Goal: Task Accomplishment & Management: Manage account settings

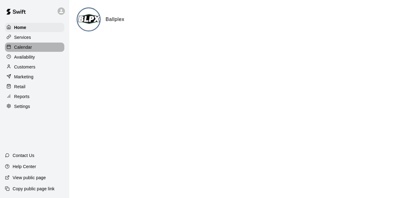
click at [47, 51] on div "Calendar" at bounding box center [34, 47] width 59 height 9
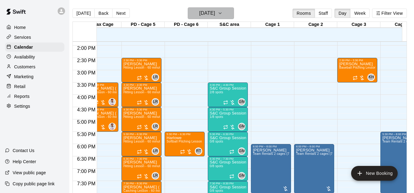
click at [222, 15] on icon "button" at bounding box center [220, 13] width 5 height 7
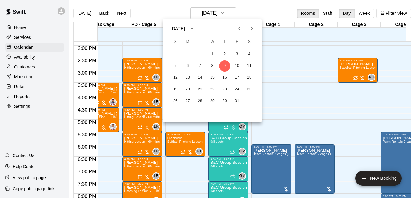
click at [409, 193] on div at bounding box center [209, 99] width 418 height 198
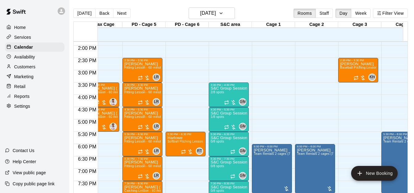
click at [409, 193] on div at bounding box center [207, 96] width 414 height 193
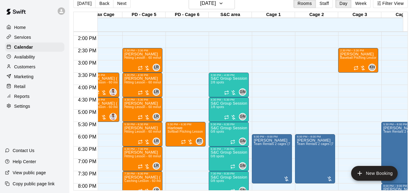
click at [14, 191] on div "Contact Us Help Center View public page Copy public page link" at bounding box center [34, 169] width 69 height 48
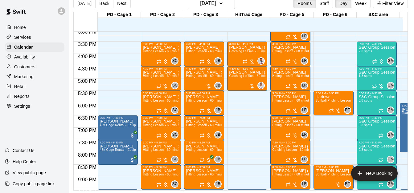
scroll to position [378, 0]
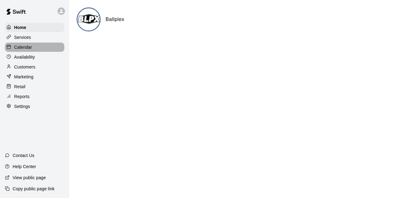
click at [34, 49] on div "Calendar" at bounding box center [34, 47] width 59 height 9
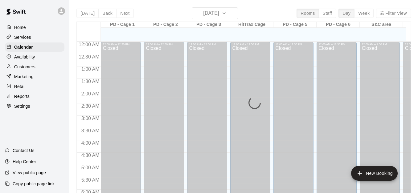
scroll to position [351, 0]
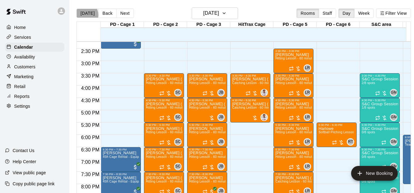
click at [85, 14] on button "[DATE]" at bounding box center [87, 13] width 22 height 9
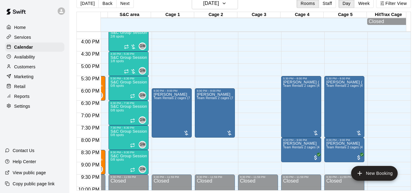
scroll to position [385, 252]
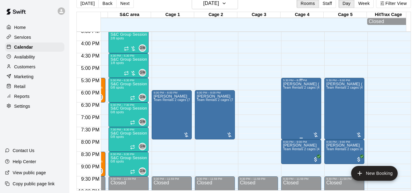
click at [298, 95] on div "Sami (Leo) Jubran Jubran Team Rentals 2 cages (45ft) - Equipment" at bounding box center [301, 178] width 36 height 193
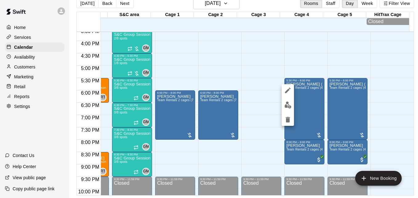
click at [322, 70] on div at bounding box center [209, 99] width 418 height 198
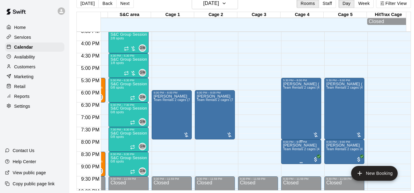
click at [305, 151] on span "Team Rentals 2 cages (45ft) - Equipment" at bounding box center [313, 149] width 60 height 3
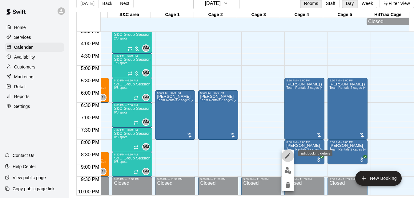
click at [291, 154] on icon "edit" at bounding box center [288, 156] width 6 height 6
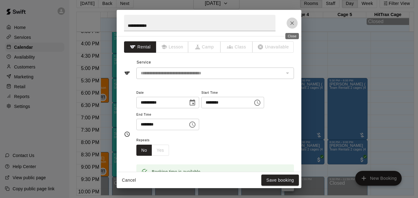
click at [295, 23] on icon "Close" at bounding box center [292, 23] width 6 height 6
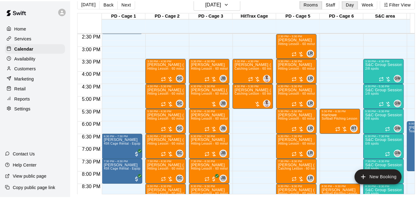
scroll to position [348, 0]
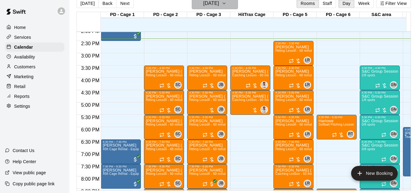
click at [207, 7] on h6 "[DATE]" at bounding box center [211, 3] width 16 height 9
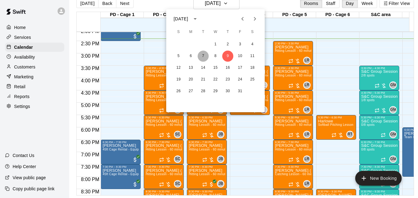
click at [204, 57] on button "7" at bounding box center [203, 56] width 11 height 11
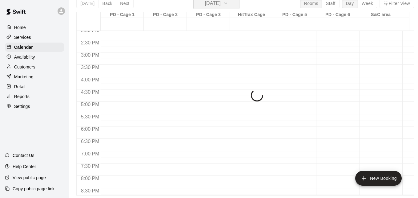
scroll to position [7, 0]
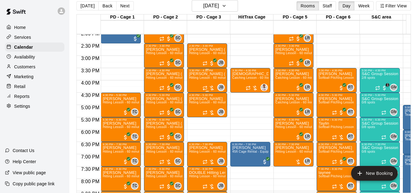
click at [208, 78] on span "Hitting Lesson - 60 minutes" at bounding box center [209, 77] width 40 height 3
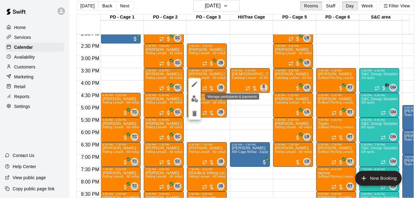
click at [195, 99] on img "edit" at bounding box center [194, 98] width 7 height 7
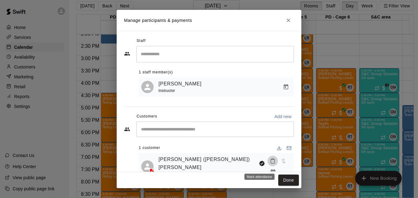
click at [270, 163] on icon "Mark attendance" at bounding box center [273, 161] width 6 height 6
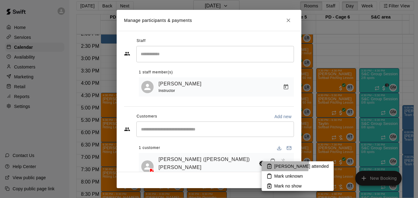
click at [271, 163] on li "Mark attended" at bounding box center [298, 166] width 72 height 10
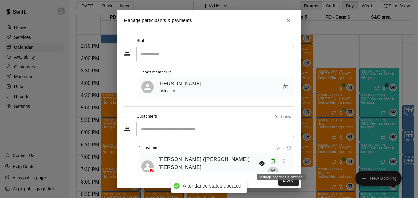
click at [276, 169] on icon "Manage bookings & payment" at bounding box center [273, 172] width 6 height 6
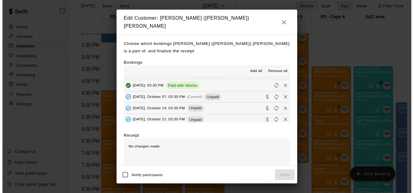
scroll to position [74, 0]
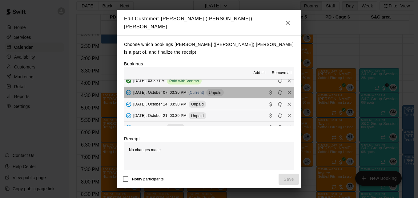
click at [237, 91] on button "Tuesday, October 07: 03:30 PM (Current) Unpaid" at bounding box center [209, 92] width 170 height 11
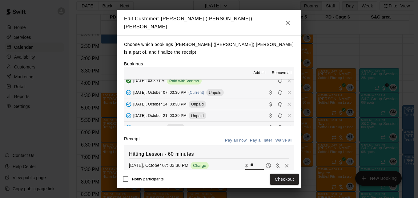
click at [251, 164] on input "**" at bounding box center [257, 165] width 14 height 8
type input "*"
type input "***"
click at [278, 179] on button "Checkout" at bounding box center [284, 178] width 29 height 11
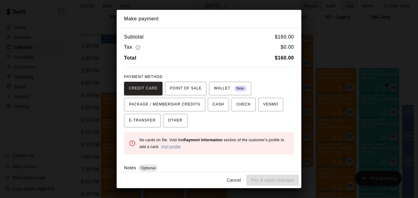
click at [263, 112] on div "CREDIT CARD POINT OF SALE WALLET New PACKAGE / MEMBERSHIP CREDITS CASH CHECK VE…" at bounding box center [209, 105] width 170 height 46
click at [265, 109] on span "VENMO" at bounding box center [270, 105] width 15 height 10
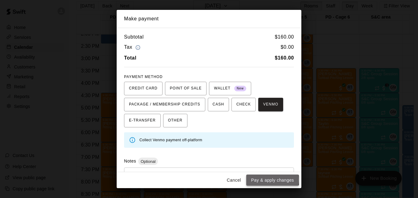
click at [271, 179] on button "Pay & apply changes" at bounding box center [272, 179] width 53 height 11
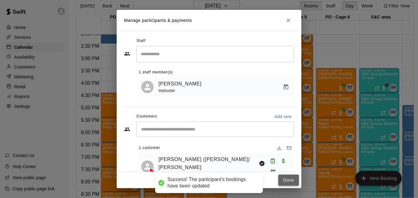
click at [290, 180] on button "Done" at bounding box center [289, 179] width 21 height 11
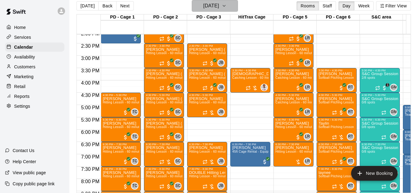
click at [230, 6] on button "Tuesday Oct 07" at bounding box center [215, 6] width 46 height 12
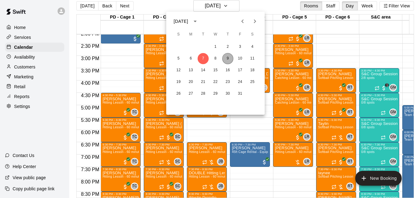
click at [228, 58] on button "9" at bounding box center [227, 58] width 11 height 11
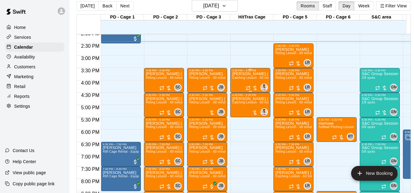
click at [250, 79] on span "Catching Lesson - 60 minutes" at bounding box center [254, 77] width 44 height 3
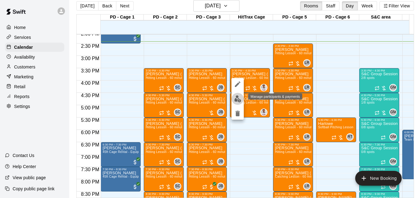
click at [238, 100] on img "edit" at bounding box center [237, 98] width 7 height 7
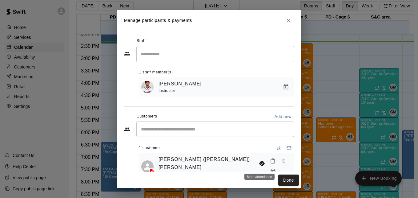
click at [271, 163] on icon "Mark attendance" at bounding box center [273, 161] width 4 height 4
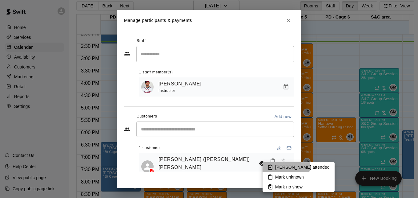
click at [281, 164] on p "Mark attended" at bounding box center [302, 167] width 55 height 6
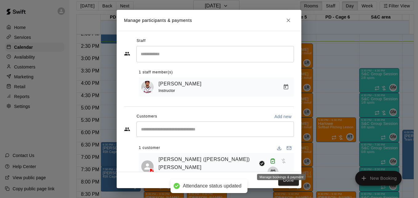
click at [276, 169] on icon "Manage bookings & payment" at bounding box center [273, 172] width 6 height 6
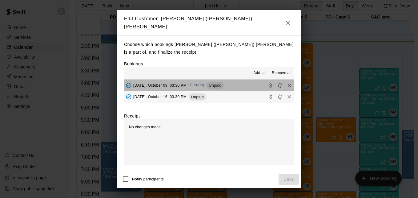
click at [244, 88] on button "Thursday, October 09: 03:30 PM (Current) Unpaid" at bounding box center [209, 84] width 170 height 11
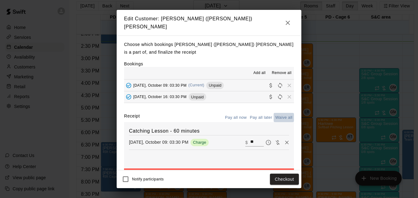
click at [275, 115] on button "Waive all" at bounding box center [284, 118] width 20 height 10
type input "*"
click at [287, 177] on button "Save" at bounding box center [289, 178] width 20 height 11
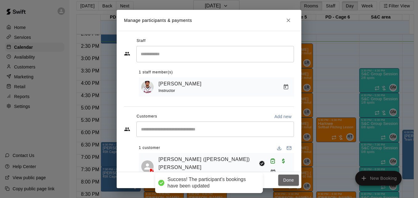
click at [287, 177] on button "Done" at bounding box center [289, 179] width 21 height 11
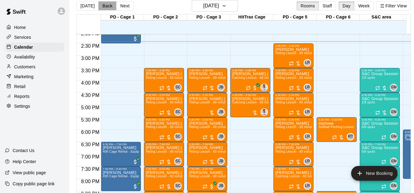
click at [108, 7] on button "Back" at bounding box center [107, 5] width 18 height 9
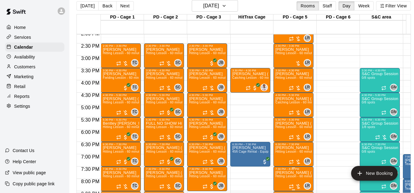
click at [287, 173] on p "Joe (Luca) Bongiovi" at bounding box center [293, 173] width 36 height 0
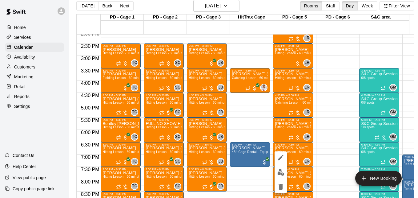
click at [413, 185] on div at bounding box center [209, 99] width 418 height 198
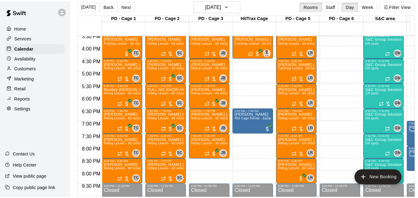
scroll to position [385, 0]
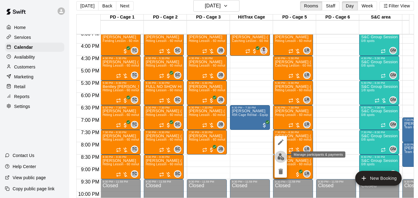
click at [283, 155] on img "edit" at bounding box center [281, 156] width 7 height 7
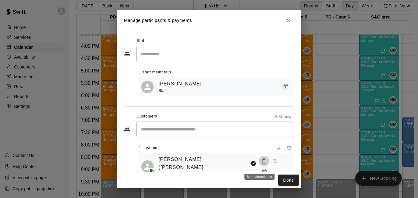
click at [262, 164] on icon "Mark attendance" at bounding box center [265, 161] width 6 height 6
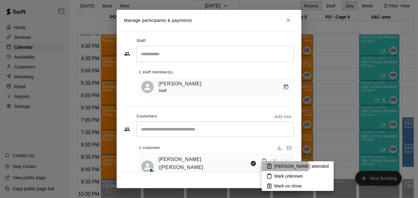
click at [277, 165] on p "Mark attended" at bounding box center [302, 166] width 55 height 6
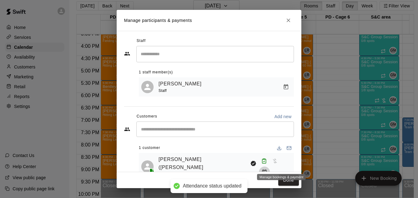
click at [267, 169] on icon "Manage bookings & payment" at bounding box center [264, 171] width 5 height 5
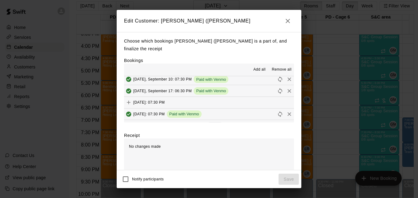
scroll to position [23, 0]
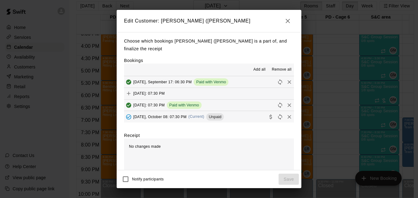
click at [246, 111] on button "Wednesday, October 08: 07:30 PM (Current) Unpaid" at bounding box center [209, 116] width 170 height 11
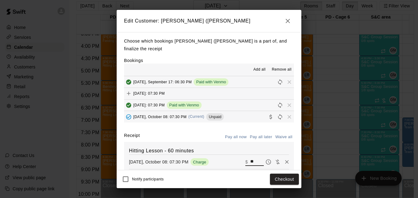
click at [250, 158] on input "**" at bounding box center [257, 162] width 14 height 8
type input "**"
click at [281, 183] on button "Checkout" at bounding box center [284, 178] width 29 height 11
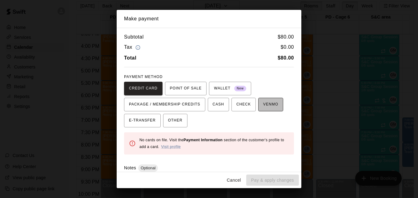
click at [267, 105] on span "VENMO" at bounding box center [270, 105] width 15 height 10
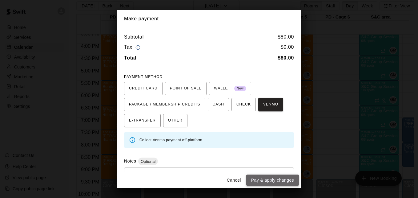
click at [278, 179] on button "Pay & apply changes" at bounding box center [272, 179] width 53 height 11
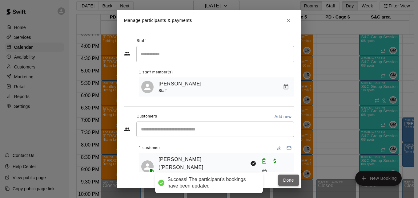
click at [286, 179] on button "Done" at bounding box center [289, 179] width 21 height 11
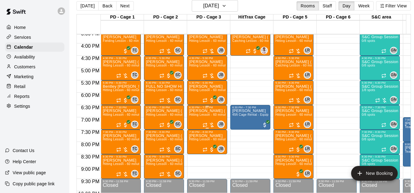
click at [201, 116] on span "Hitting Lesson - 60 minutes" at bounding box center [209, 114] width 40 height 3
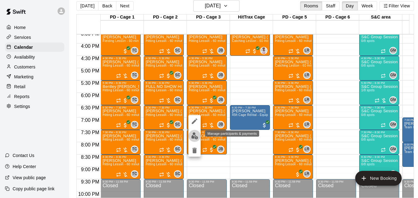
click at [195, 138] on img "edit" at bounding box center [194, 135] width 7 height 7
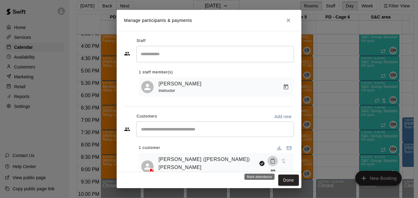
click at [270, 164] on icon "Mark attendance" at bounding box center [273, 161] width 6 height 6
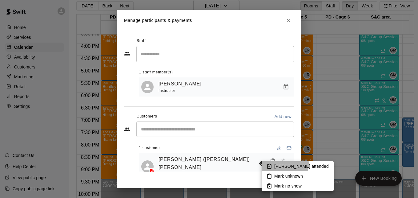
click at [268, 164] on icon at bounding box center [270, 166] width 6 height 6
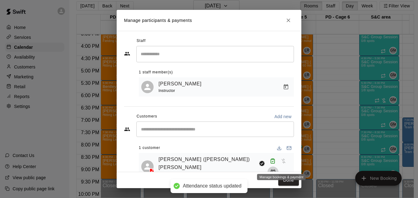
click at [279, 166] on button "Manage bookings & payment" at bounding box center [273, 171] width 11 height 11
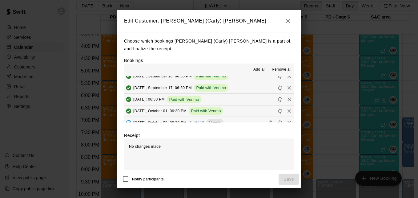
scroll to position [62, 0]
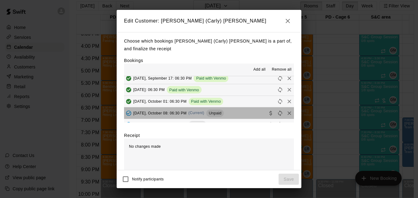
click at [246, 117] on button "Wednesday, October 08: 06:30 PM (Current) Unpaid" at bounding box center [209, 112] width 170 height 11
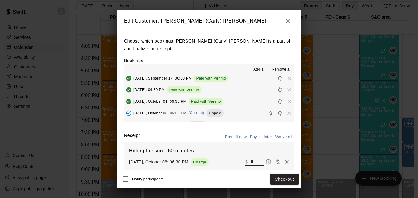
click at [250, 165] on input "**" at bounding box center [257, 162] width 14 height 8
type input "**"
click at [289, 176] on button "Checkout" at bounding box center [284, 178] width 29 height 11
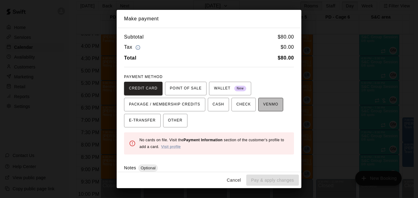
click at [266, 104] on span "VENMO" at bounding box center [270, 105] width 15 height 10
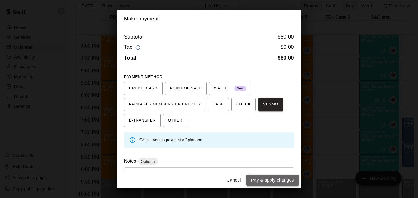
click at [280, 182] on button "Pay & apply changes" at bounding box center [272, 179] width 53 height 11
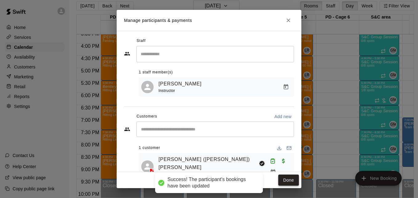
click at [286, 181] on button "Done" at bounding box center [289, 179] width 21 height 11
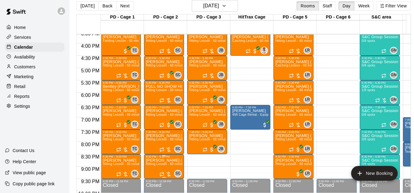
click at [162, 166] on span "Hitting Lesson - 60 minutes" at bounding box center [166, 163] width 40 height 3
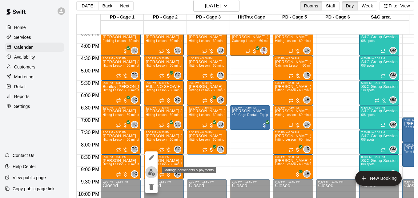
click at [153, 171] on img "edit" at bounding box center [151, 172] width 7 height 7
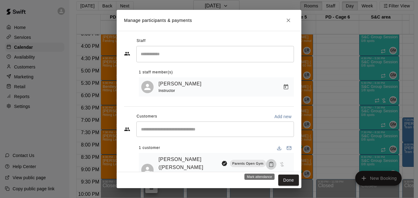
click at [269, 164] on icon "Mark attendance" at bounding box center [272, 164] width 6 height 6
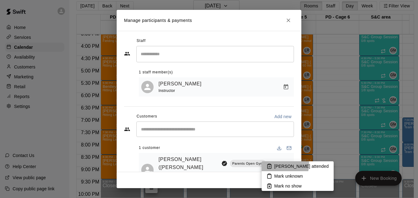
click at [277, 164] on p "[PERSON_NAME] attended" at bounding box center [302, 166] width 55 height 6
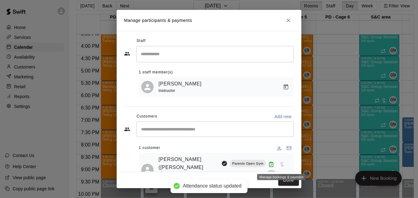
click at [274, 173] on icon "Manage bookings & payment" at bounding box center [271, 175] width 5 height 5
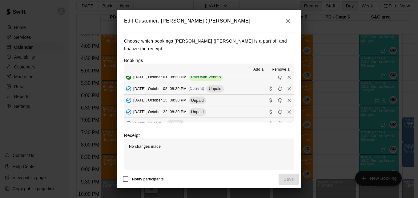
scroll to position [86, 0]
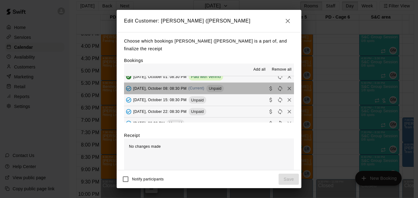
click at [244, 83] on button "Wednesday, October 08: 08:30 PM (Current) Unpaid" at bounding box center [209, 88] width 170 height 11
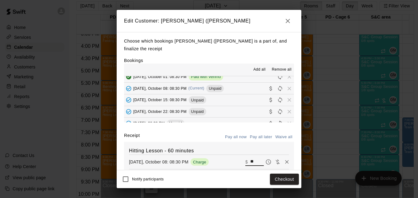
click at [250, 158] on input "**" at bounding box center [257, 162] width 14 height 8
type input "**"
click at [280, 180] on button "Checkout" at bounding box center [284, 178] width 29 height 11
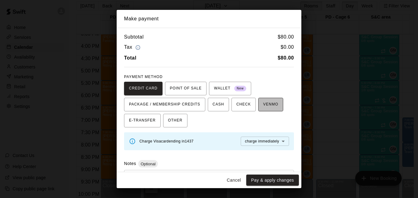
click at [265, 106] on span "VENMO" at bounding box center [270, 105] width 15 height 10
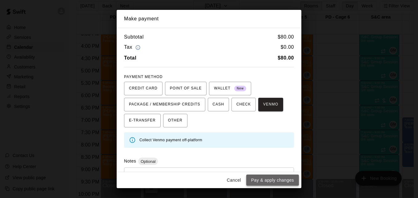
click at [275, 181] on button "Pay & apply changes" at bounding box center [272, 179] width 53 height 11
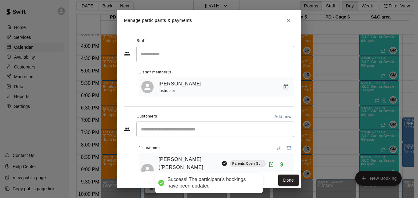
scroll to position [0, 0]
click at [288, 179] on button "Done" at bounding box center [289, 179] width 21 height 11
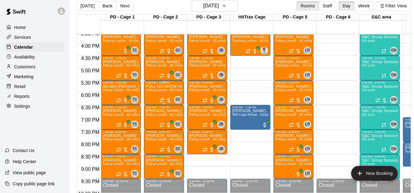
click at [164, 91] on span "Hitting Lesson - 60 minutes" at bounding box center [166, 89] width 40 height 3
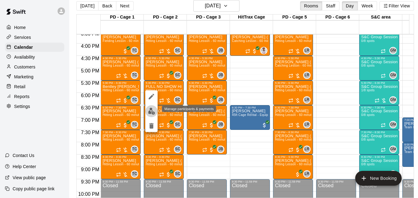
click at [153, 112] on img "edit" at bounding box center [151, 111] width 7 height 7
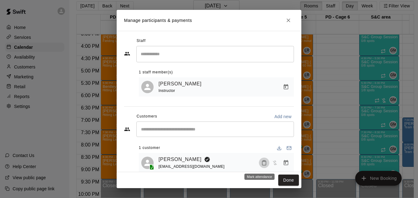
click at [262, 164] on icon "Mark attendance" at bounding box center [265, 163] width 6 height 6
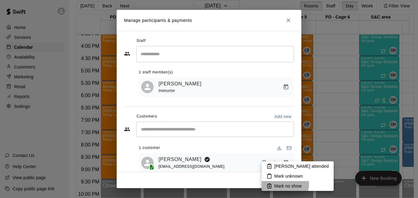
click at [284, 184] on p "Mark no show" at bounding box center [288, 186] width 27 height 6
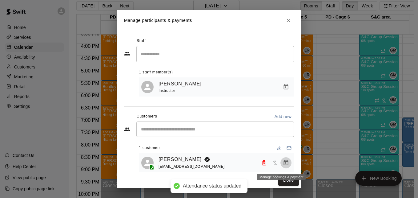
click at [283, 165] on icon "Manage bookings & payment" at bounding box center [286, 163] width 6 height 6
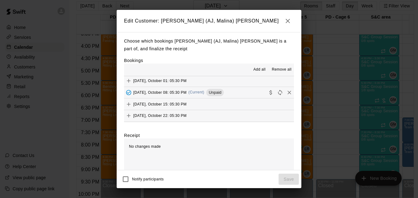
scroll to position [185, 0]
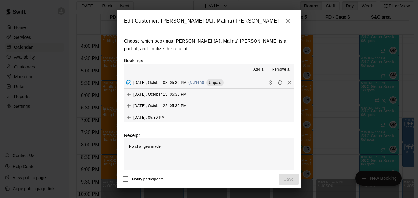
click at [249, 84] on button "Wednesday, October 08: 05:30 PM (Current) Unpaid" at bounding box center [209, 82] width 170 height 11
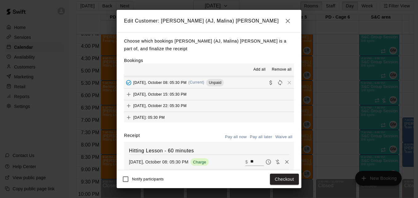
click at [250, 165] on input "**" at bounding box center [257, 162] width 14 height 8
type input "**"
click at [277, 182] on button "Checkout" at bounding box center [284, 178] width 29 height 11
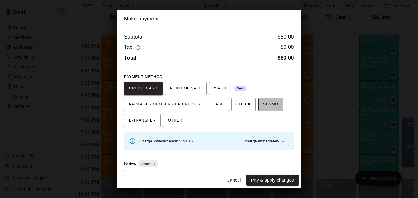
click at [266, 110] on button "VENMO" at bounding box center [270, 105] width 25 height 14
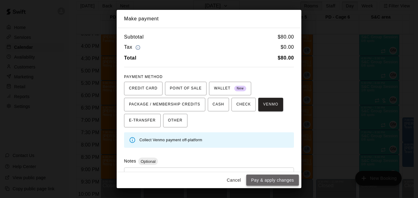
click at [277, 179] on button "Pay & apply changes" at bounding box center [272, 179] width 53 height 11
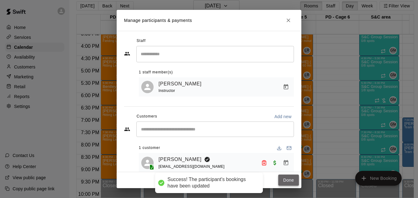
click at [286, 178] on button "Done" at bounding box center [289, 179] width 21 height 11
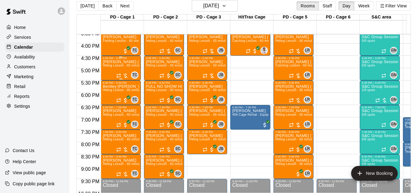
click at [120, 67] on span "Hitting Lesson - 60 minutes" at bounding box center [123, 65] width 40 height 3
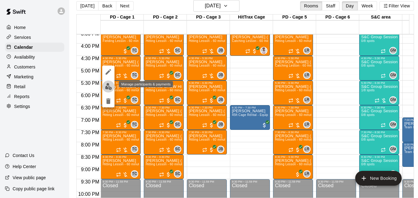
click at [107, 90] on button "edit" at bounding box center [108, 86] width 12 height 12
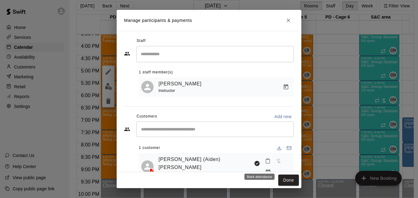
click at [266, 163] on icon "Mark attendance" at bounding box center [268, 161] width 4 height 4
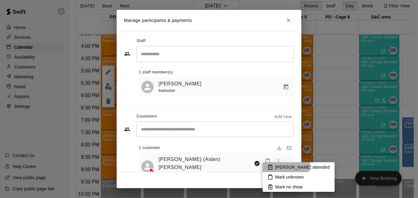
click at [274, 164] on li "[PERSON_NAME] attended" at bounding box center [299, 167] width 72 height 10
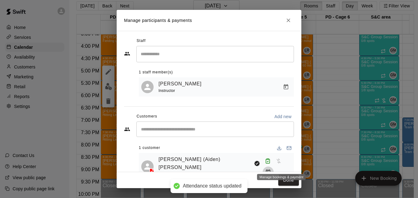
click at [271, 169] on icon "Manage bookings & payment" at bounding box center [268, 171] width 5 height 5
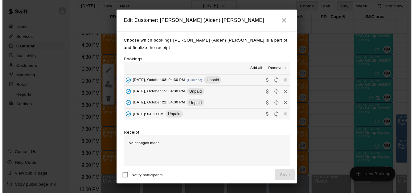
scroll to position [49, 0]
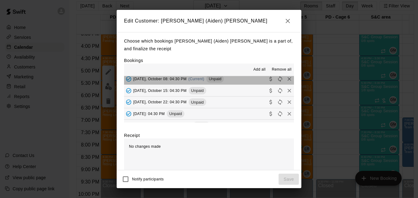
click at [243, 81] on button "Wednesday, October 08: 04:30 PM (Current) Unpaid" at bounding box center [209, 78] width 170 height 11
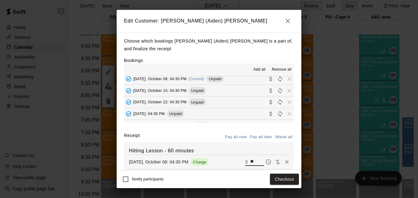
click at [250, 163] on input "**" at bounding box center [257, 162] width 14 height 8
type input "**"
click at [279, 179] on button "Checkout" at bounding box center [284, 178] width 29 height 11
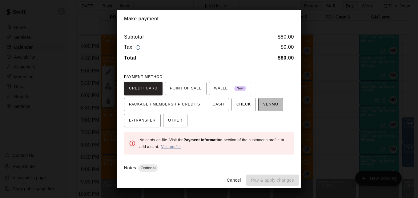
click at [269, 105] on span "VENMO" at bounding box center [270, 105] width 15 height 10
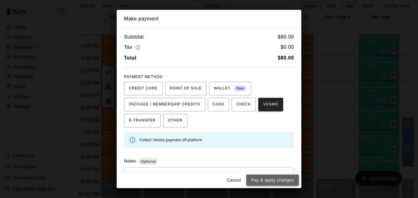
click at [276, 180] on button "Pay & apply changes" at bounding box center [272, 179] width 53 height 11
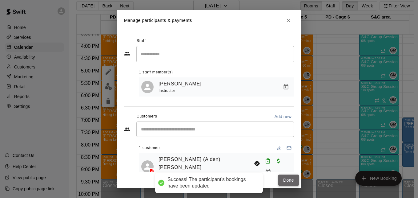
click at [285, 180] on button "Done" at bounding box center [289, 179] width 21 height 11
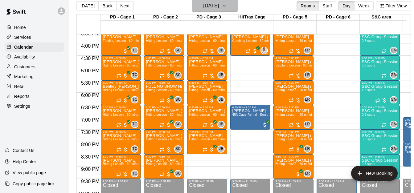
click at [234, 2] on button "[DATE]" at bounding box center [215, 6] width 46 height 12
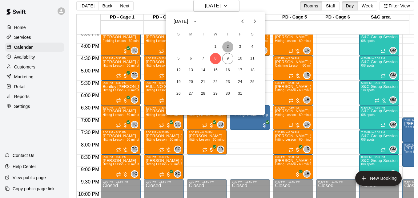
click at [230, 47] on button "2" at bounding box center [227, 46] width 11 height 11
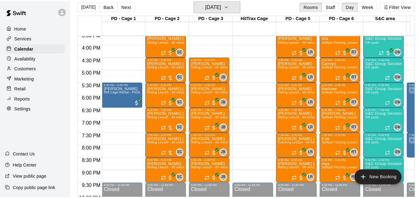
scroll to position [398, 0]
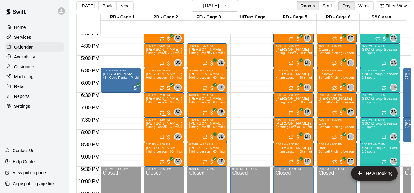
click at [162, 104] on span "Hitting Lesson - 60 minutes" at bounding box center [166, 102] width 40 height 3
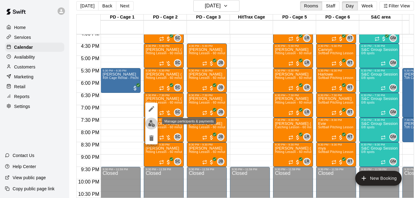
click at [151, 124] on img "edit" at bounding box center [151, 123] width 7 height 7
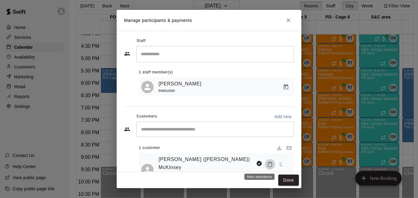
click at [267, 163] on icon "Mark attendance" at bounding box center [270, 164] width 6 height 6
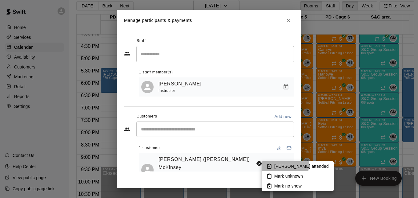
click at [279, 164] on p "[PERSON_NAME] attended" at bounding box center [302, 166] width 55 height 6
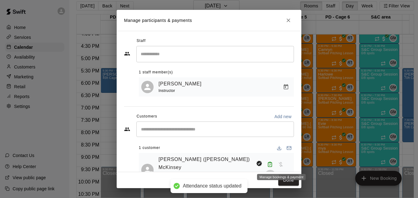
click at [273, 173] on icon "Manage bookings & payment" at bounding box center [270, 175] width 5 height 5
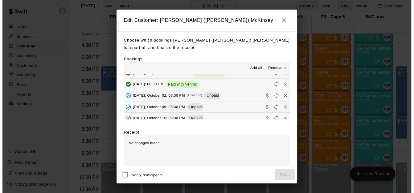
scroll to position [173, 0]
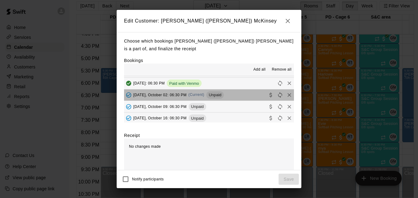
click at [246, 97] on button "Thursday, October 02: 06:30 PM (Current) Unpaid" at bounding box center [209, 94] width 170 height 11
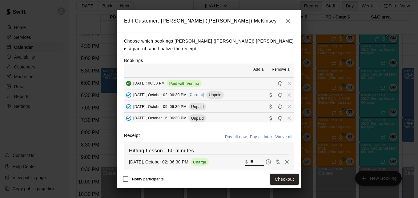
click at [250, 164] on input "**" at bounding box center [257, 162] width 14 height 8
type input "**"
click at [282, 180] on button "Checkout" at bounding box center [284, 178] width 29 height 11
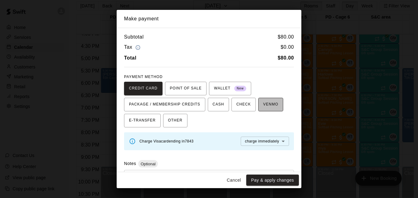
click at [267, 107] on span "VENMO" at bounding box center [270, 105] width 15 height 10
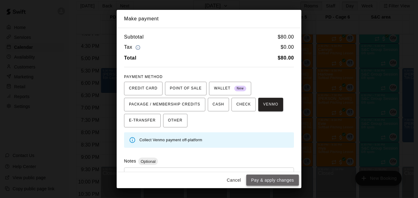
click at [274, 181] on button "Pay & apply changes" at bounding box center [272, 179] width 53 height 11
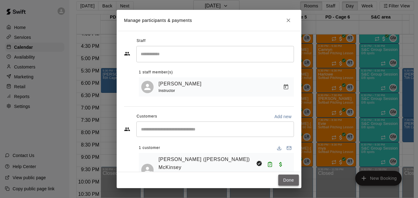
click at [283, 181] on button "Done" at bounding box center [289, 179] width 21 height 11
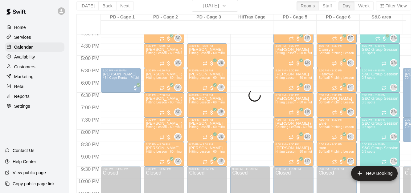
click at [234, 5] on div "Today Back Next Thursday Oct 02 Rooms Staff Day Week Filter View PD - Cage 1 02…" at bounding box center [243, 96] width 334 height 193
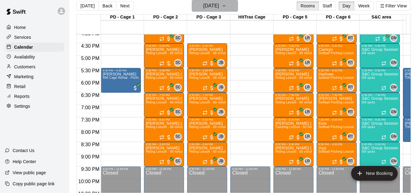
click at [226, 5] on icon "button" at bounding box center [224, 5] width 5 height 7
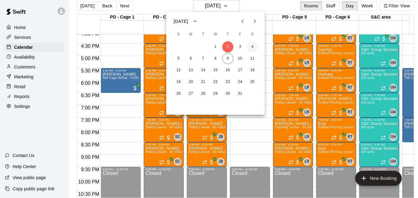
click at [251, 47] on button "4" at bounding box center [252, 46] width 11 height 11
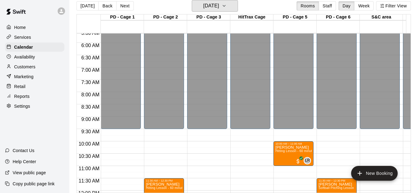
scroll to position [277, 0]
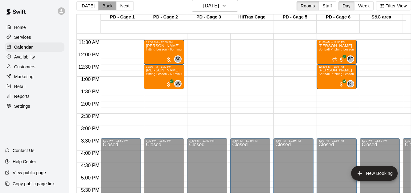
click at [105, 5] on button "Back" at bounding box center [107, 5] width 18 height 9
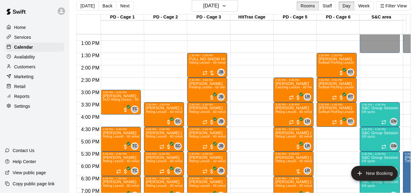
scroll to position [435, 0]
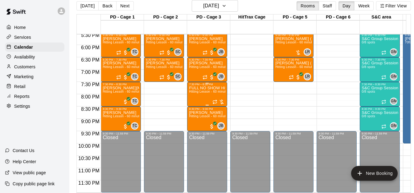
click at [200, 93] on span "Hitting Lesson - 60 minutes" at bounding box center [209, 91] width 40 height 3
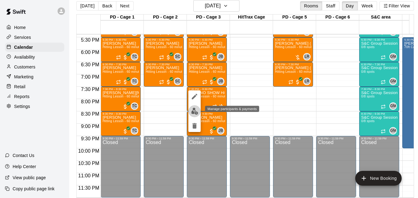
click at [195, 110] on img "edit" at bounding box center [194, 111] width 7 height 7
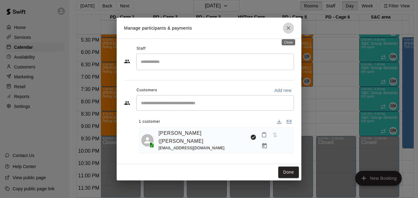
click at [287, 30] on icon "Close" at bounding box center [289, 28] width 4 height 4
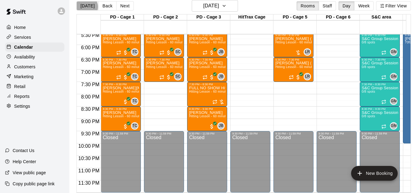
click at [86, 6] on button "[DATE]" at bounding box center [87, 5] width 22 height 9
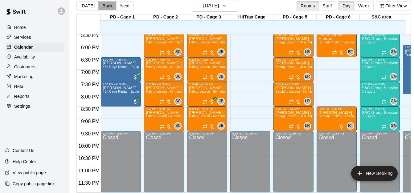
click at [107, 7] on button "Back" at bounding box center [107, 5] width 18 height 9
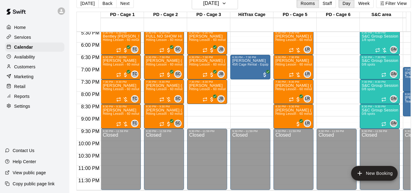
scroll to position [14, 0]
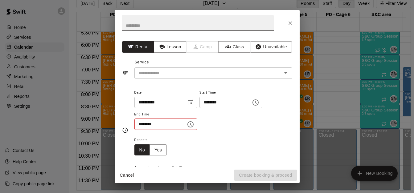
scroll to position [10, 0]
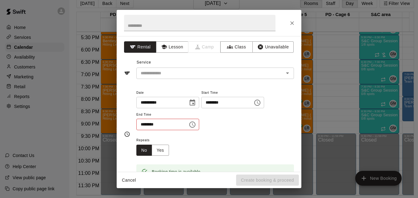
click at [402, 189] on div "**********" at bounding box center [209, 99] width 418 height 198
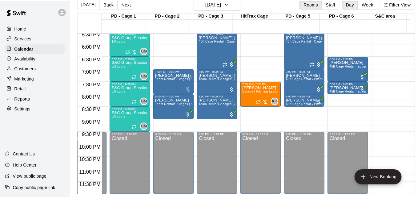
scroll to position [0, 252]
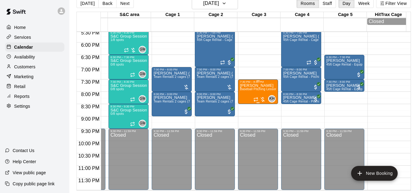
click at [257, 91] on span "Baseball Pitching Lesson - 60 minutes" at bounding box center [268, 88] width 56 height 3
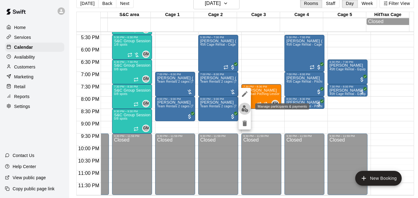
click at [242, 108] on img "edit" at bounding box center [245, 108] width 7 height 7
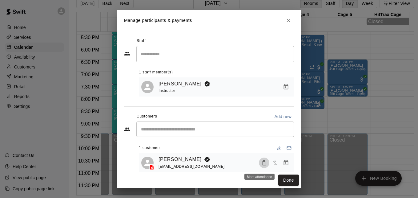
click at [262, 163] on icon "Mark attendance" at bounding box center [265, 163] width 6 height 6
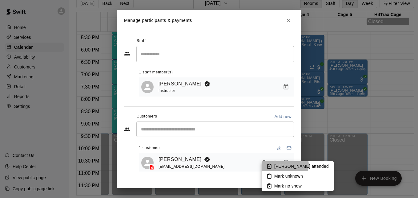
click at [280, 165] on p "[PERSON_NAME] attended" at bounding box center [302, 166] width 55 height 6
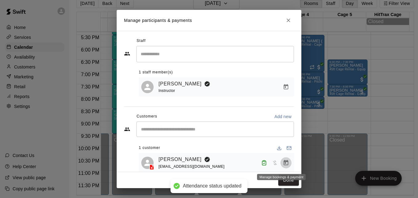
click at [284, 163] on icon "Manage bookings & payment" at bounding box center [286, 163] width 6 height 6
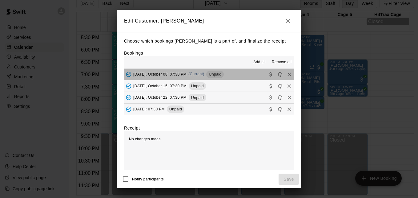
click at [240, 76] on button "Wednesday, October 08: 07:30 PM (Current) Unpaid" at bounding box center [209, 74] width 170 height 11
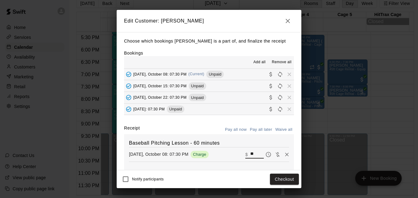
click at [250, 156] on input "**" at bounding box center [257, 154] width 14 height 8
type input "**"
click at [283, 183] on button "Checkout" at bounding box center [284, 178] width 29 height 11
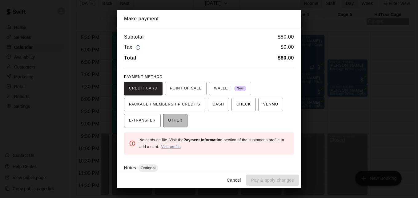
click at [176, 126] on button "OTHER" at bounding box center [175, 121] width 24 height 14
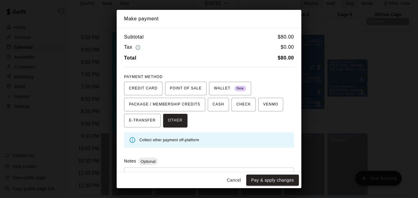
click at [181, 171] on div "* ​" at bounding box center [209, 181] width 170 height 29
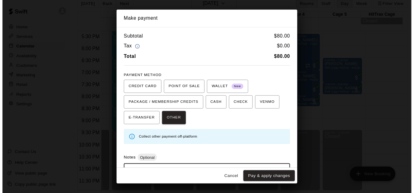
scroll to position [29, 0]
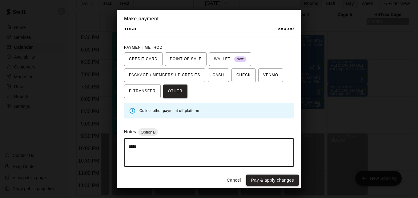
type textarea "*****"
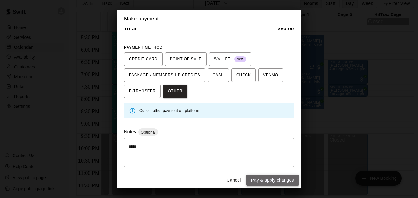
click at [279, 177] on button "Pay & apply changes" at bounding box center [272, 179] width 53 height 11
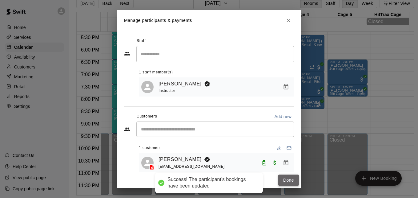
click at [283, 180] on button "Done" at bounding box center [289, 179] width 21 height 11
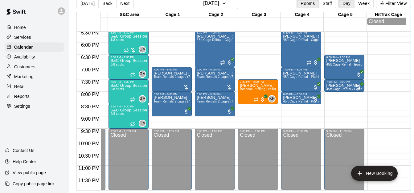
scroll to position [298, 252]
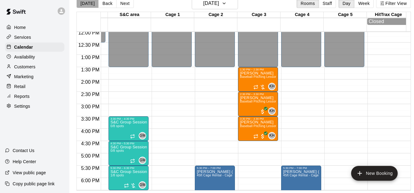
click at [92, 1] on button "[DATE]" at bounding box center [87, 3] width 22 height 9
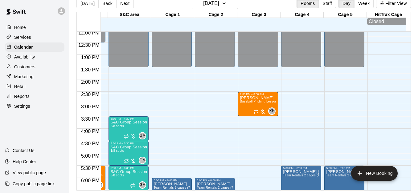
scroll to position [0, 0]
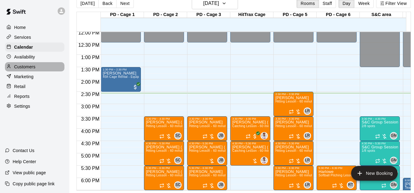
click at [43, 71] on div "Customers" at bounding box center [34, 66] width 59 height 9
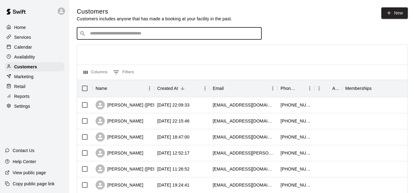
click at [178, 36] on input "Search customers by name or email" at bounding box center [173, 34] width 171 height 6
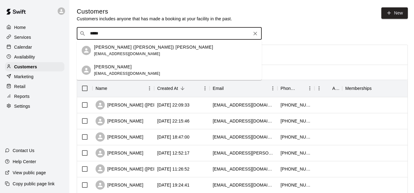
type input "******"
click at [180, 52] on div "Michael (Dominic) Medina jessimike0831@gmail.com" at bounding box center [175, 50] width 163 height 13
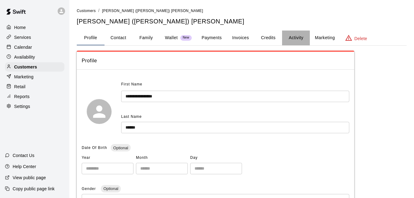
click at [291, 36] on button "Activity" at bounding box center [296, 38] width 28 height 15
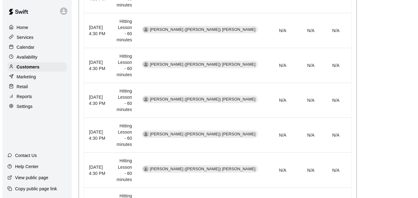
scroll to position [369, 0]
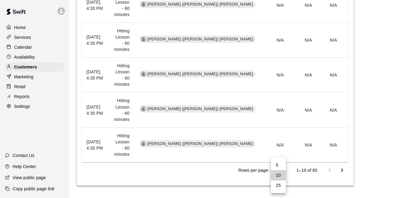
click at [281, 186] on li "25" at bounding box center [278, 185] width 15 height 10
type input "**"
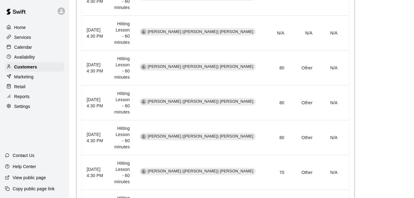
scroll to position [373, 0]
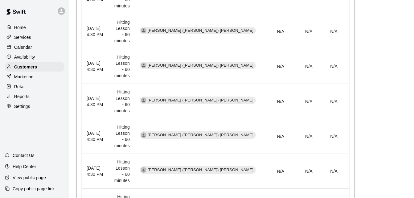
click at [376, 157] on div "Activity Memberships This customer is not part of any memberships. Assign Membe…" at bounding box center [242, 188] width 330 height 1022
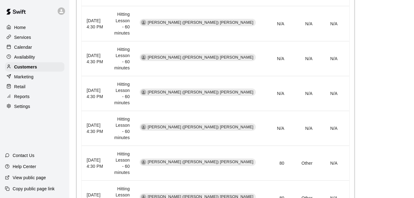
scroll to position [460, 0]
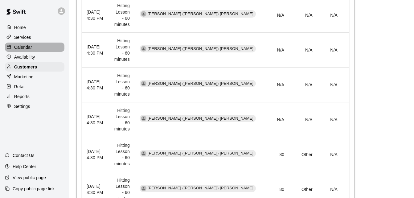
click at [35, 51] on div "Calendar" at bounding box center [34, 47] width 59 height 9
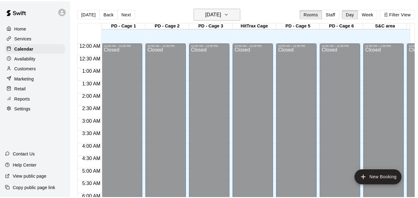
scroll to position [359, 0]
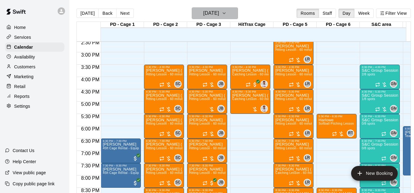
click at [226, 14] on icon "button" at bounding box center [224, 13] width 5 height 7
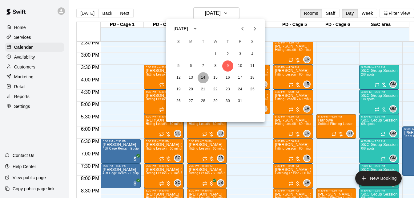
click at [203, 76] on button "14" at bounding box center [203, 77] width 11 height 11
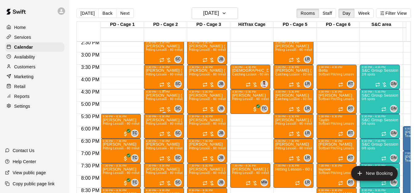
click at [160, 106] on div "Michael (Dominic) Medina Hitting Lesson - 60 minutes" at bounding box center [164, 189] width 36 height 193
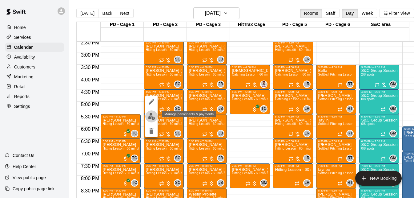
click at [153, 115] on img "edit" at bounding box center [151, 116] width 7 height 7
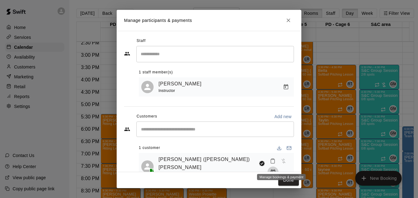
click at [275, 169] on icon "Manage bookings & payment" at bounding box center [273, 171] width 5 height 5
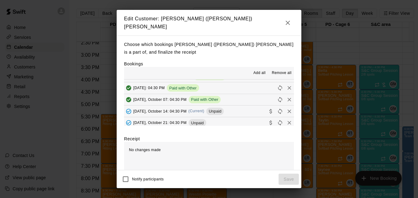
scroll to position [259, 0]
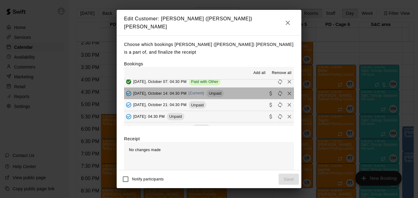
click at [234, 88] on button "Tuesday, October 14: 04:30 PM (Current) Unpaid" at bounding box center [209, 92] width 170 height 11
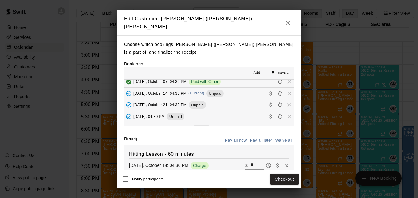
click at [250, 162] on input "**" at bounding box center [257, 165] width 14 height 8
type input "**"
click at [278, 179] on button "Checkout" at bounding box center [284, 178] width 29 height 11
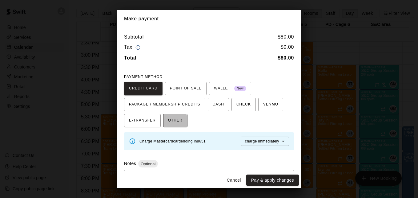
click at [168, 121] on span "OTHER" at bounding box center [175, 121] width 14 height 10
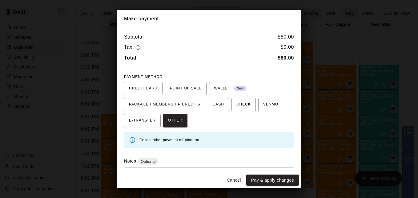
click at [181, 170] on div "* ​" at bounding box center [209, 181] width 170 height 29
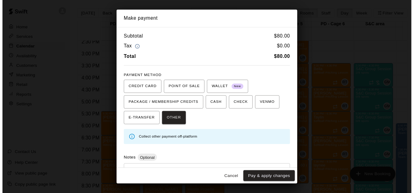
scroll to position [29, 0]
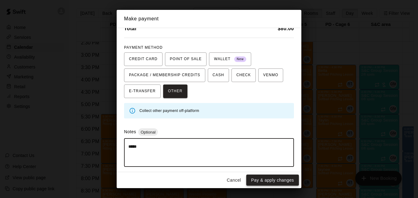
type textarea "*****"
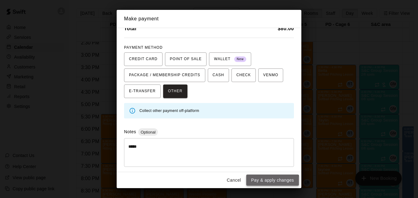
click at [273, 181] on button "Pay & apply changes" at bounding box center [272, 179] width 53 height 11
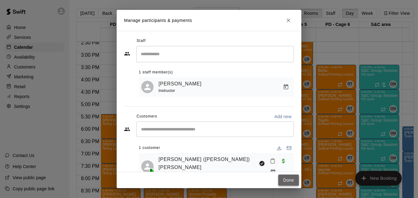
click at [283, 181] on button "Done" at bounding box center [289, 179] width 21 height 11
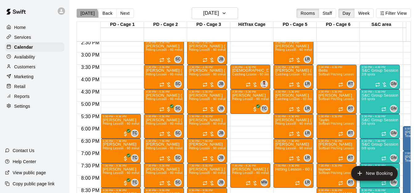
click at [85, 15] on button "[DATE]" at bounding box center [87, 13] width 22 height 9
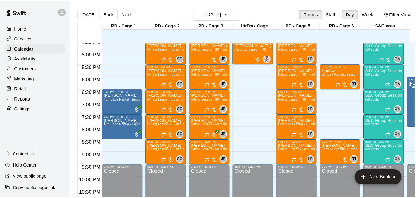
scroll to position [410, 0]
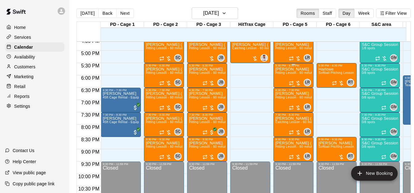
click at [289, 75] on span "Hitting Lesson - 60 minutes" at bounding box center [295, 72] width 40 height 3
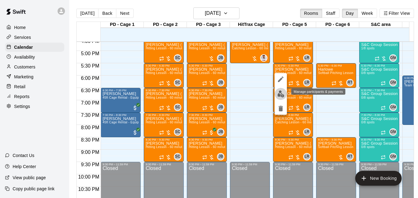
click at [283, 91] on img "edit" at bounding box center [281, 93] width 7 height 7
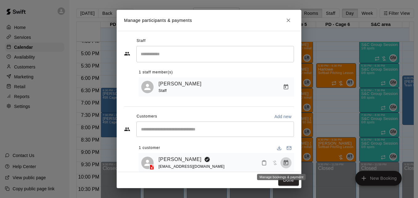
click at [283, 164] on icon "Manage bookings & payment" at bounding box center [286, 163] width 6 height 6
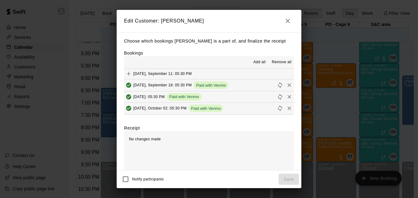
scroll to position [23, 0]
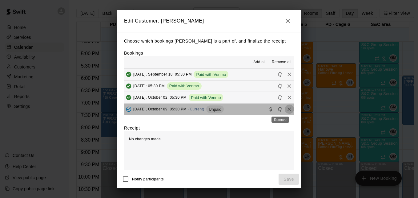
click at [288, 110] on icon "Remove" at bounding box center [290, 109] width 4 height 4
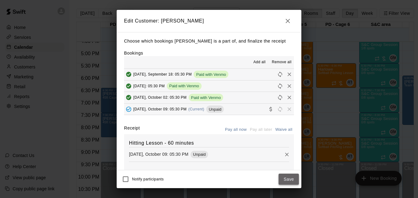
click at [286, 178] on button "Save" at bounding box center [289, 178] width 20 height 11
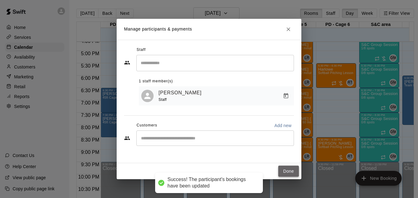
click at [285, 170] on button "Done" at bounding box center [289, 170] width 21 height 11
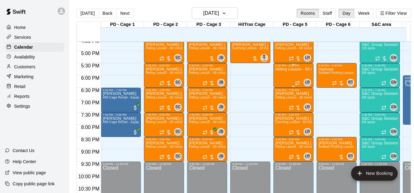
click at [284, 78] on div "Hitting Lesson - 60 minutes" at bounding box center [293, 163] width 36 height 193
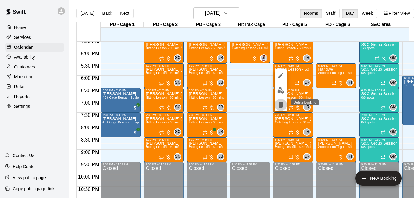
click at [280, 106] on icon "delete" at bounding box center [281, 105] width 4 height 6
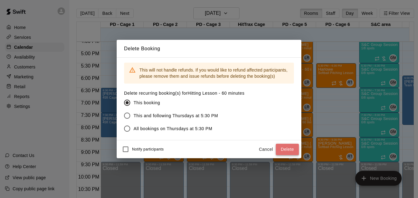
click at [286, 147] on button "Delete" at bounding box center [287, 149] width 23 height 11
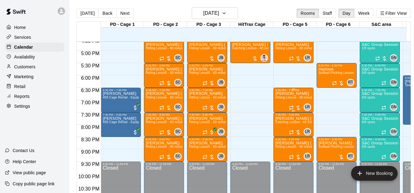
click at [290, 99] on span "Hitting Lesson - 60 minutes" at bounding box center [295, 97] width 40 height 3
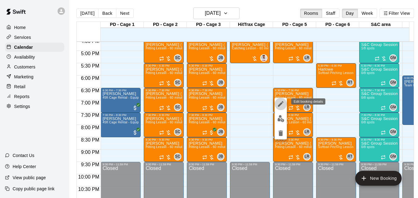
click at [280, 104] on icon "edit" at bounding box center [281, 104] width 6 height 6
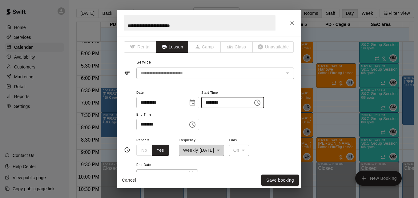
click at [216, 104] on input "********" at bounding box center [224, 102] width 47 height 11
type input "********"
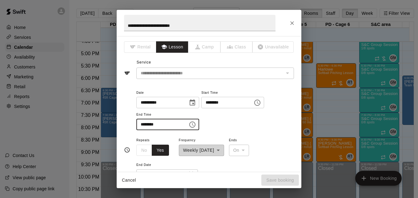
click at [144, 124] on input "********" at bounding box center [159, 124] width 47 height 11
type input "********"
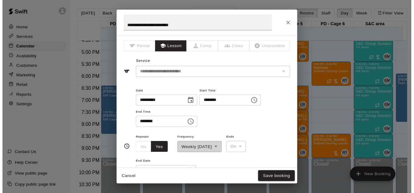
scroll to position [118, 0]
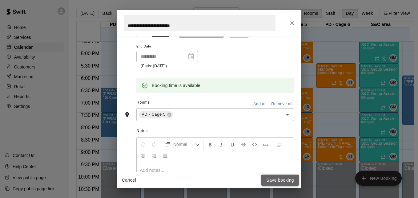
click at [280, 181] on button "Save booking" at bounding box center [281, 179] width 38 height 11
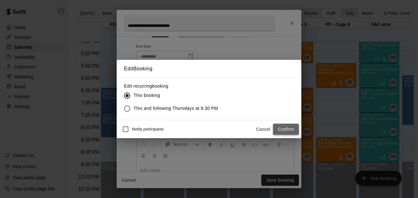
click at [279, 132] on button "Confirm" at bounding box center [286, 129] width 26 height 11
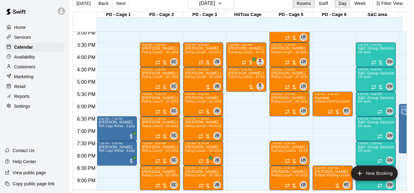
scroll to position [384, 0]
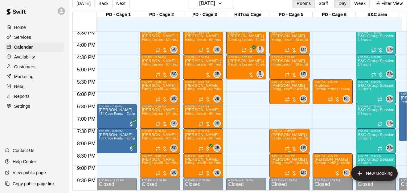
click at [287, 135] on p "[PERSON_NAME] ([PERSON_NAME]) [PERSON_NAME] & 1 other" at bounding box center [289, 135] width 36 height 0
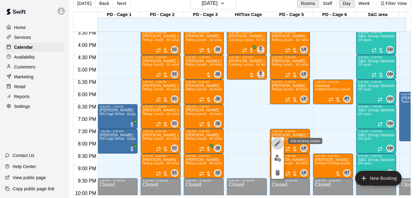
click at [280, 142] on icon "edit" at bounding box center [278, 143] width 6 height 6
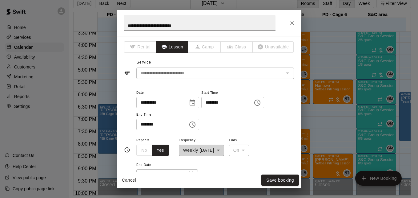
click at [214, 101] on input "********" at bounding box center [224, 102] width 47 height 11
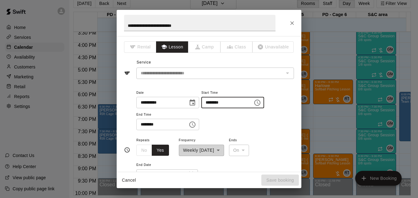
type input "********"
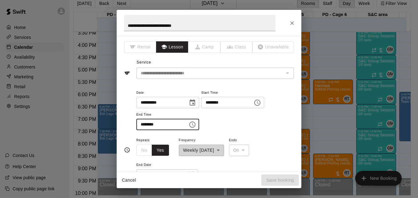
click at [143, 127] on input "********" at bounding box center [159, 124] width 47 height 11
type input "********"
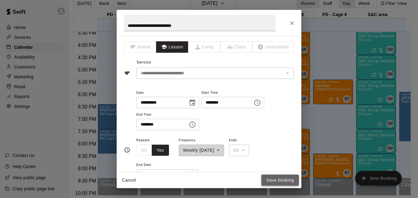
click at [279, 182] on button "Save booking" at bounding box center [281, 179] width 38 height 11
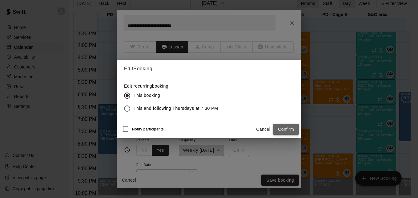
click at [279, 130] on button "Confirm" at bounding box center [286, 129] width 26 height 11
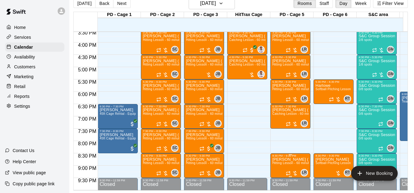
click at [284, 165] on span "Hitting Lesson - 60 minutes" at bounding box center [292, 162] width 40 height 3
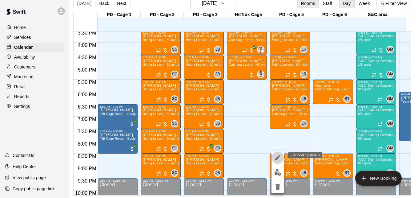
click at [277, 157] on icon "edit" at bounding box center [277, 157] width 7 height 7
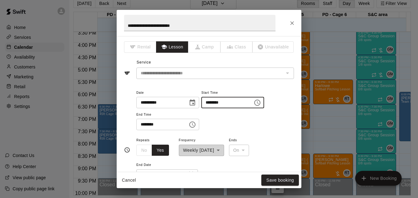
click at [214, 104] on input "********" at bounding box center [224, 102] width 47 height 11
type input "********"
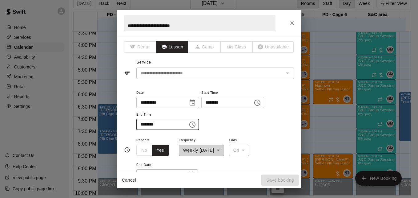
click at [143, 125] on input "********" at bounding box center [159, 124] width 47 height 11
type input "********"
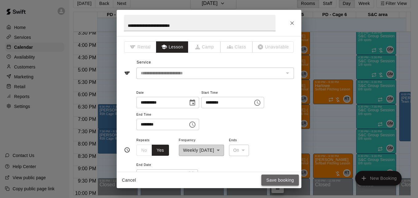
click at [286, 181] on button "Save booking" at bounding box center [281, 179] width 38 height 11
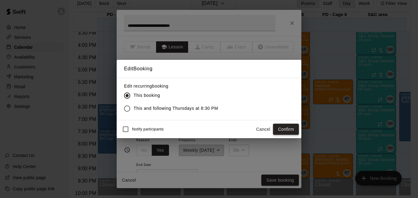
click at [280, 128] on button "Confirm" at bounding box center [286, 129] width 26 height 11
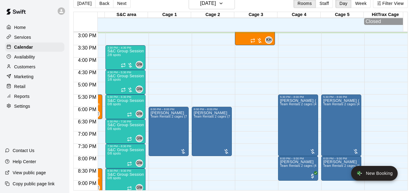
scroll to position [381, 252]
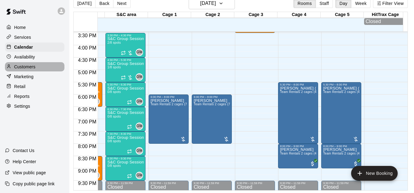
click at [45, 67] on div "Customers" at bounding box center [34, 66] width 59 height 9
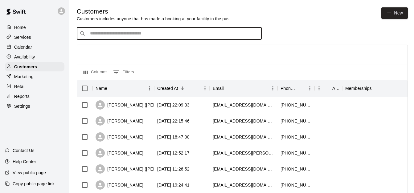
click at [154, 35] on input "Search customers by name or email" at bounding box center [173, 34] width 171 height 6
type input "****"
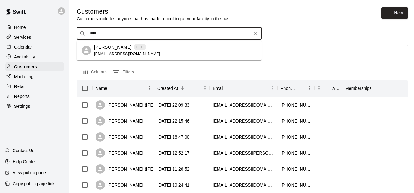
click at [156, 48] on div "Kamryn Potts Elite labell12@aol.com" at bounding box center [175, 50] width 163 height 13
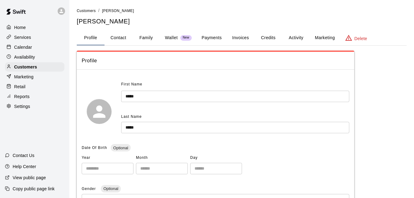
click at [293, 37] on button "Activity" at bounding box center [296, 38] width 28 height 15
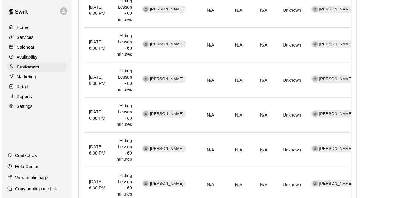
scroll to position [418, 0]
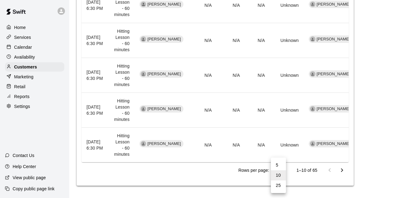
click at [282, 183] on li "25" at bounding box center [278, 185] width 15 height 10
type input "**"
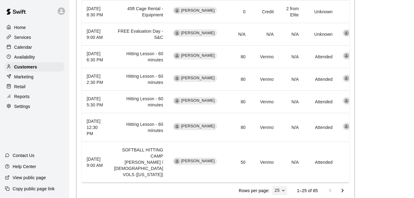
scroll to position [463, 0]
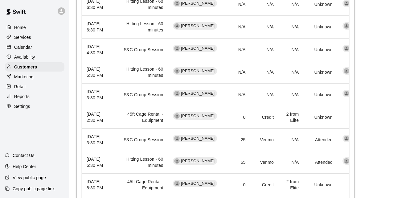
click at [38, 50] on div "Calendar" at bounding box center [34, 47] width 59 height 9
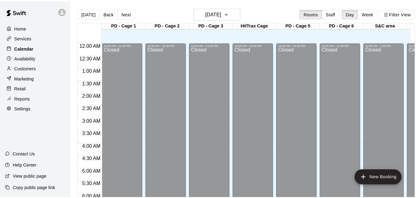
scroll to position [373, 0]
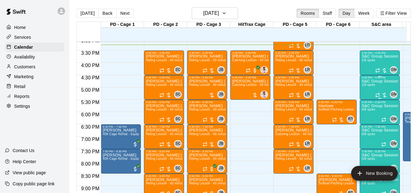
click at [376, 91] on div "S&C Group Session 1/8 spots" at bounding box center [379, 175] width 36 height 193
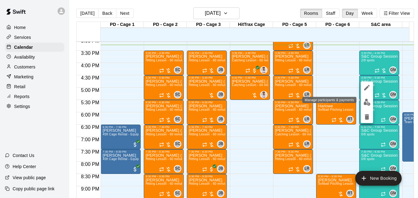
click at [367, 104] on img "edit" at bounding box center [367, 102] width 7 height 7
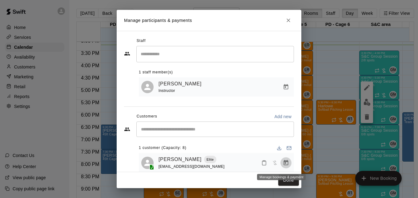
click at [283, 164] on icon "Manage bookings & payment" at bounding box center [286, 163] width 6 height 6
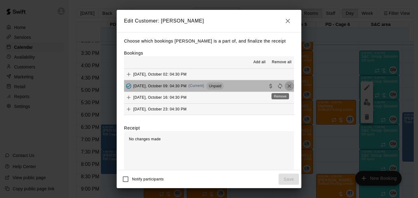
click at [287, 87] on icon "Remove" at bounding box center [290, 86] width 6 height 6
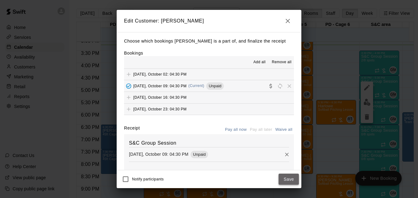
click at [289, 180] on button "Save" at bounding box center [289, 178] width 20 height 11
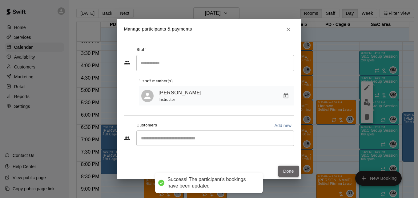
click at [288, 170] on button "Done" at bounding box center [289, 170] width 21 height 11
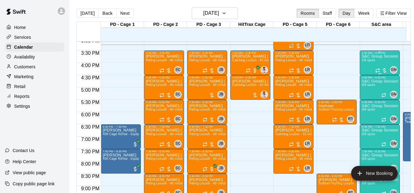
click at [373, 65] on div "S&C Group Session 2/8 spots" at bounding box center [379, 151] width 36 height 193
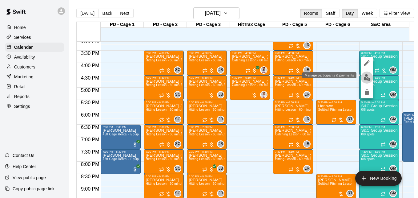
click at [367, 79] on img "edit" at bounding box center [367, 77] width 7 height 7
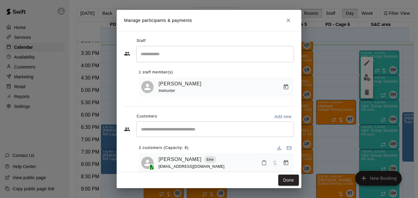
click at [198, 132] on input "Start typing to search customers..." at bounding box center [215, 129] width 152 height 6
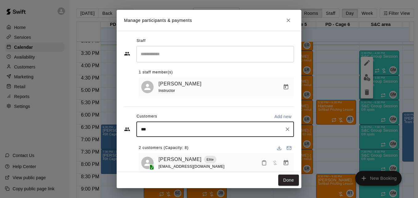
type input "****"
click at [218, 148] on div "Kamryn Potts Elite labell12@aol.com" at bounding box center [219, 147] width 131 height 13
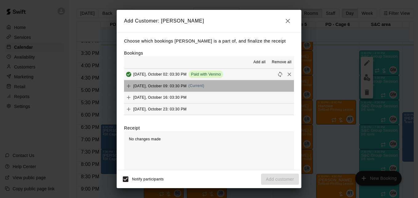
click at [220, 87] on button "Thursday, October 09: 03:30 PM (Current)" at bounding box center [209, 85] width 170 height 11
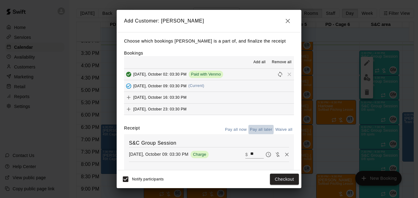
click at [260, 130] on button "Pay all later" at bounding box center [262, 130] width 26 height 10
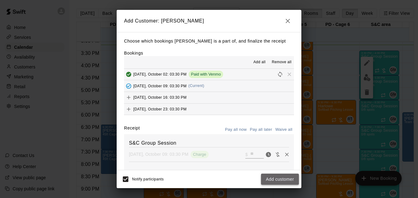
click at [283, 176] on button "Add customer" at bounding box center [280, 178] width 38 height 11
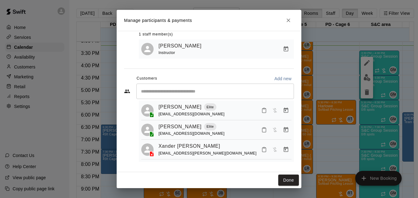
scroll to position [17, 0]
click at [291, 182] on button "Done" at bounding box center [289, 179] width 21 height 11
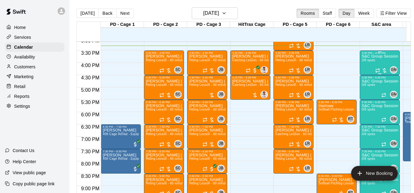
click at [380, 64] on div "S&C Group Session 3/8 spots" at bounding box center [379, 151] width 36 height 193
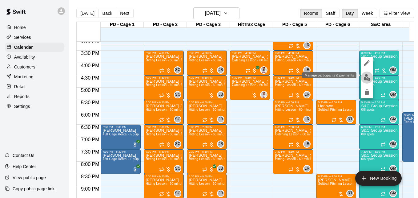
click at [364, 77] on img "edit" at bounding box center [367, 77] width 7 height 7
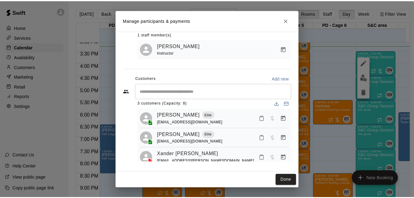
scroll to position [12, 0]
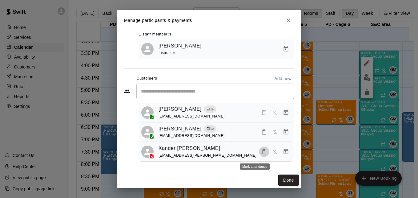
click at [262, 154] on icon "Mark attendance" at bounding box center [265, 152] width 6 height 6
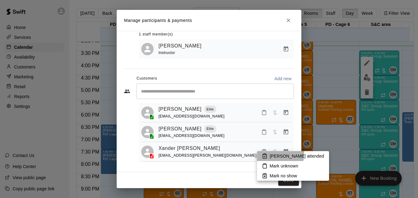
click at [274, 154] on p "[PERSON_NAME] attended" at bounding box center [297, 156] width 55 height 6
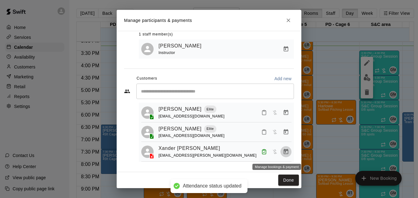
click at [283, 154] on icon "Manage bookings & payment" at bounding box center [286, 151] width 6 height 6
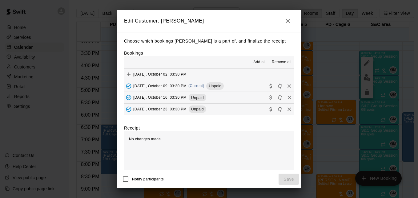
click at [241, 88] on button "[DATE], October 09: 03:30 PM (Current) Unpaid" at bounding box center [209, 85] width 170 height 11
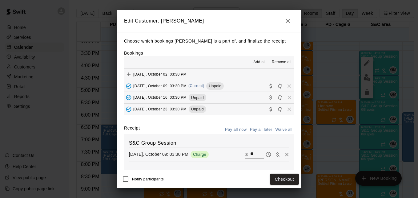
click at [250, 153] on input "**" at bounding box center [257, 154] width 14 height 8
type input "*"
type input "**"
click at [284, 179] on button "Checkout" at bounding box center [284, 178] width 29 height 11
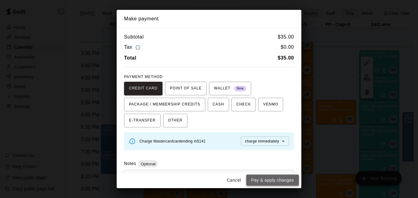
click at [274, 180] on button "Pay & apply changes" at bounding box center [272, 179] width 53 height 11
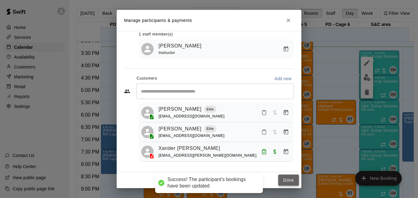
click at [292, 178] on button "Done" at bounding box center [289, 179] width 21 height 11
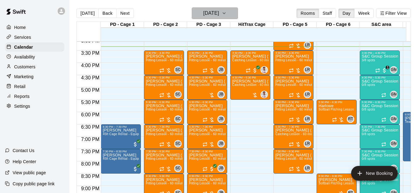
click at [226, 15] on icon "button" at bounding box center [224, 13] width 5 height 7
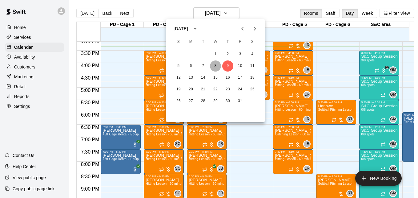
click at [211, 65] on button "8" at bounding box center [215, 65] width 11 height 11
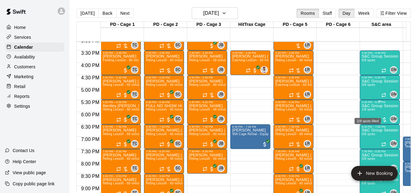
click at [372, 110] on span "1/8 spots" at bounding box center [368, 109] width 14 height 3
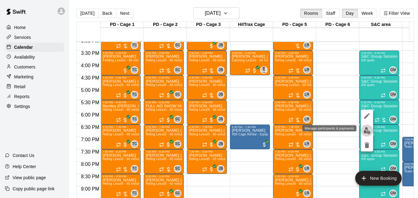
click at [369, 132] on img "edit" at bounding box center [367, 130] width 7 height 7
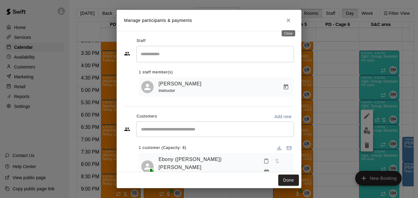
click at [287, 23] on icon "Close" at bounding box center [289, 20] width 6 height 6
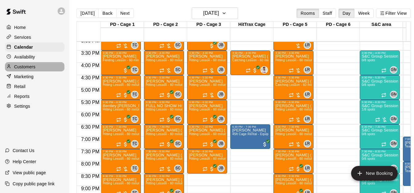
click at [44, 71] on div "Customers" at bounding box center [34, 66] width 59 height 9
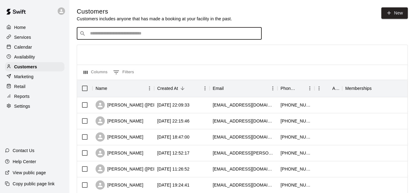
click at [154, 36] on input "Search customers by name or email" at bounding box center [173, 34] width 171 height 6
type input "*****"
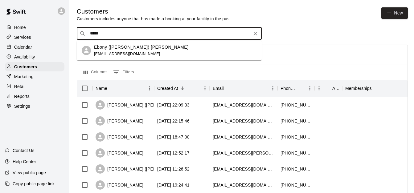
click at [168, 48] on div "Ebony (Bailey) Jones baileyajones12@gmail.com" at bounding box center [175, 50] width 163 height 13
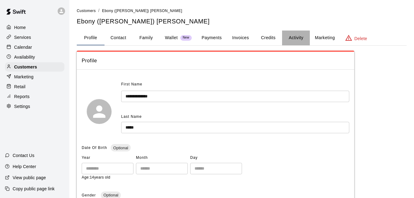
click at [297, 38] on button "Activity" at bounding box center [296, 38] width 28 height 15
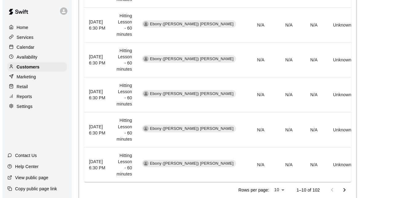
scroll to position [357, 0]
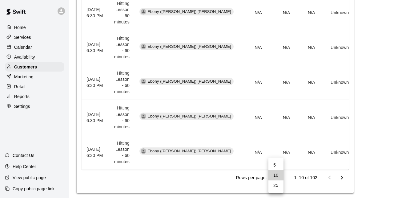
click at [279, 186] on li "25" at bounding box center [276, 185] width 15 height 10
type input "**"
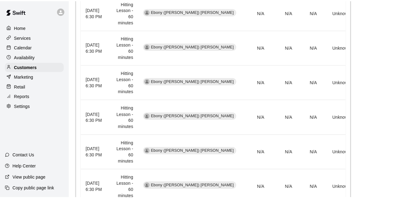
scroll to position [904, 0]
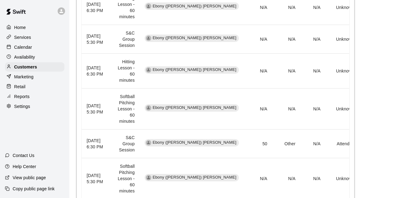
scroll to position [571, 0]
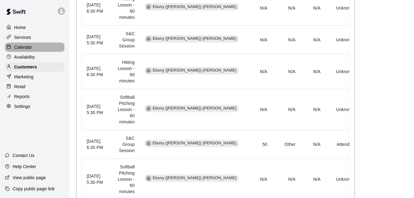
click at [46, 50] on div "Calendar" at bounding box center [34, 47] width 59 height 9
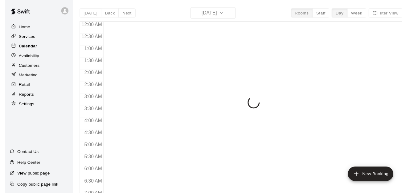
scroll to position [381, 0]
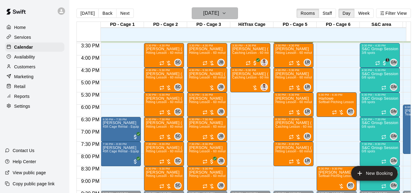
click at [226, 13] on icon "button" at bounding box center [224, 13] width 5 height 7
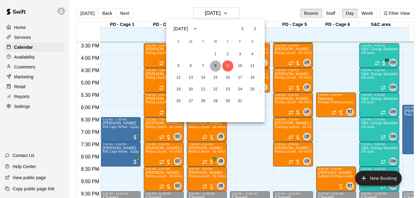
click at [216, 67] on button "8" at bounding box center [215, 65] width 11 height 11
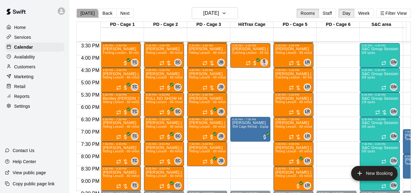
click at [86, 17] on button "[DATE]" at bounding box center [87, 13] width 22 height 9
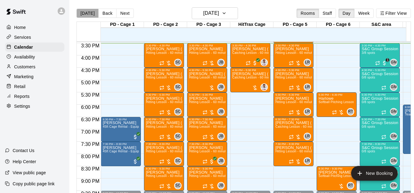
click at [89, 11] on button "[DATE]" at bounding box center [87, 13] width 22 height 9
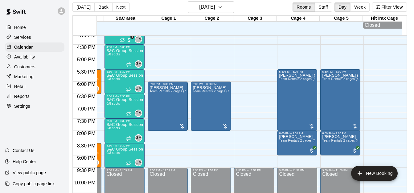
scroll to position [0, 8]
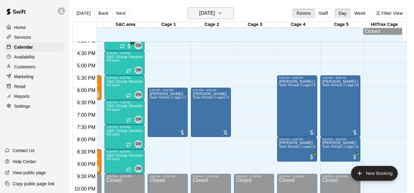
click at [222, 16] on icon "button" at bounding box center [220, 13] width 5 height 7
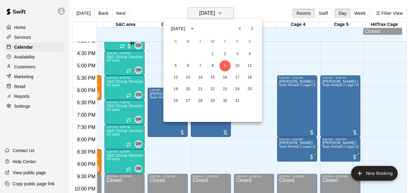
scroll to position [0, 3]
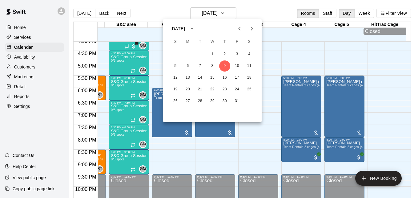
click at [83, 13] on div at bounding box center [209, 99] width 418 height 198
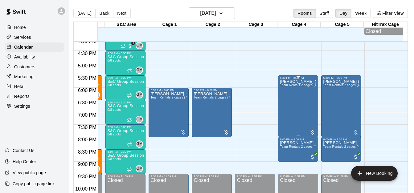
click at [295, 102] on div "Sami (Leo) Jubran Jubran Team Rentals 2 cages (45ft) - Equipment" at bounding box center [298, 175] width 36 height 193
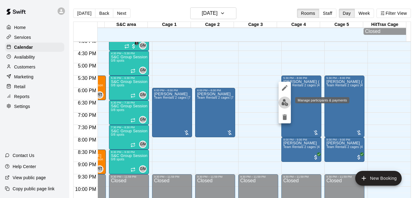
click at [285, 104] on img "edit" at bounding box center [285, 102] width 7 height 7
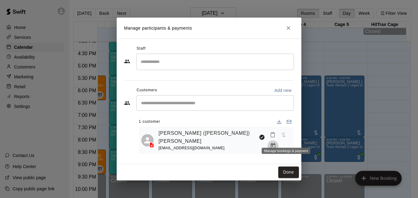
click at [276, 143] on icon "Manage bookings & payment" at bounding box center [273, 146] width 6 height 6
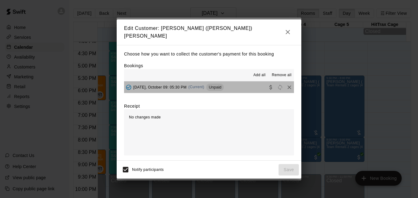
click at [241, 87] on button "[DATE], October 09: 05:30 PM (Current) Unpaid" at bounding box center [209, 86] width 170 height 11
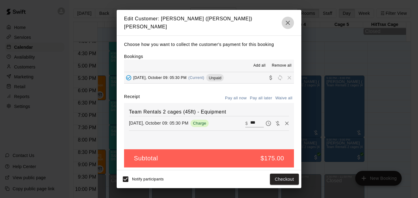
click at [286, 20] on icon "button" at bounding box center [287, 22] width 7 height 7
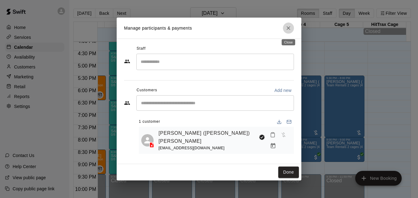
click at [290, 29] on icon "Close" at bounding box center [289, 28] width 6 height 6
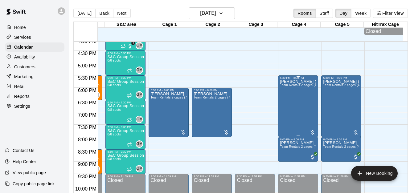
click at [291, 112] on div "Sami (Leo) Jubran Jubran Team Rentals 2 cages (45ft) - Equipment" at bounding box center [298, 175] width 36 height 193
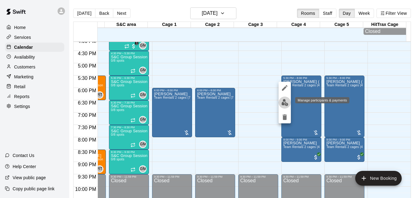
click at [285, 105] on img "edit" at bounding box center [285, 102] width 7 height 7
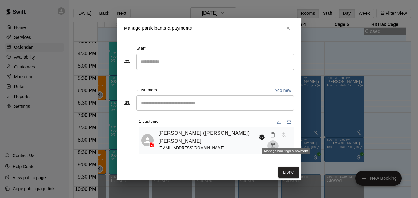
click at [275, 143] on icon "Manage bookings & payment" at bounding box center [273, 145] width 5 height 5
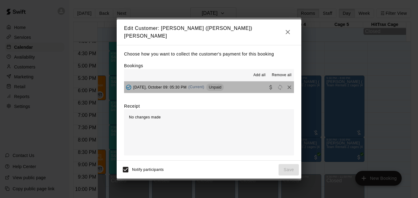
click at [241, 85] on button "[DATE], October 09: 05:30 PM (Current) Unpaid" at bounding box center [209, 86] width 170 height 11
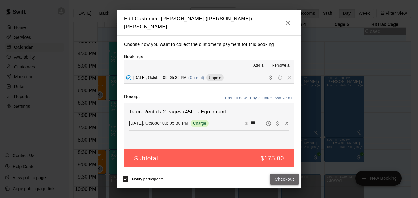
click at [278, 183] on button "Checkout" at bounding box center [284, 178] width 29 height 11
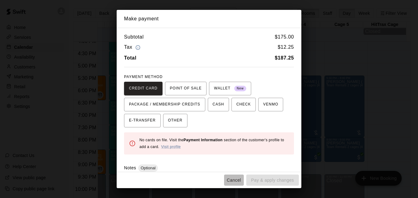
click at [231, 178] on button "Cancel" at bounding box center [234, 179] width 20 height 11
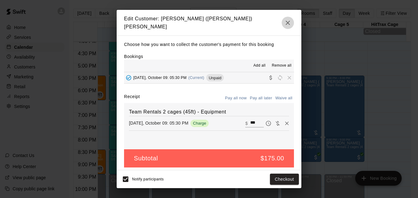
click at [286, 19] on icon "button" at bounding box center [287, 22] width 7 height 7
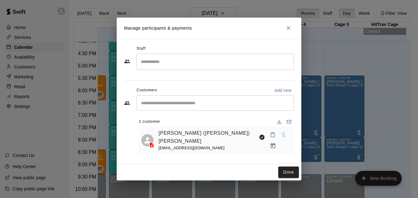
click at [282, 31] on h2 "Manage participants & payments" at bounding box center [209, 28] width 185 height 21
click at [285, 31] on button "Close" at bounding box center [288, 27] width 11 height 11
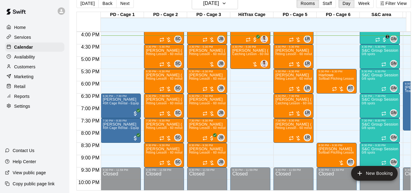
scroll to position [0, 252]
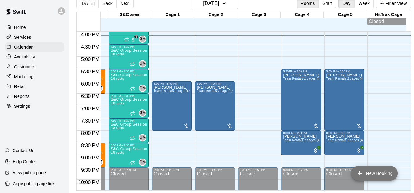
click at [384, 174] on button "New Booking" at bounding box center [374, 173] width 47 height 15
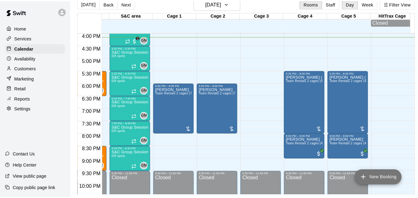
scroll to position [10, 0]
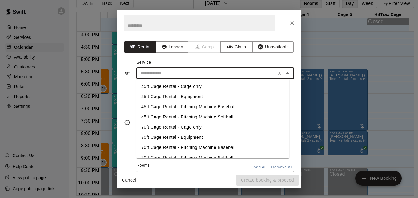
click at [202, 74] on input "text" at bounding box center [206, 73] width 136 height 8
click at [195, 128] on li "70ft Cage Rental - Cage only" at bounding box center [212, 127] width 153 height 10
type input "**********"
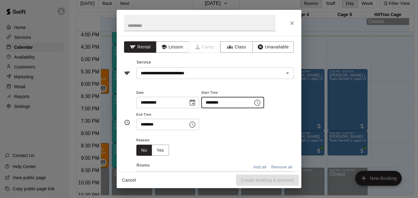
click at [216, 104] on input "********" at bounding box center [224, 102] width 47 height 11
type input "********"
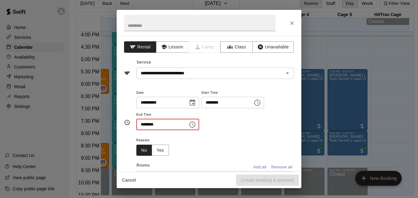
click at [142, 126] on input "********" at bounding box center [159, 124] width 47 height 11
type input "********"
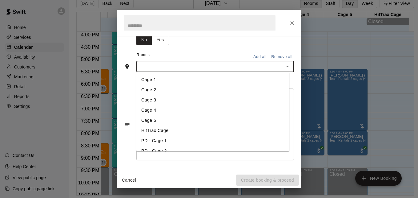
click at [175, 66] on input "text" at bounding box center [210, 67] width 144 height 8
click at [157, 100] on li "Cage 3" at bounding box center [212, 100] width 153 height 10
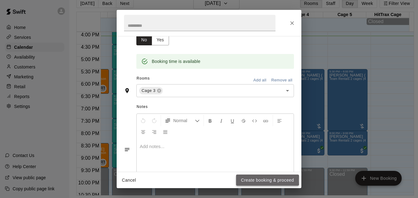
click at [260, 180] on button "Create booking & proceed" at bounding box center [267, 179] width 63 height 11
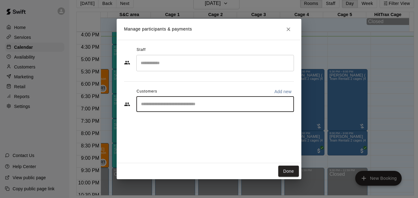
click at [183, 103] on input "Start typing to search customers..." at bounding box center [215, 104] width 152 height 6
type input "****"
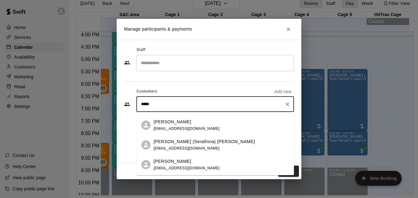
scroll to position [123, 0]
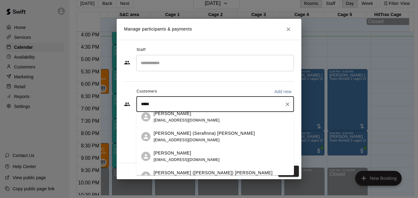
click at [210, 137] on div "Mike (Serafinna) Worden mdworden11@verizon.net" at bounding box center [222, 136] width 136 height 13
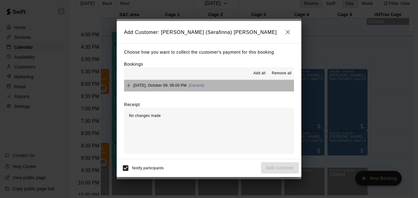
click at [225, 84] on button "Thursday, October 09: 06:00 PM (Current)" at bounding box center [209, 85] width 170 height 11
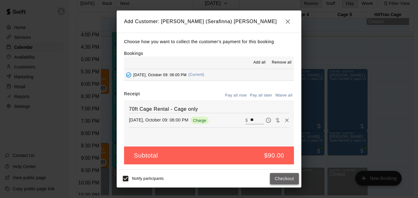
click at [284, 181] on button "Checkout" at bounding box center [284, 178] width 29 height 11
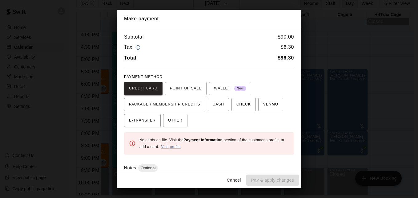
click at [284, 181] on div "Cancel Pay & apply changes" at bounding box center [209, 180] width 185 height 16
click at [234, 178] on button "Cancel" at bounding box center [234, 179] width 20 height 11
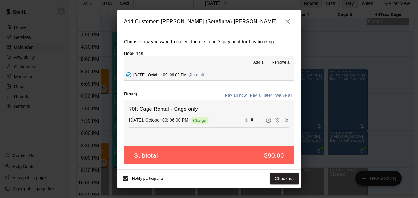
click at [252, 120] on input "**" at bounding box center [257, 120] width 14 height 8
type input "*"
click at [281, 179] on button "Checkout" at bounding box center [284, 178] width 29 height 11
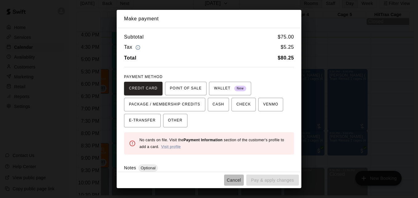
click at [234, 181] on button "Cancel" at bounding box center [234, 179] width 20 height 11
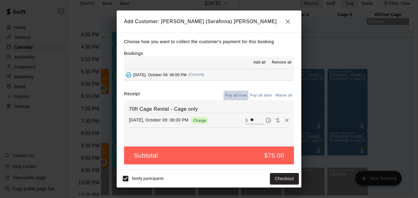
click at [238, 96] on button "Pay all now" at bounding box center [236, 96] width 25 height 10
click at [254, 121] on input "**" at bounding box center [257, 120] width 14 height 8
type input "*"
click at [287, 23] on icon "button" at bounding box center [287, 21] width 7 height 7
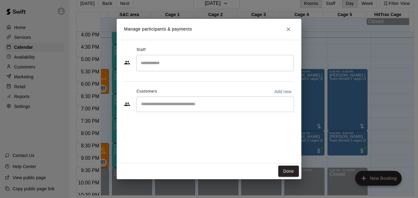
click at [203, 100] on div "​" at bounding box center [215, 103] width 158 height 15
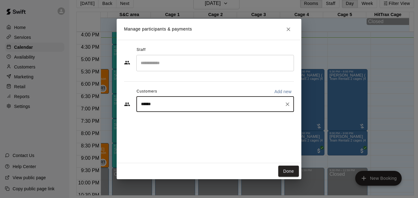
type input "****"
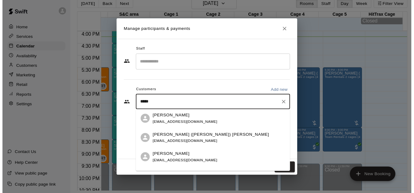
scroll to position [110, 0]
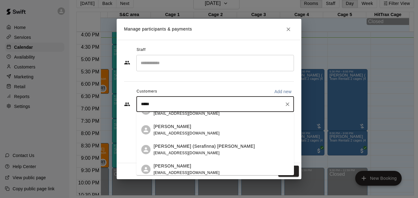
click at [218, 148] on div "Mike (Serafinna) Worden mdworden11@verizon.net" at bounding box center [222, 149] width 136 height 13
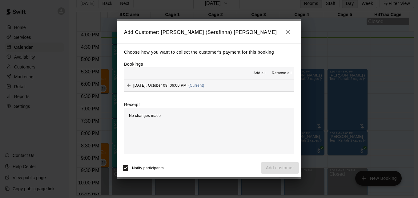
click at [214, 85] on button "Thursday, October 09: 06:00 PM (Current)" at bounding box center [209, 85] width 170 height 11
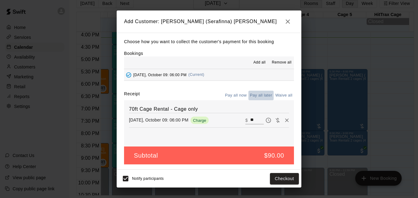
click at [264, 94] on button "Pay all later" at bounding box center [262, 96] width 26 height 10
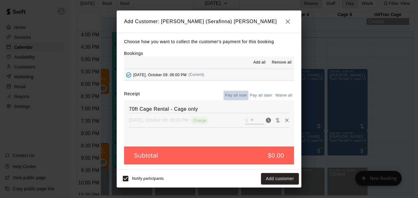
click at [234, 93] on button "Pay all now" at bounding box center [236, 96] width 25 height 10
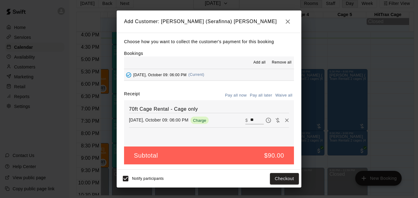
click at [252, 120] on input "**" at bounding box center [257, 120] width 14 height 8
type input "*"
type input "**"
click at [283, 182] on button "Checkout" at bounding box center [284, 178] width 29 height 11
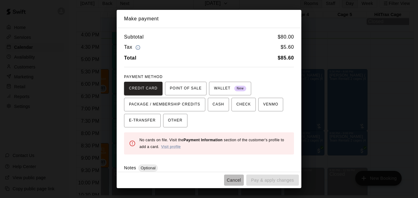
click at [234, 181] on button "Cancel" at bounding box center [234, 179] width 20 height 11
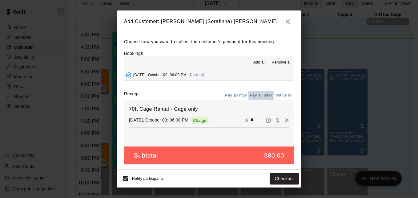
click at [267, 97] on button "Pay all later" at bounding box center [262, 96] width 26 height 10
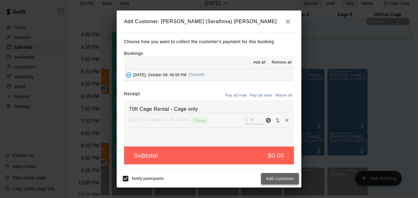
click at [290, 179] on button "Add customer" at bounding box center [280, 178] width 38 height 11
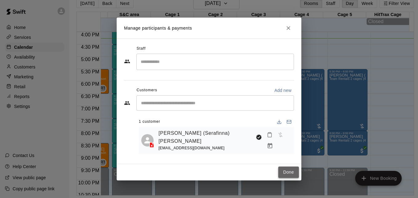
click at [287, 170] on button "Done" at bounding box center [289, 171] width 21 height 11
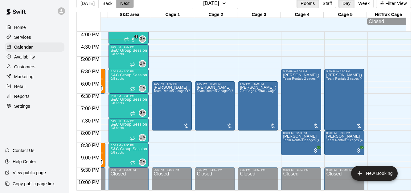
click at [122, 2] on button "Next" at bounding box center [124, 3] width 17 height 9
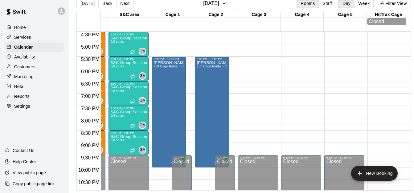
scroll to position [394, 252]
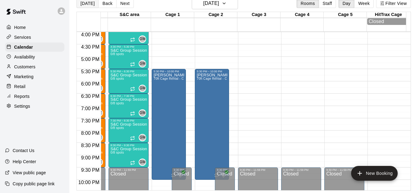
click at [83, 4] on button "[DATE]" at bounding box center [87, 3] width 22 height 9
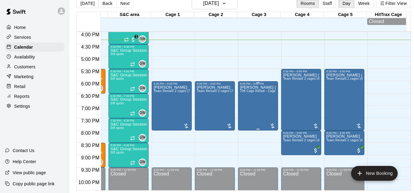
click at [246, 107] on div "Mike (Serafinna) Worden 70ft Cage Rental - Cage only" at bounding box center [258, 181] width 36 height 193
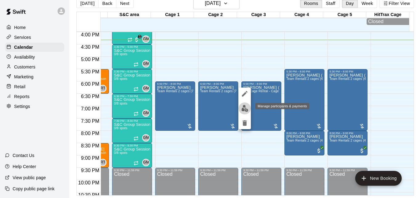
click at [242, 108] on img "edit" at bounding box center [245, 108] width 7 height 7
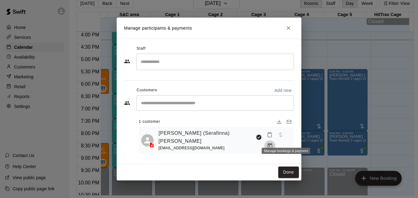
click at [273, 143] on icon "Manage bookings & payment" at bounding box center [270, 146] width 6 height 6
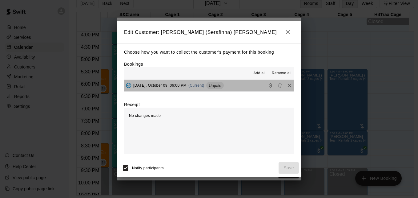
click at [245, 88] on button "Thursday, October 09: 06:00 PM (Current) Unpaid" at bounding box center [209, 85] width 170 height 11
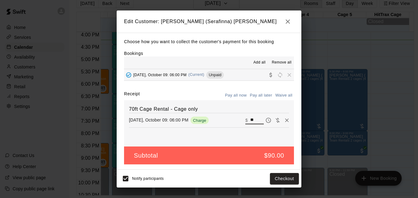
click at [252, 120] on input "**" at bounding box center [257, 120] width 14 height 8
type input "*"
click at [284, 181] on button "Checkout" at bounding box center [284, 178] width 29 height 11
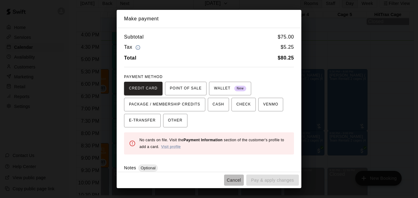
click at [236, 181] on button "Cancel" at bounding box center [234, 179] width 20 height 11
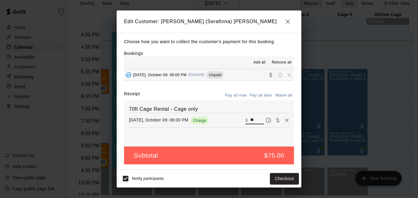
click at [254, 120] on input "**" at bounding box center [257, 120] width 14 height 8
type input "*"
type input "**"
click at [263, 94] on button "Pay all later" at bounding box center [262, 96] width 26 height 10
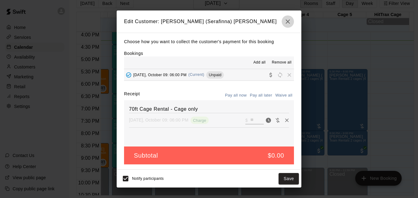
click at [291, 18] on icon "button" at bounding box center [287, 21] width 7 height 7
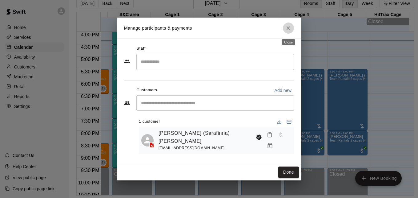
click at [289, 26] on icon "Close" at bounding box center [289, 28] width 6 height 6
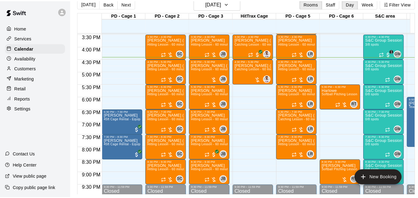
scroll to position [370, 0]
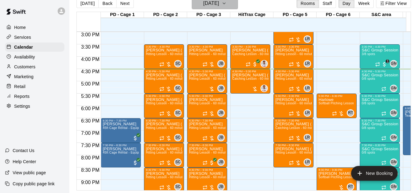
click at [225, 3] on icon "button" at bounding box center [224, 3] width 2 height 1
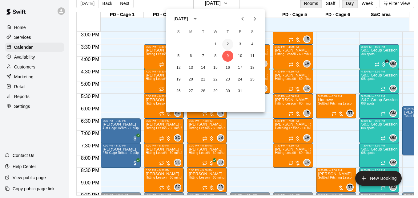
click at [229, 46] on button "2" at bounding box center [227, 44] width 11 height 11
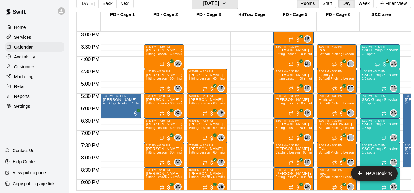
scroll to position [0, 252]
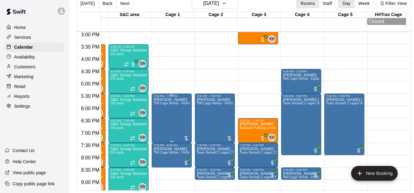
click at [172, 113] on div "Sean Gaffney 70ft Cage Rental - Pitching Machine Baseball" at bounding box center [171, 194] width 36 height 193
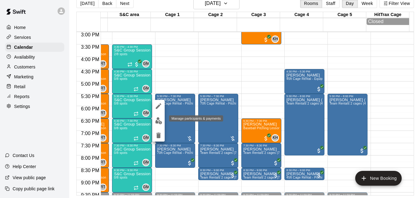
click at [155, 120] on img "edit" at bounding box center [158, 120] width 7 height 7
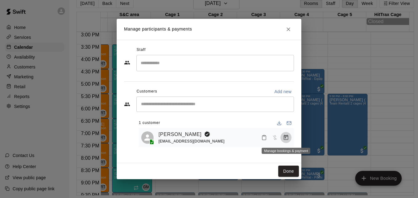
click at [286, 139] on icon "Manage bookings & payment" at bounding box center [286, 137] width 6 height 6
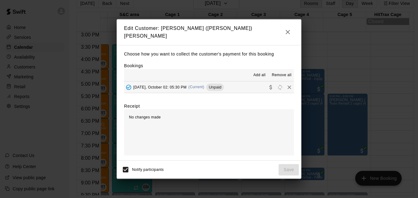
click at [242, 88] on button "Thursday, October 02: 05:30 PM (Current) Unpaid" at bounding box center [209, 86] width 170 height 11
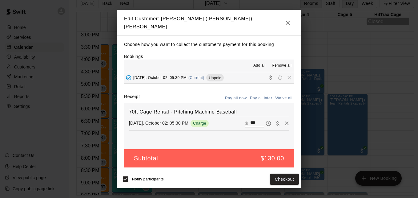
click at [255, 119] on input "***" at bounding box center [257, 123] width 14 height 8
type input "*"
type input "***"
click at [279, 177] on button "Checkout" at bounding box center [284, 178] width 29 height 11
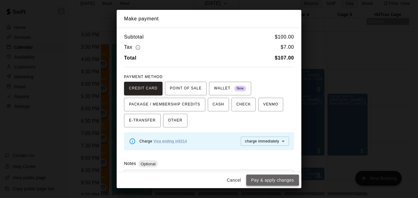
click at [271, 179] on button "Pay & apply changes" at bounding box center [272, 179] width 53 height 11
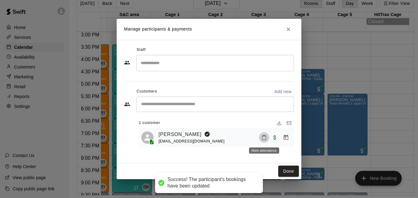
click at [262, 139] on icon "Mark attendance" at bounding box center [265, 138] width 6 height 6
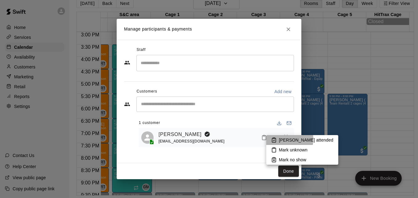
click at [283, 139] on p "[PERSON_NAME] attended" at bounding box center [306, 140] width 55 height 6
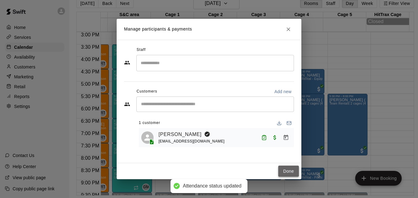
click at [289, 169] on button "Done" at bounding box center [289, 170] width 21 height 11
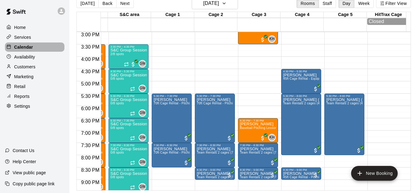
click at [48, 46] on div "Calendar" at bounding box center [34, 47] width 59 height 9
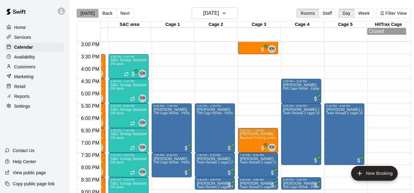
click at [88, 11] on button "[DATE]" at bounding box center [87, 13] width 22 height 9
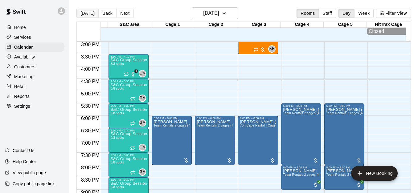
click at [84, 14] on button "[DATE]" at bounding box center [87, 13] width 22 height 9
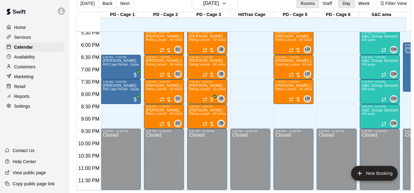
scroll to position [422, 0]
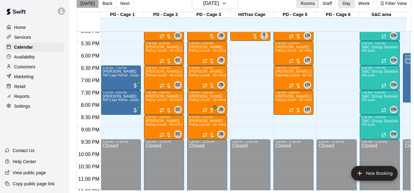
click at [88, 1] on button "[DATE]" at bounding box center [87, 3] width 22 height 9
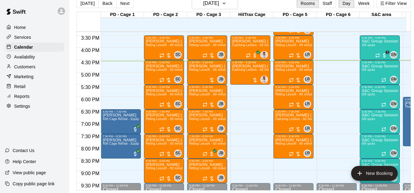
scroll to position [361, 0]
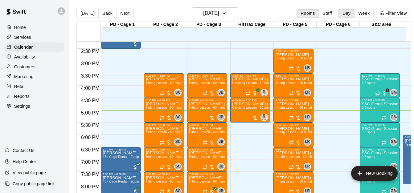
scroll to position [348, 0]
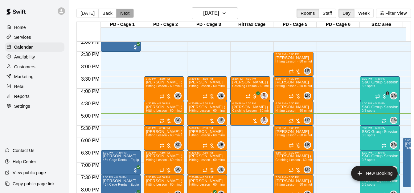
click at [124, 13] on button "Next" at bounding box center [124, 13] width 17 height 9
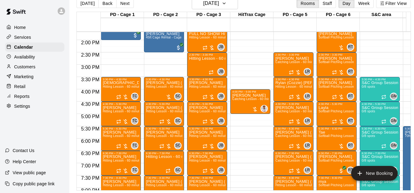
scroll to position [336, 0]
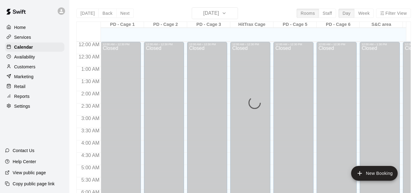
scroll to position [409, 0]
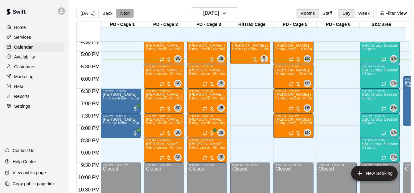
click at [124, 16] on button "Next" at bounding box center [124, 13] width 17 height 9
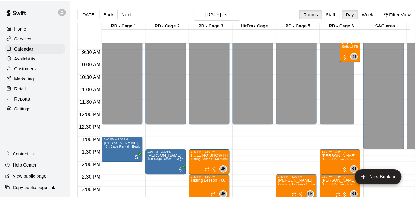
scroll to position [216, 0]
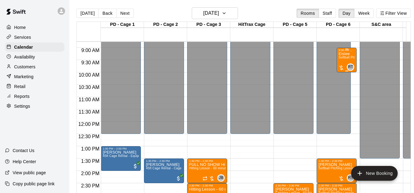
click at [344, 59] on span "Softball Pitching Lesson - 60 minutes" at bounding box center [365, 57] width 55 height 3
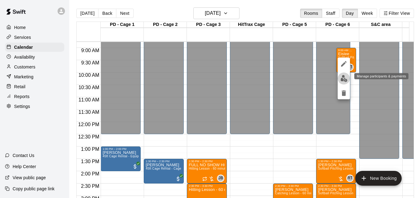
click at [344, 76] on img "edit" at bounding box center [344, 78] width 7 height 7
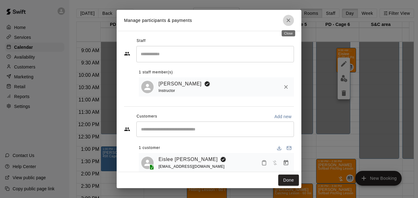
click at [290, 19] on icon "Close" at bounding box center [289, 20] width 4 height 4
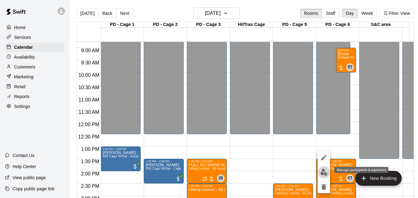
click at [324, 173] on img "edit" at bounding box center [324, 172] width 7 height 7
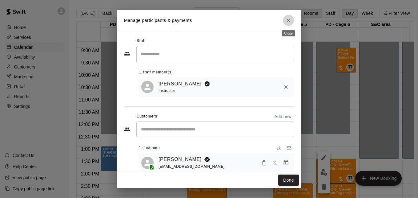
click at [289, 20] on icon "Close" at bounding box center [289, 20] width 6 height 6
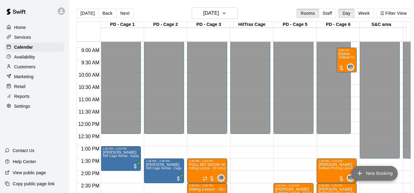
click at [381, 175] on button "New Booking" at bounding box center [374, 173] width 47 height 15
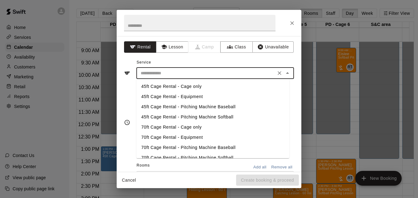
click at [201, 74] on input "text" at bounding box center [206, 73] width 136 height 8
click at [201, 96] on li "45ft Cage Rental - Equipment" at bounding box center [212, 97] width 153 height 10
type input "**********"
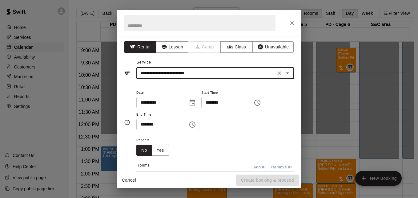
click at [215, 104] on input "********" at bounding box center [224, 102] width 47 height 11
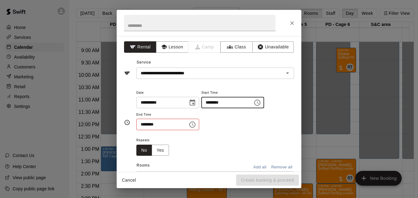
type input "********"
click at [141, 124] on input "********" at bounding box center [159, 124] width 47 height 11
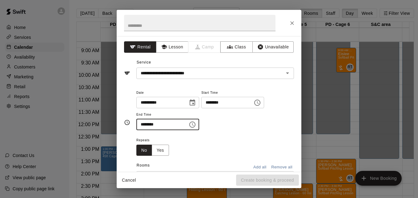
type input "********"
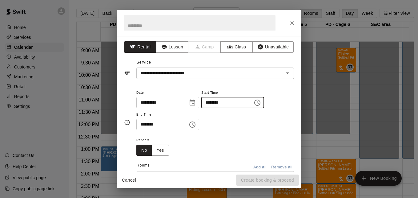
click at [227, 102] on input "********" at bounding box center [224, 102] width 47 height 11
type input "********"
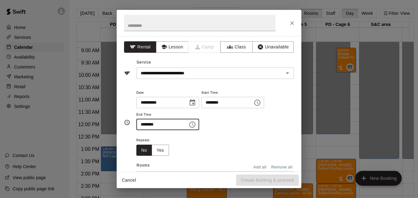
click at [159, 127] on input "********" at bounding box center [159, 124] width 47 height 11
type input "********"
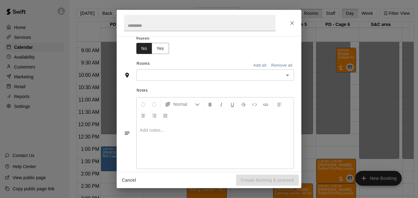
scroll to position [110, 0]
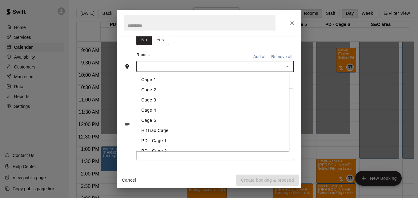
click at [203, 65] on input "text" at bounding box center [210, 67] width 144 height 8
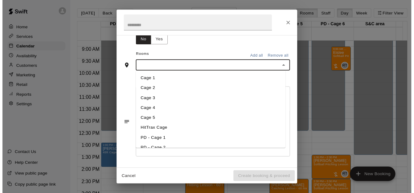
scroll to position [12, 0]
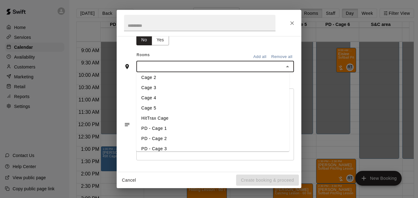
click at [218, 136] on li "PD - Cage 2" at bounding box center [212, 138] width 153 height 10
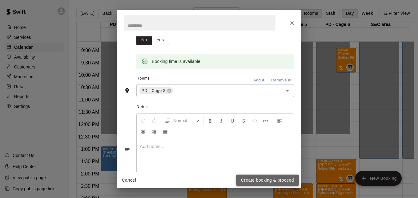
click at [247, 182] on button "Create booking & proceed" at bounding box center [267, 179] width 63 height 11
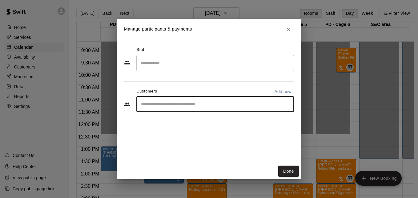
click at [164, 105] on input "Start typing to search customers..." at bounding box center [215, 104] width 152 height 6
type input "*******"
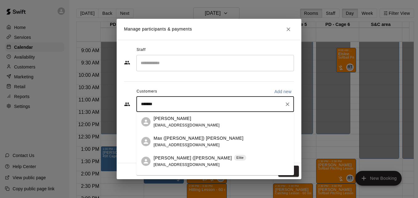
click at [189, 161] on div "[PERSON_NAME] ([PERSON_NAME]) [PERSON_NAME] Elite [EMAIL_ADDRESS][DOMAIN_NAME]" at bounding box center [200, 161] width 93 height 13
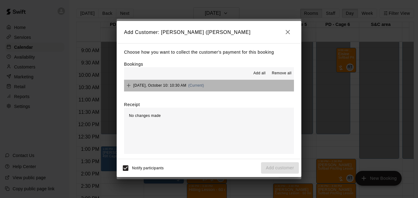
click at [230, 87] on button "[DATE], October 10: 10:30 AM (Current)" at bounding box center [209, 85] width 170 height 11
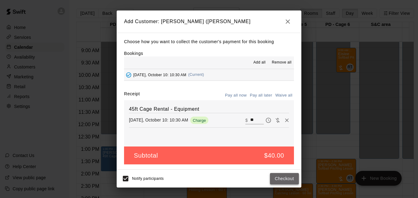
click at [286, 181] on button "Checkout" at bounding box center [284, 178] width 29 height 11
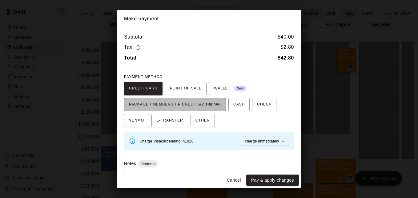
click at [208, 106] on span "PACKAGE / MEMBERSHIP CREDITS (2 eligible)" at bounding box center [175, 105] width 92 height 10
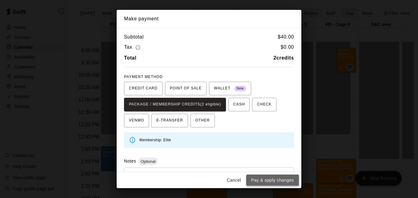
click at [272, 177] on button "Pay & apply changes" at bounding box center [272, 179] width 53 height 11
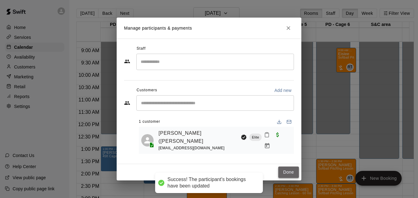
click at [290, 171] on button "Done" at bounding box center [289, 171] width 21 height 11
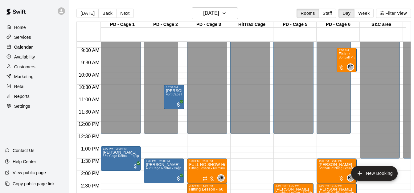
click at [46, 49] on div "Calendar" at bounding box center [34, 47] width 59 height 9
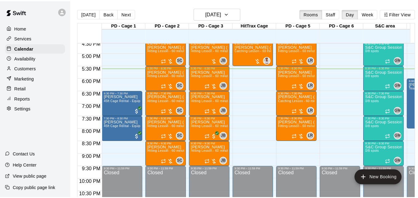
scroll to position [397, 0]
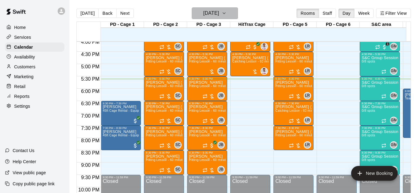
click at [226, 13] on icon "button" at bounding box center [224, 13] width 5 height 7
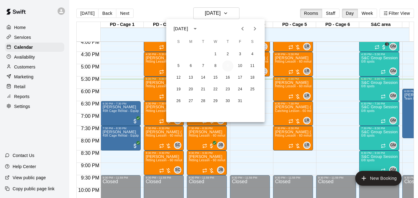
click at [230, 64] on button "9" at bounding box center [227, 65] width 11 height 11
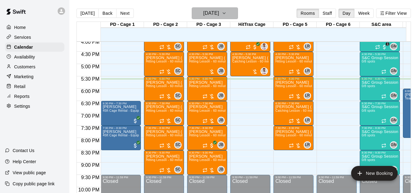
click at [238, 16] on button "[DATE]" at bounding box center [215, 13] width 46 height 12
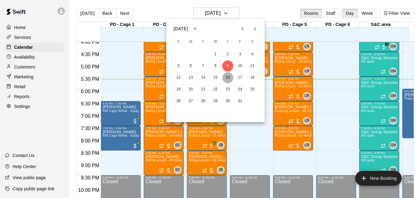
click at [227, 79] on button "16" at bounding box center [227, 77] width 11 height 11
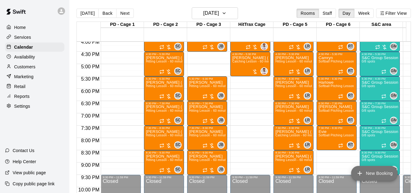
click at [380, 176] on button "New Booking" at bounding box center [374, 173] width 47 height 15
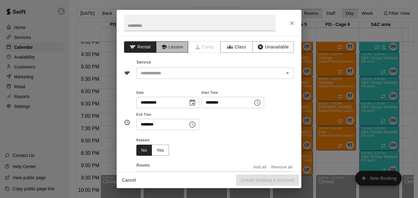
click at [169, 48] on button "Lesson" at bounding box center [172, 46] width 32 height 11
click at [178, 72] on input "text" at bounding box center [206, 73] width 136 height 8
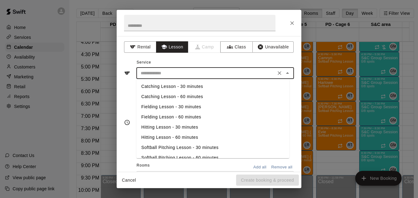
click at [184, 138] on li "Hitting Lesson - 60 minutes" at bounding box center [212, 137] width 153 height 10
type input "**********"
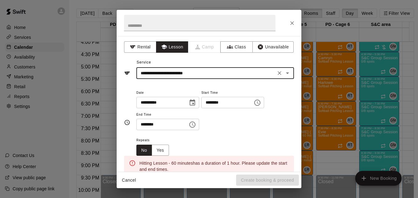
click at [216, 102] on input "********" at bounding box center [224, 102] width 47 height 11
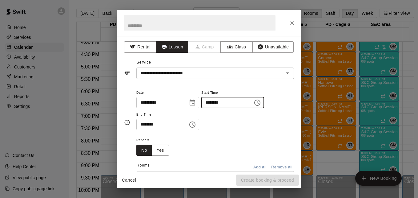
type input "********"
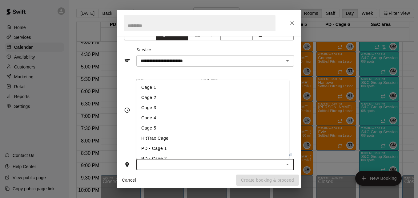
click at [230, 165] on input "text" at bounding box center [210, 165] width 144 height 8
click at [206, 153] on li "PD - Cage 3" at bounding box center [212, 156] width 153 height 10
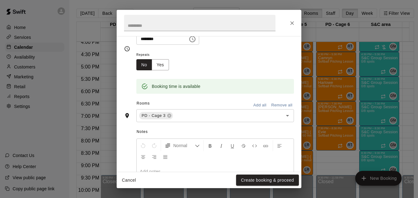
scroll to position [86, 0]
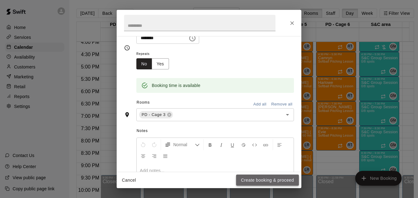
click at [274, 179] on button "Create booking & proceed" at bounding box center [267, 179] width 63 height 11
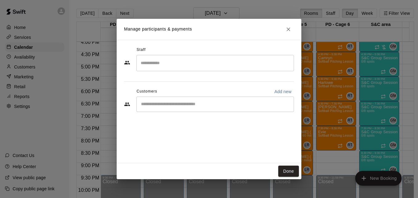
click at [181, 62] on input "Search staff" at bounding box center [215, 63] width 152 height 11
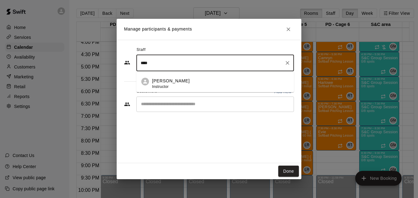
click at [199, 81] on div "[PERSON_NAME] Instructor" at bounding box center [220, 84] width 137 height 12
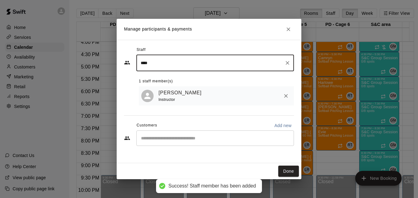
click at [184, 144] on div "​" at bounding box center [215, 137] width 158 height 15
type input "****"
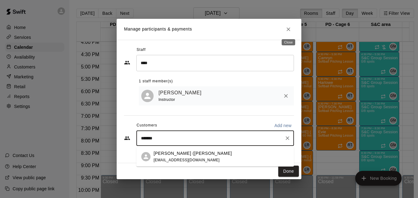
type input "*******"
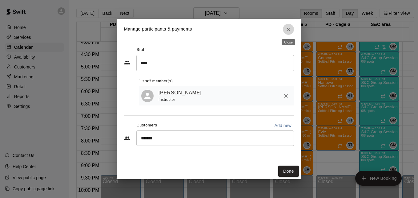
click at [287, 26] on icon "Close" at bounding box center [289, 29] width 6 height 6
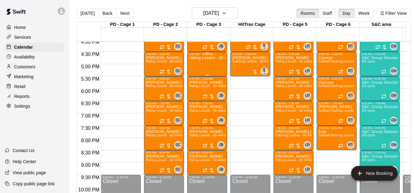
click at [200, 69] on div "Hitting Lesson - 60 minutes" at bounding box center [207, 152] width 36 height 193
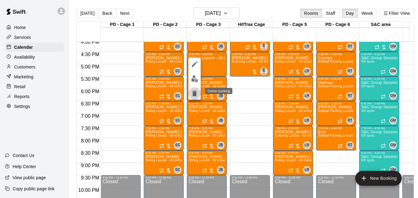
click at [195, 89] on button "delete" at bounding box center [195, 93] width 12 height 12
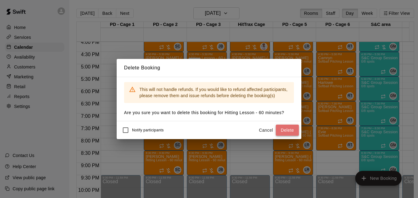
click at [281, 128] on button "Delete" at bounding box center [287, 129] width 23 height 11
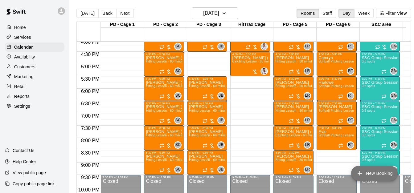
click at [368, 171] on button "New Booking" at bounding box center [374, 173] width 47 height 15
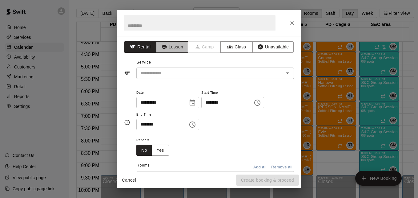
click at [173, 47] on button "Lesson" at bounding box center [172, 46] width 32 height 11
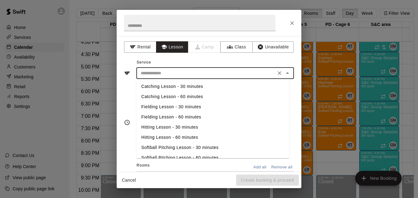
click at [189, 71] on input "text" at bounding box center [206, 73] width 136 height 8
click at [194, 136] on li "Hitting Lesson - 60 minutes" at bounding box center [212, 137] width 153 height 10
type input "**********"
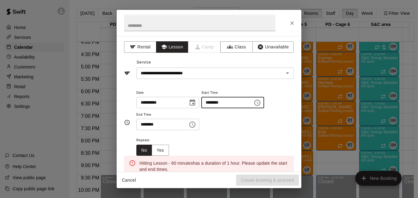
click at [215, 101] on input "********" at bounding box center [224, 102] width 47 height 11
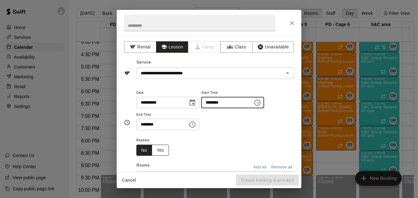
type input "********"
click at [161, 152] on button "Yes" at bounding box center [160, 149] width 17 height 11
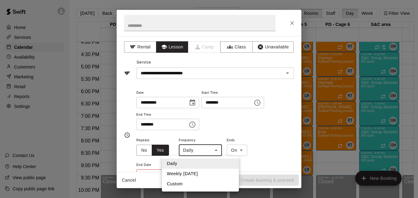
click at [212, 153] on body "Home Services Calendar Availability Customers Marketing Retail Reports Settings…" at bounding box center [209, 104] width 418 height 208
click at [214, 175] on li "Weekly [DATE]" at bounding box center [200, 174] width 77 height 10
type input "******"
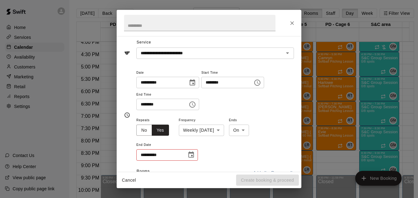
scroll to position [25, 0]
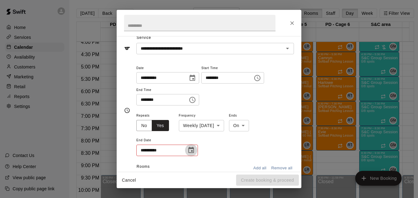
click at [193, 151] on icon "Choose date" at bounding box center [192, 150] width 6 height 6
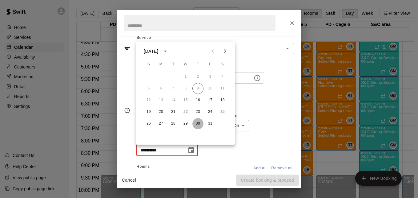
click at [195, 123] on button "30" at bounding box center [198, 123] width 11 height 11
type input "**********"
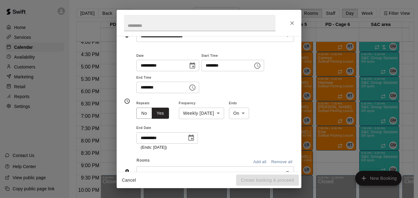
scroll to position [49, 0]
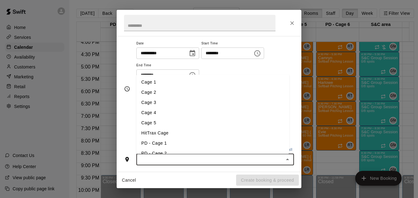
click at [237, 160] on input "text" at bounding box center [210, 160] width 144 height 8
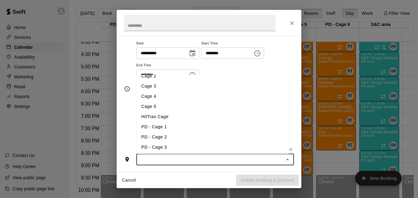
scroll to position [25, 0]
click at [215, 140] on li "PD - Cage 3" at bounding box center [212, 139] width 153 height 10
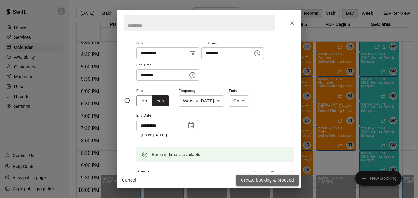
click at [284, 177] on button "Create booking & proceed" at bounding box center [267, 179] width 63 height 11
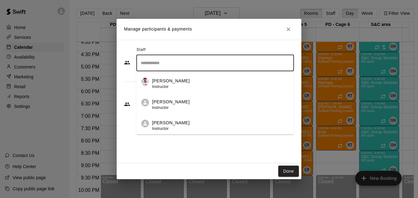
click at [188, 65] on input "Search staff" at bounding box center [215, 63] width 152 height 11
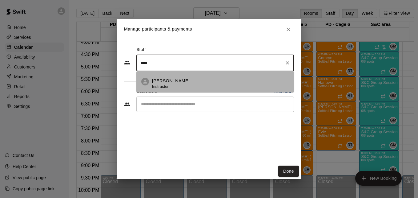
click at [206, 80] on div "[PERSON_NAME] Instructor" at bounding box center [220, 84] width 137 height 12
type input "****"
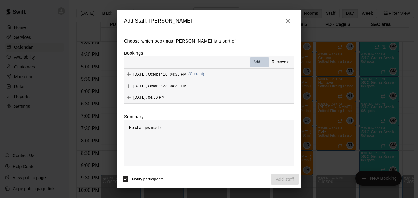
click at [255, 67] on button "Add all" at bounding box center [260, 62] width 20 height 10
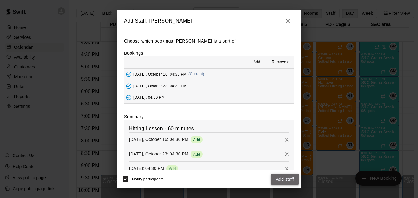
click at [281, 179] on button "Add staff" at bounding box center [285, 178] width 28 height 11
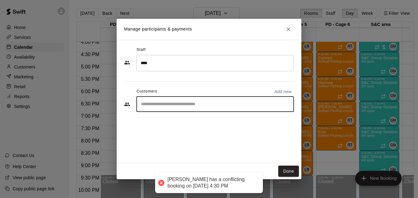
click at [211, 102] on input "Start typing to search customers..." at bounding box center [215, 104] width 152 height 6
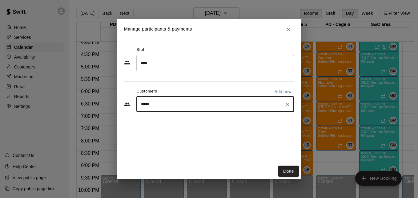
type input "******"
click at [217, 122] on div "[PERSON_NAME] ([PERSON_NAME] [EMAIL_ADDRESS][DOMAIN_NAME]" at bounding box center [222, 121] width 136 height 13
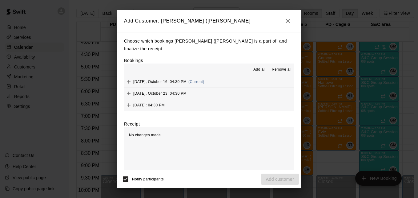
click at [259, 71] on span "Add all" at bounding box center [260, 70] width 12 height 6
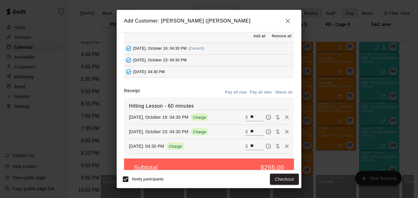
scroll to position [37, 0]
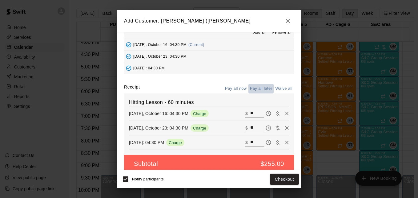
click at [258, 90] on button "Pay all later" at bounding box center [262, 89] width 26 height 10
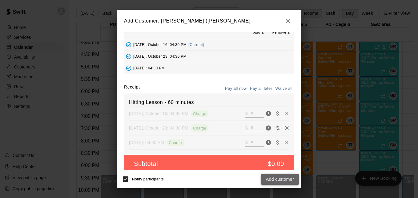
click at [286, 177] on button "Add customer" at bounding box center [280, 178] width 38 height 11
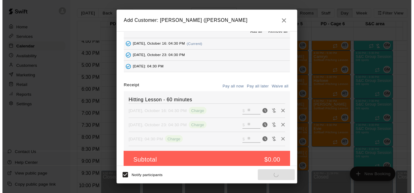
scroll to position [17, 0]
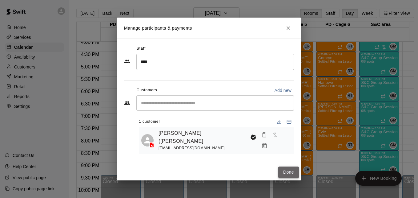
click at [286, 172] on button "Done" at bounding box center [289, 171] width 21 height 11
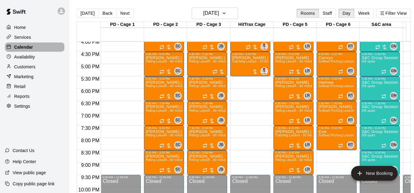
click at [43, 50] on div "Calendar" at bounding box center [34, 47] width 59 height 9
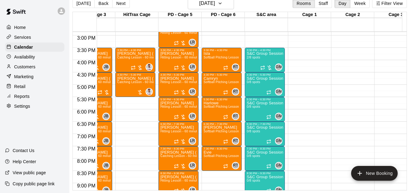
scroll to position [348, 111]
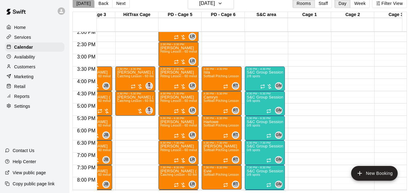
click at [75, 3] on button "[DATE]" at bounding box center [83, 3] width 22 height 9
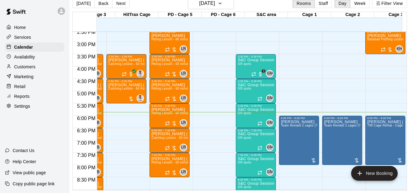
scroll to position [0, 125]
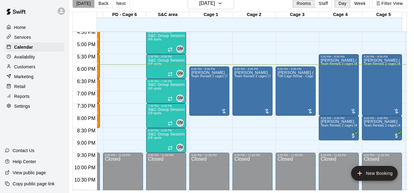
click at [81, 3] on button "[DATE]" at bounding box center [83, 3] width 22 height 9
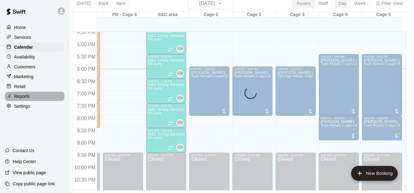
click at [32, 99] on div "Reports" at bounding box center [34, 96] width 59 height 9
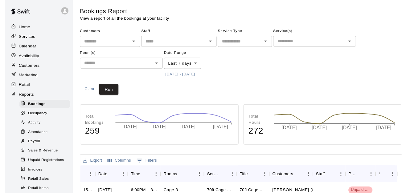
scroll to position [75, 0]
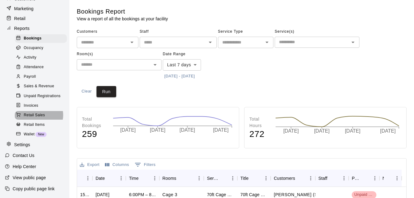
click at [39, 113] on span "Retail Sales" at bounding box center [34, 115] width 21 height 6
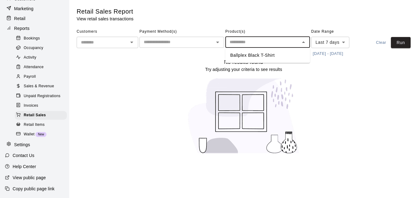
click at [260, 41] on input "text" at bounding box center [262, 42] width 71 height 8
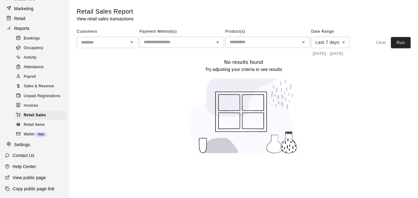
click at [109, 77] on div "No results found Try adjusting your criteria to see results" at bounding box center [244, 108] width 334 height 101
click at [43, 82] on div "Sales & Revenue" at bounding box center [41, 86] width 52 height 9
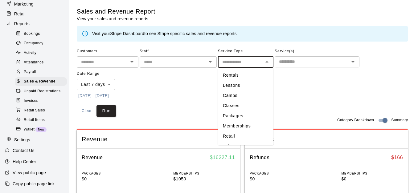
click at [245, 63] on input "text" at bounding box center [241, 62] width 42 height 8
click at [247, 75] on li "Rentals" at bounding box center [245, 75] width 55 height 10
type input "*******"
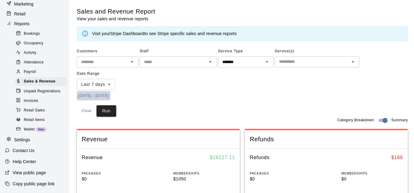
click at [87, 97] on button "[DATE] - [DATE]" at bounding box center [94, 96] width 34 height 10
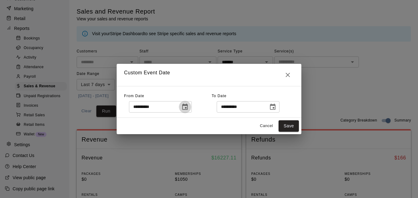
click at [188, 109] on icon "Choose date, selected date is Oct 2, 2025" at bounding box center [185, 107] width 6 height 6
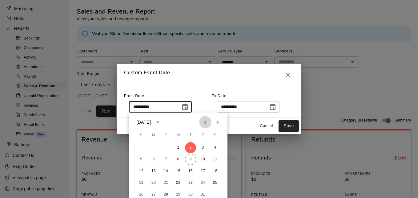
click at [206, 121] on icon "Previous month" at bounding box center [205, 122] width 2 height 4
click at [218, 123] on icon "Next month" at bounding box center [217, 121] width 7 height 7
click at [203, 123] on icon "Previous month" at bounding box center [205, 121] width 7 height 7
click at [205, 121] on icon "Previous month" at bounding box center [205, 122] width 2 height 4
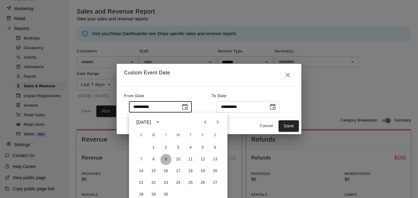
click at [165, 159] on button "9" at bounding box center [166, 159] width 11 height 11
type input "**********"
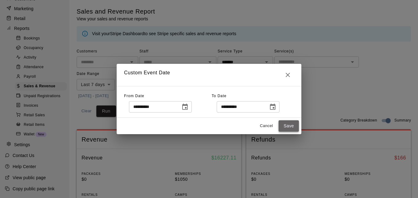
click at [290, 124] on button "Save" at bounding box center [289, 125] width 20 height 11
type input "******"
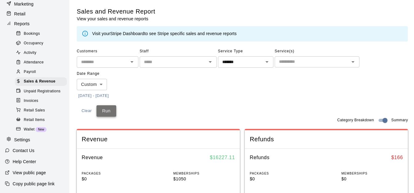
click at [113, 110] on button "Run" at bounding box center [106, 110] width 20 height 11
click at [321, 92] on div "Customers ​ Staff ​ Service Type ******* ​ Service(s) ​ Date Range Custom *****…" at bounding box center [242, 74] width 331 height 54
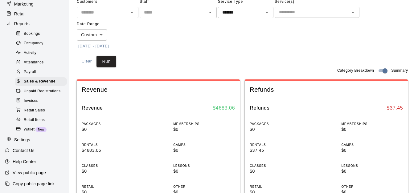
scroll to position [49, 0]
click at [355, 14] on icon "Open" at bounding box center [352, 12] width 7 height 7
click at [252, 27] on div "Customers ​ Staff ​ Service Type ******* ​ Service(s) ​ Date Range Custom *****…" at bounding box center [242, 24] width 331 height 54
click at [269, 12] on icon "Open" at bounding box center [266, 12] width 7 height 7
click at [295, 40] on div "Customers ​ Staff ​ Service Type ******* ​ Service(s) ​ Date Range Custom *****…" at bounding box center [242, 24] width 331 height 54
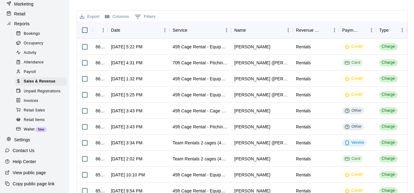
scroll to position [259, 0]
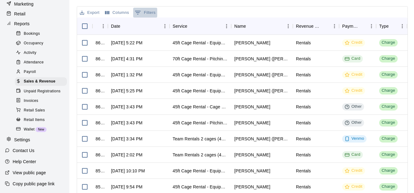
click at [148, 12] on button "0 Filters" at bounding box center [145, 13] width 24 height 10
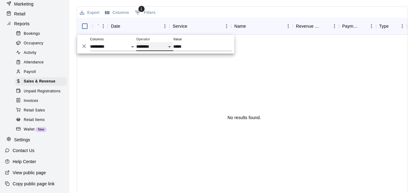
click at [137, 46] on select "**********" at bounding box center [154, 46] width 37 height 9
click at [82, 47] on icon "Delete" at bounding box center [84, 46] width 6 height 6
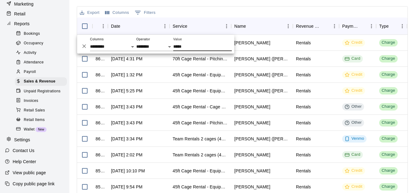
click at [183, 47] on input "*****" at bounding box center [202, 46] width 59 height 9
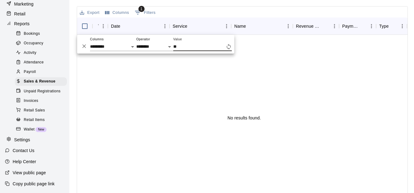
type input "*"
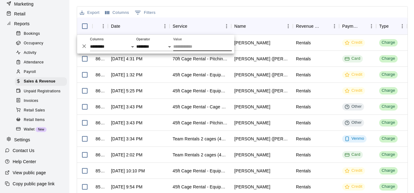
scroll to position [90, 0]
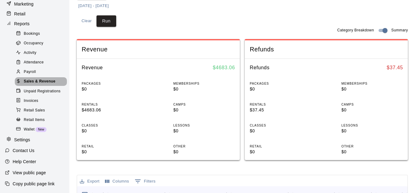
click at [46, 82] on span "Sales & Revenue" at bounding box center [40, 82] width 32 height 6
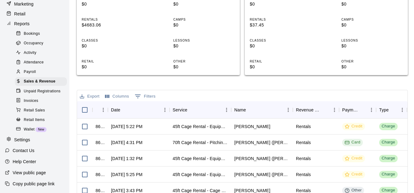
scroll to position [6, 0]
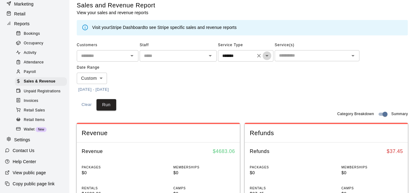
click at [267, 55] on icon "Open" at bounding box center [266, 56] width 3 height 2
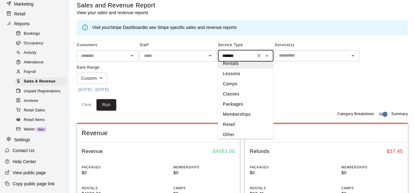
scroll to position [7, 0]
click at [247, 134] on li "Other" at bounding box center [245, 133] width 55 height 10
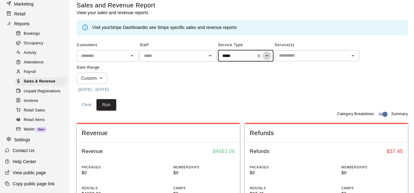
click at [264, 57] on icon "Open" at bounding box center [266, 55] width 7 height 7
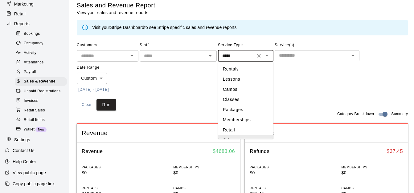
scroll to position [5, 0]
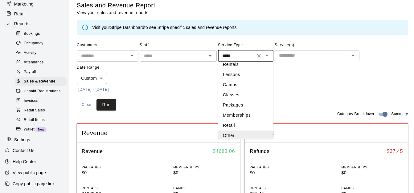
click at [248, 123] on li "Retail" at bounding box center [245, 125] width 55 height 10
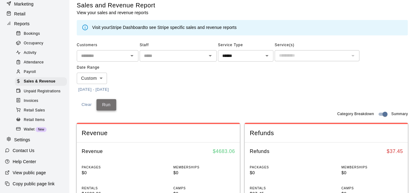
click at [107, 101] on button "Run" at bounding box center [106, 104] width 20 height 11
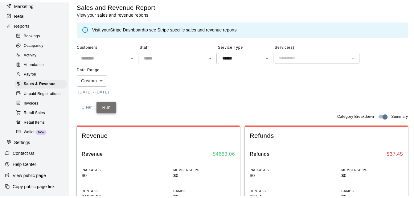
scroll to position [0, 0]
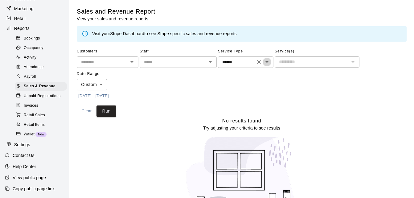
click at [266, 63] on icon "Open" at bounding box center [266, 62] width 3 height 2
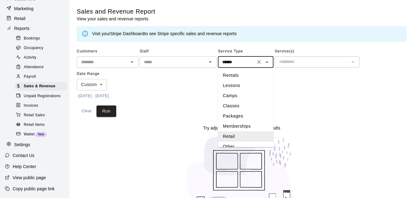
click at [252, 74] on li "Rentals" at bounding box center [245, 75] width 55 height 10
type input "*******"
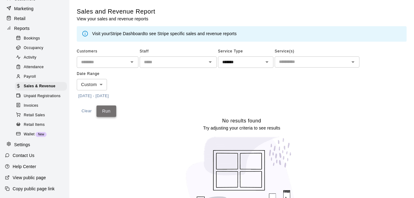
click at [104, 110] on button "Run" at bounding box center [106, 110] width 20 height 11
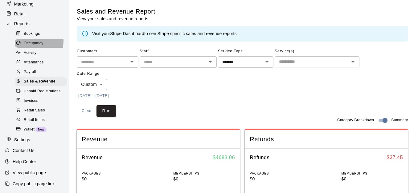
click at [34, 42] on span "Occupancy" at bounding box center [34, 43] width 20 height 6
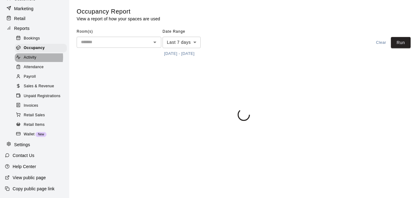
click at [30, 55] on span "Activity" at bounding box center [30, 58] width 13 height 6
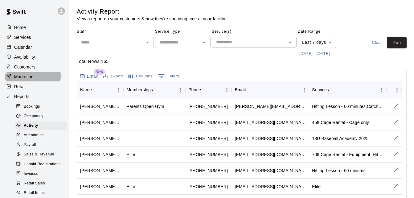
click at [30, 78] on p "Marketing" at bounding box center [23, 77] width 19 height 6
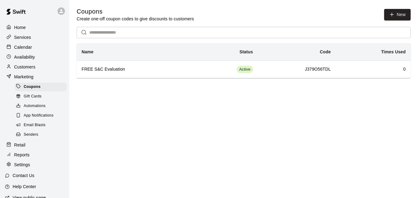
click at [32, 25] on div "Home" at bounding box center [34, 27] width 59 height 9
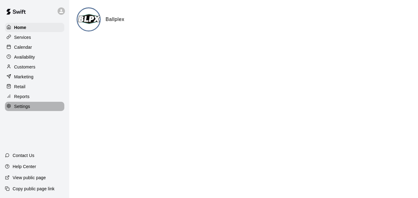
click at [23, 108] on p "Settings" at bounding box center [22, 106] width 16 height 6
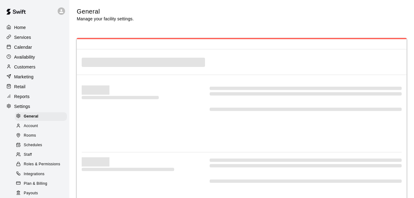
select select "**"
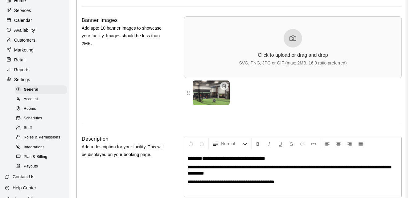
scroll to position [37, 0]
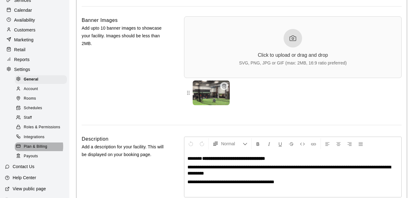
click at [34, 150] on span "Plan & Billing" at bounding box center [35, 147] width 23 height 6
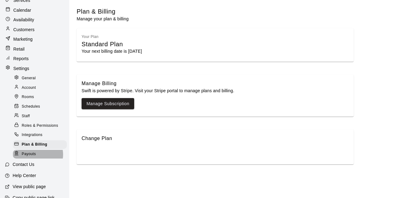
click at [38, 154] on div "Payouts" at bounding box center [40, 154] width 54 height 9
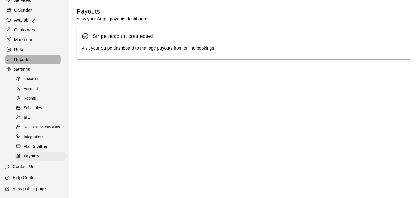
click at [32, 62] on div "Reports" at bounding box center [34, 59] width 59 height 9
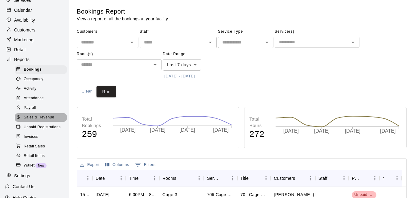
click at [42, 120] on span "Sales & Revenue" at bounding box center [39, 117] width 31 height 6
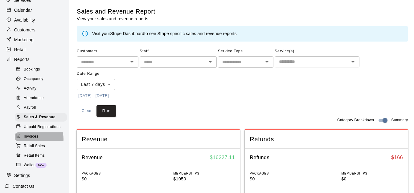
click at [32, 140] on span "Invoices" at bounding box center [31, 137] width 14 height 6
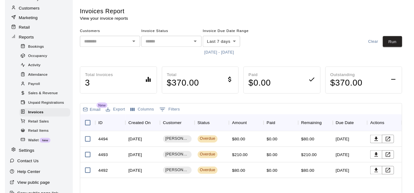
scroll to position [75, 0]
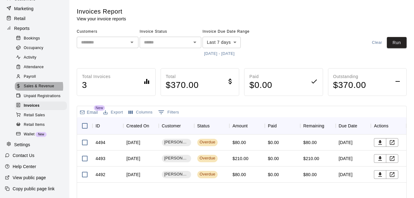
click at [37, 84] on span "Sales & Revenue" at bounding box center [39, 86] width 31 height 6
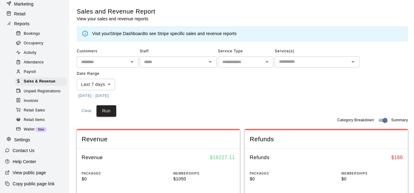
click at [235, 60] on input "text" at bounding box center [241, 62] width 42 height 8
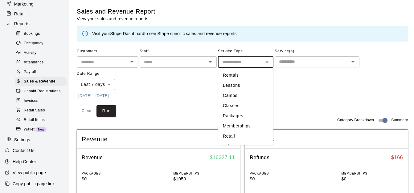
click at [241, 74] on li "Rentals" at bounding box center [245, 75] width 55 height 10
type input "*******"
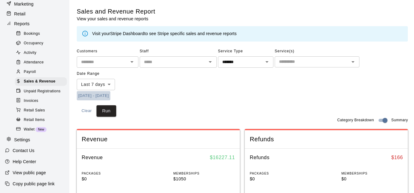
click at [89, 94] on button "[DATE] - [DATE]" at bounding box center [94, 96] width 34 height 10
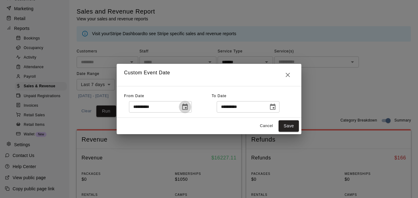
click at [188, 108] on icon "Choose date, selected date is Oct 2, 2025" at bounding box center [185, 107] width 6 height 6
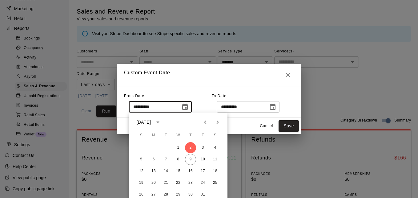
click at [205, 122] on icon "Previous month" at bounding box center [205, 122] width 2 height 4
click at [167, 157] on button "9" at bounding box center [166, 159] width 11 height 11
type input "**********"
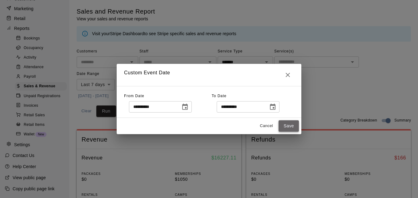
click at [290, 124] on button "Save" at bounding box center [289, 125] width 20 height 11
type input "******"
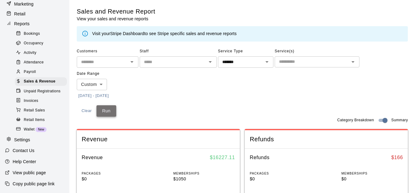
click at [107, 111] on button "Run" at bounding box center [106, 110] width 20 height 11
click at [267, 101] on div "Customers ​ Staff ​ Service Type ******* ​ Service(s) ​ Date Range Custom *****…" at bounding box center [242, 82] width 331 height 70
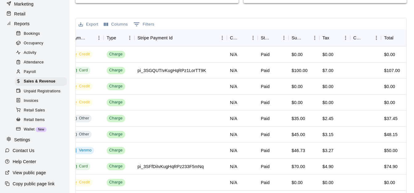
scroll to position [253, 5]
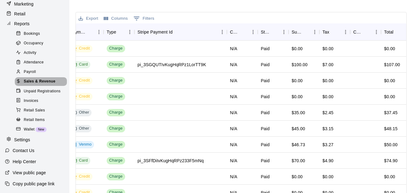
click at [47, 85] on span "Sales & Revenue" at bounding box center [40, 82] width 32 height 6
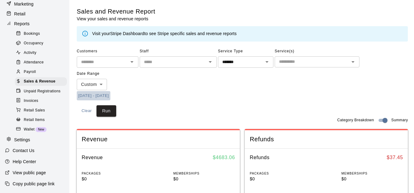
click at [97, 94] on button "[DATE] - [DATE]" at bounding box center [94, 96] width 34 height 10
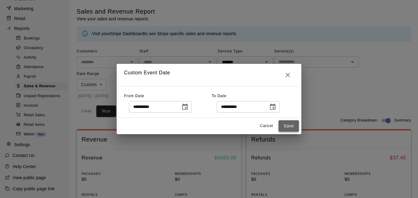
click at [287, 130] on button "Save" at bounding box center [289, 125] width 20 height 11
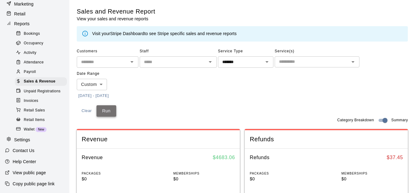
click at [109, 111] on button "Run" at bounding box center [106, 110] width 20 height 11
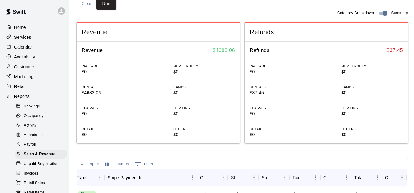
click at [38, 48] on div "Calendar" at bounding box center [34, 47] width 59 height 9
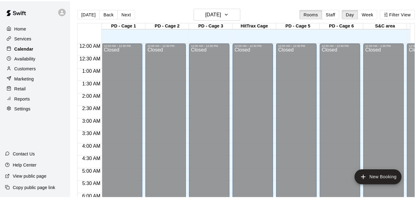
scroll to position [409, 0]
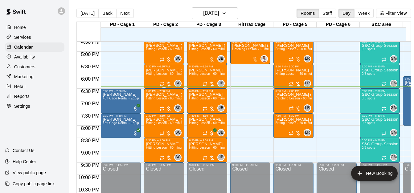
click at [158, 75] on span "Hitting Lesson - 60 minutes" at bounding box center [166, 73] width 40 height 3
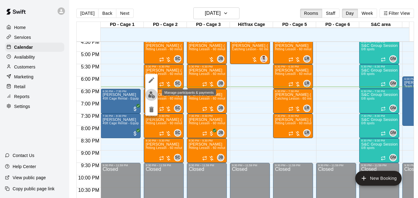
click at [152, 96] on img "edit" at bounding box center [151, 94] width 7 height 7
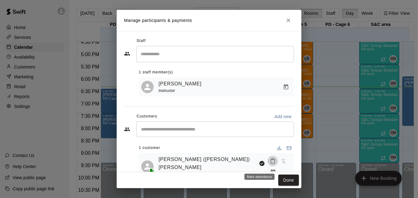
click at [270, 164] on icon "Mark attendance" at bounding box center [273, 161] width 6 height 6
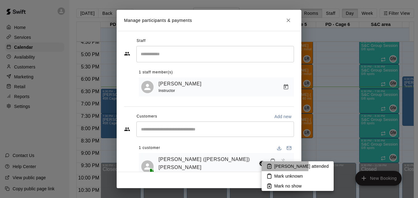
click at [274, 165] on li "[PERSON_NAME] attended" at bounding box center [298, 166] width 72 height 10
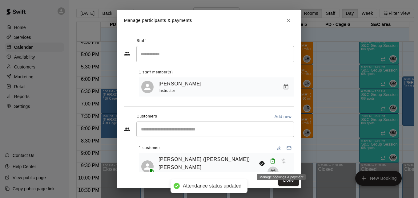
click at [276, 169] on icon "Manage bookings & payment" at bounding box center [273, 172] width 6 height 6
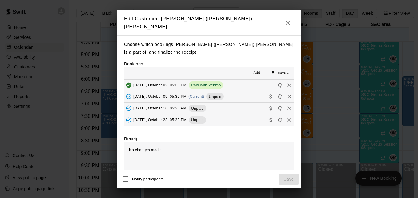
scroll to position [210, 0]
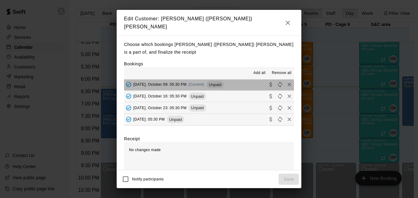
click at [238, 79] on button "[DATE], October 09: 05:30 PM (Current) Unpaid" at bounding box center [209, 84] width 170 height 11
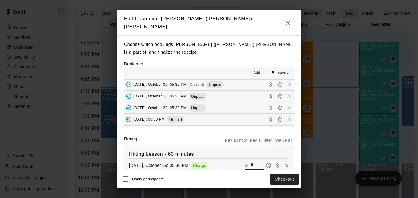
click at [250, 161] on input "**" at bounding box center [257, 165] width 14 height 8
type input "**"
click at [286, 180] on button "Checkout" at bounding box center [284, 178] width 29 height 11
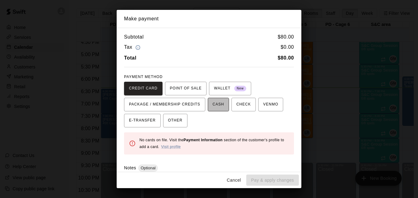
click at [216, 104] on span "CASH" at bounding box center [218, 105] width 11 height 10
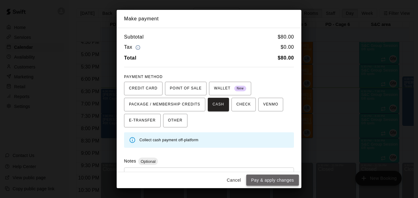
click at [271, 181] on button "Pay & apply changes" at bounding box center [272, 179] width 53 height 11
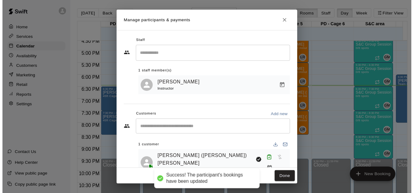
scroll to position [0, 0]
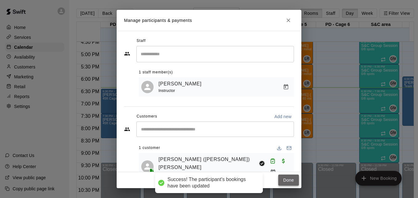
click at [286, 178] on button "Done" at bounding box center [289, 179] width 21 height 11
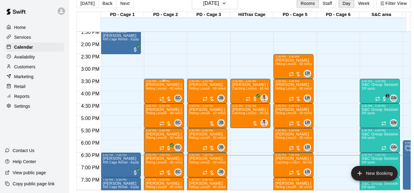
click at [158, 89] on div "[PERSON_NAME] ([PERSON_NAME] Hitting Lesson - 60 minutes" at bounding box center [164, 179] width 36 height 193
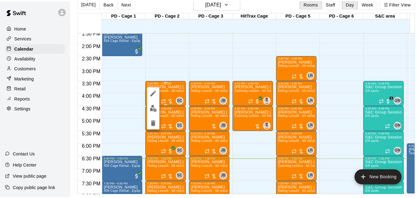
scroll to position [10, 0]
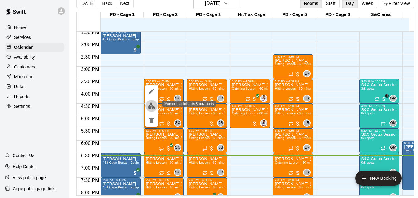
click at [153, 107] on img "edit" at bounding box center [151, 105] width 7 height 7
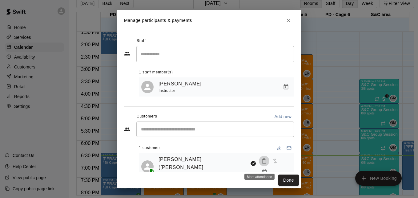
click at [262, 164] on icon "Mark attendance" at bounding box center [265, 161] width 6 height 6
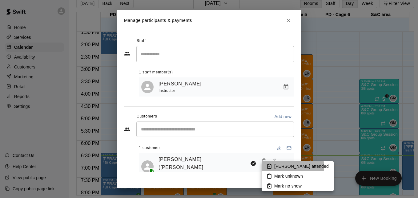
click at [293, 166] on p "[PERSON_NAME] attended" at bounding box center [302, 166] width 55 height 6
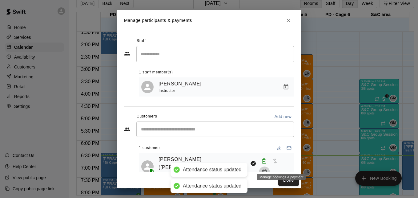
click at [267, 169] on icon "Manage bookings & payment" at bounding box center [264, 171] width 5 height 5
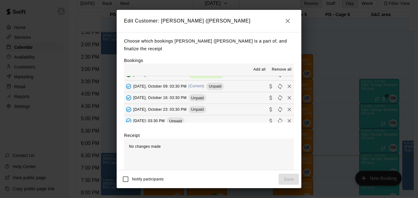
scroll to position [197, 0]
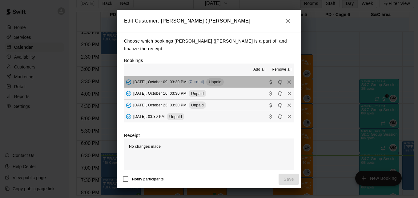
click at [239, 84] on button "[DATE], October 09: 03:30 PM (Current) Unpaid" at bounding box center [209, 81] width 170 height 11
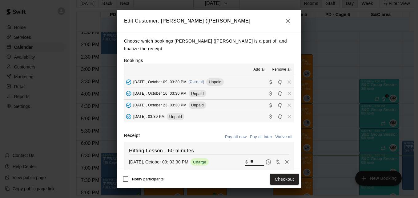
click at [250, 162] on input "**" at bounding box center [257, 162] width 14 height 8
type input "**"
click at [286, 181] on button "Checkout" at bounding box center [284, 178] width 29 height 11
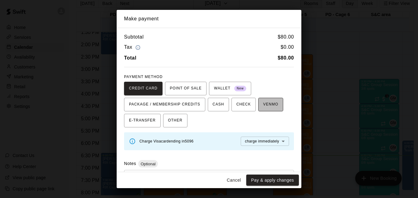
click at [264, 103] on span "VENMO" at bounding box center [270, 105] width 15 height 10
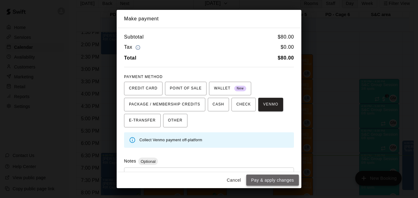
click at [275, 179] on button "Pay & apply changes" at bounding box center [272, 179] width 53 height 11
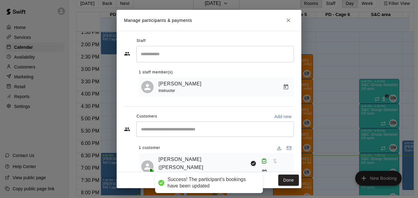
scroll to position [0, 0]
click at [287, 182] on button "Done" at bounding box center [289, 179] width 21 height 11
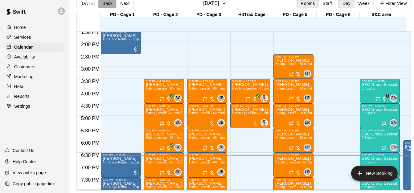
click at [103, 4] on button "Back" at bounding box center [107, 3] width 18 height 9
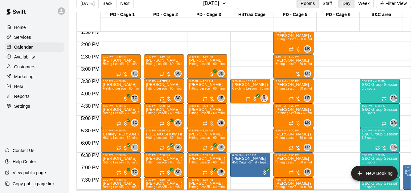
click at [160, 90] on span "Hitting Lesson - 60 minutes" at bounding box center [166, 88] width 40 height 3
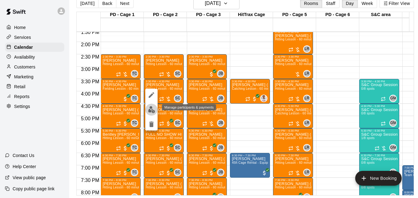
click at [152, 109] on img "edit" at bounding box center [151, 109] width 7 height 7
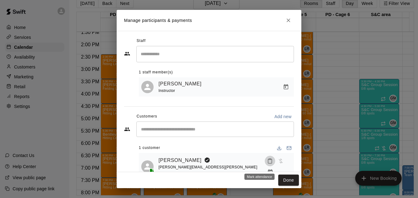
click at [267, 164] on icon "Mark attendance" at bounding box center [270, 161] width 6 height 6
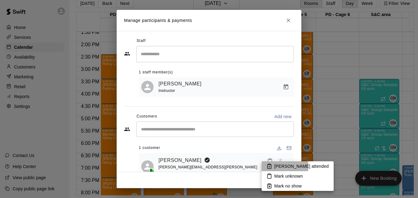
click at [277, 166] on p "[PERSON_NAME] attended" at bounding box center [302, 166] width 55 height 6
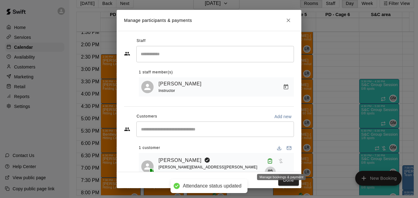
click at [273, 169] on icon "Manage bookings & payment" at bounding box center [270, 171] width 5 height 5
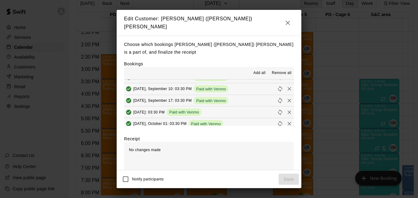
scroll to position [148, 0]
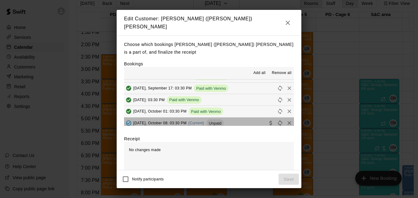
click at [242, 121] on button "[DATE], October 08: 03:30 PM (Current) Unpaid" at bounding box center [209, 122] width 170 height 11
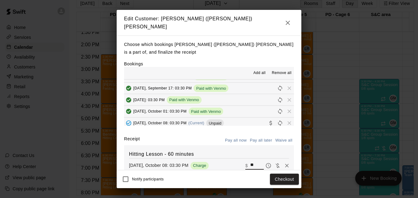
click at [250, 163] on input "**" at bounding box center [257, 165] width 14 height 8
type input "*"
type input "***"
click at [280, 178] on button "Checkout" at bounding box center [284, 178] width 29 height 11
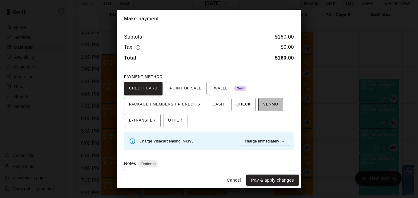
click at [263, 106] on span "VENMO" at bounding box center [270, 105] width 15 height 10
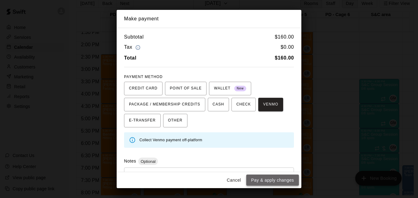
click at [279, 180] on button "Pay & apply changes" at bounding box center [272, 179] width 53 height 11
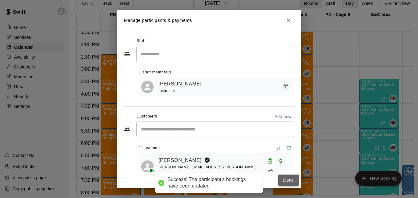
click at [287, 179] on button "Done" at bounding box center [289, 179] width 21 height 11
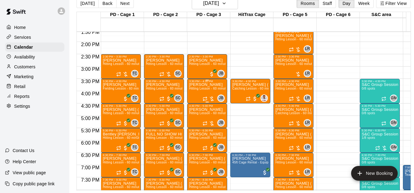
click at [201, 90] on span "Hitting Lesson - 60 minutes" at bounding box center [209, 88] width 40 height 3
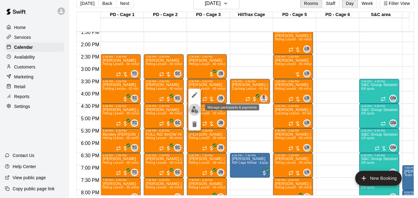
click at [196, 108] on img "edit" at bounding box center [194, 109] width 7 height 7
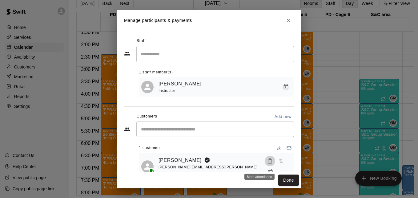
click at [267, 164] on icon "Mark attendance" at bounding box center [270, 161] width 6 height 6
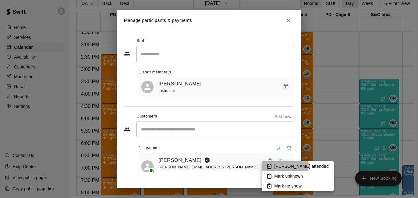
click at [279, 165] on p "[PERSON_NAME] attended" at bounding box center [302, 166] width 55 height 6
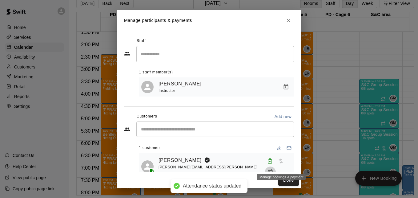
click at [274, 169] on icon "Manage bookings & payment" at bounding box center [270, 172] width 6 height 6
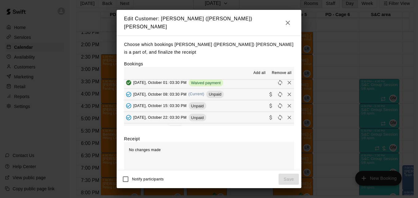
scroll to position [49, 0]
click at [247, 89] on button "[DATE], October 08: 03:30 PM (Current) Unpaid" at bounding box center [209, 93] width 170 height 11
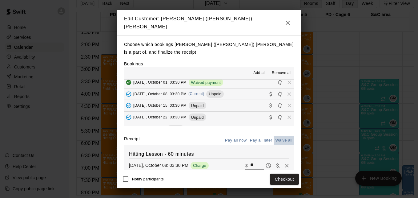
click at [275, 138] on button "Waive all" at bounding box center [284, 141] width 20 height 10
type input "*"
click at [286, 179] on button "Save" at bounding box center [289, 178] width 20 height 11
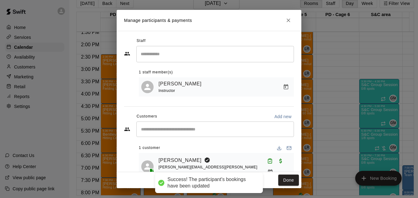
click at [286, 179] on button "Done" at bounding box center [289, 179] width 21 height 11
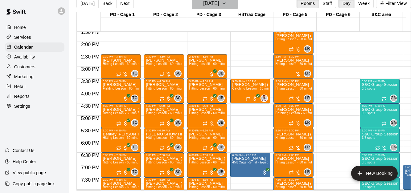
click at [226, 6] on icon "button" at bounding box center [224, 3] width 5 height 7
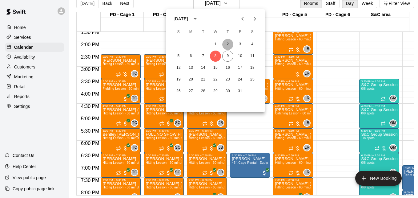
click at [226, 44] on button "2" at bounding box center [227, 44] width 11 height 11
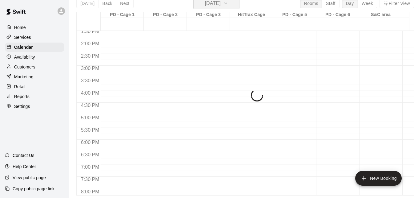
scroll to position [7, 0]
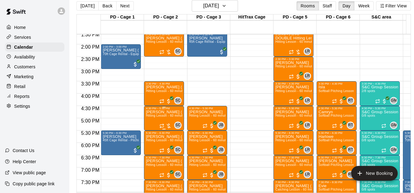
click at [160, 117] on span "Hitting Lesson - 60 minutes" at bounding box center [166, 115] width 40 height 3
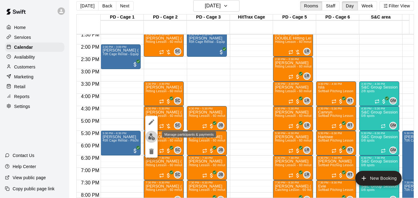
click at [152, 135] on img "edit" at bounding box center [151, 136] width 7 height 7
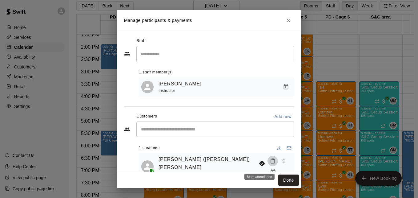
click at [270, 164] on icon "Mark attendance" at bounding box center [273, 161] width 6 height 6
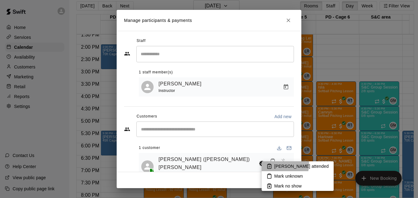
click at [279, 164] on p "[PERSON_NAME] attended" at bounding box center [302, 166] width 55 height 6
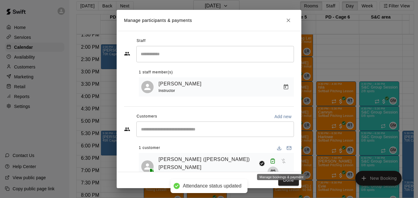
click at [275, 169] on icon "Manage bookings & payment" at bounding box center [273, 171] width 5 height 5
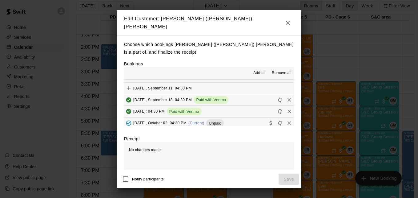
scroll to position [160, 0]
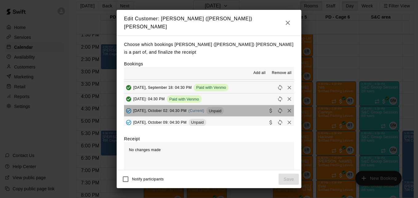
click at [245, 109] on button "[DATE], October 02: 04:30 PM (Current) Unpaid" at bounding box center [209, 110] width 170 height 11
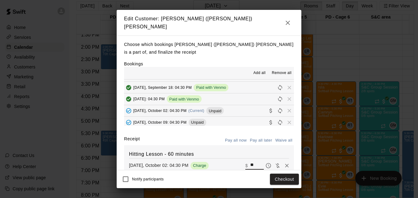
click at [251, 161] on input "**" at bounding box center [257, 165] width 14 height 8
type input "**"
click at [280, 180] on button "Checkout" at bounding box center [284, 178] width 29 height 11
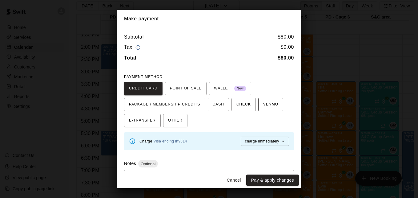
click at [263, 108] on span "VENMO" at bounding box center [270, 105] width 15 height 10
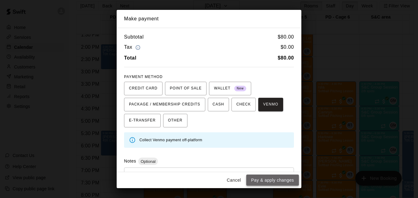
click at [279, 176] on button "Pay & apply changes" at bounding box center [272, 179] width 53 height 11
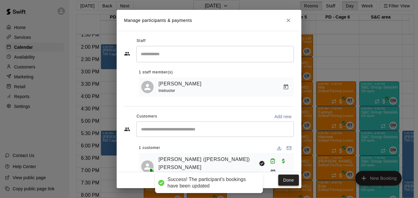
click at [287, 177] on button "Done" at bounding box center [289, 179] width 21 height 11
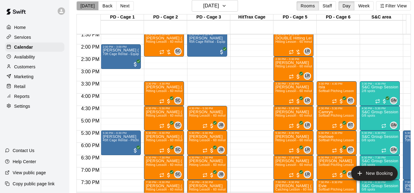
click at [90, 10] on button "[DATE]" at bounding box center [87, 5] width 22 height 9
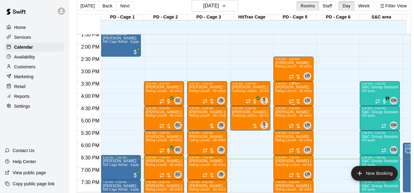
click at [290, 97] on div "[PERSON_NAME] Hitting Lesson - 60 minutes" at bounding box center [293, 181] width 36 height 193
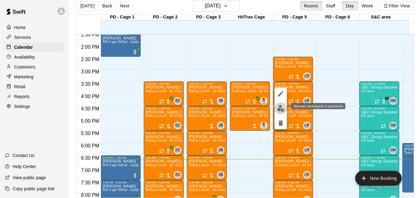
click at [281, 110] on img "edit" at bounding box center [281, 108] width 7 height 7
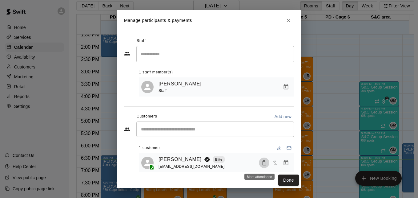
click at [262, 165] on icon "Mark attendance" at bounding box center [265, 163] width 6 height 6
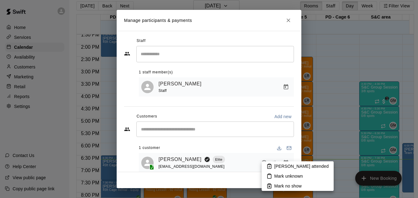
click at [275, 164] on p "[PERSON_NAME] attended" at bounding box center [302, 166] width 55 height 6
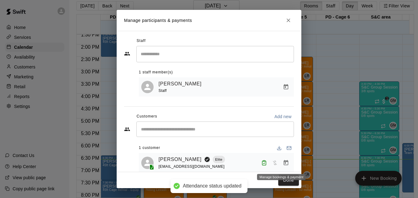
click at [283, 165] on icon "Manage bookings & payment" at bounding box center [286, 163] width 6 height 6
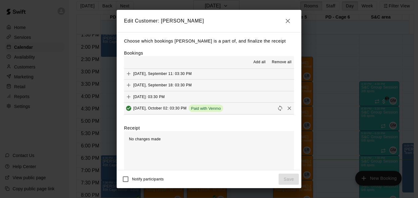
scroll to position [23, 0]
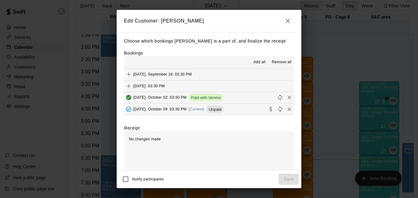
click at [246, 110] on button "[DATE], October 09: 03:30 PM (Current) Unpaid" at bounding box center [209, 109] width 170 height 11
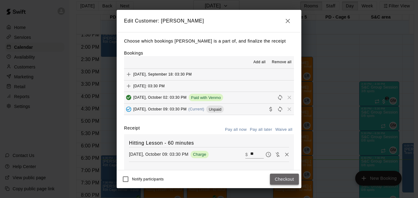
click at [286, 179] on button "Checkout" at bounding box center [284, 178] width 29 height 11
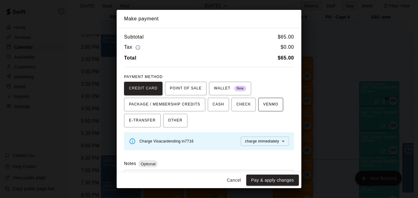
click at [263, 108] on span "VENMO" at bounding box center [270, 105] width 15 height 10
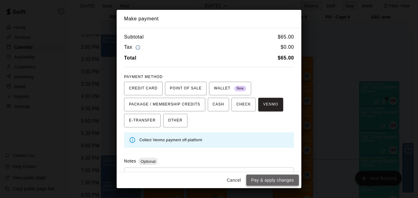
click at [274, 177] on button "Pay & apply changes" at bounding box center [272, 179] width 53 height 11
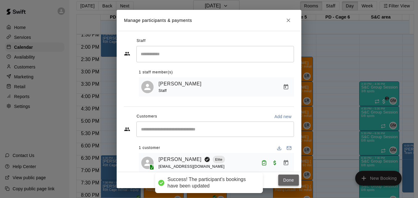
click at [285, 178] on button "Done" at bounding box center [289, 179] width 21 height 11
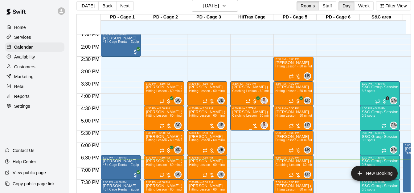
click at [246, 112] on p "[PERSON_NAME] (Aiden) [PERSON_NAME]" at bounding box center [250, 112] width 36 height 0
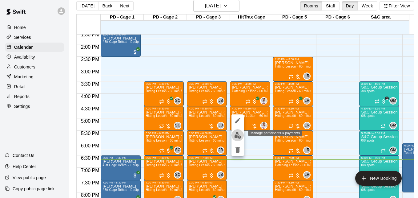
click at [239, 137] on img "edit" at bounding box center [237, 135] width 7 height 7
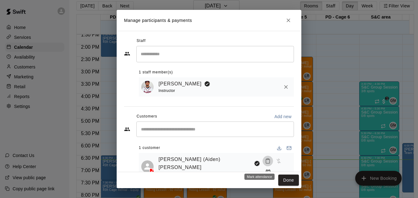
click at [265, 163] on icon "Mark attendance" at bounding box center [268, 161] width 6 height 6
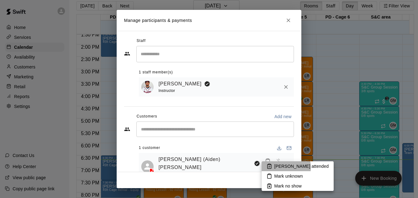
click at [286, 167] on p "[PERSON_NAME] attended" at bounding box center [302, 166] width 55 height 6
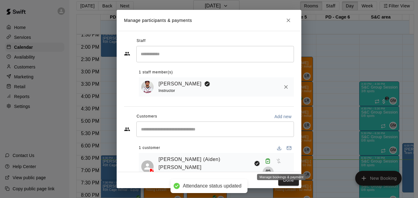
click at [274, 166] on button "Manage bookings & payment" at bounding box center [268, 171] width 11 height 11
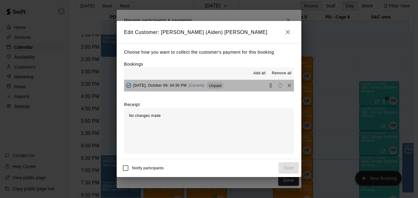
click at [241, 85] on button "[DATE], October 09: 04:30 PM (Current) Unpaid" at bounding box center [209, 85] width 170 height 11
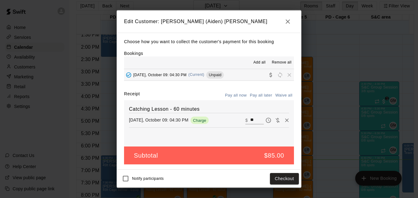
click at [254, 120] on input "**" at bounding box center [257, 120] width 14 height 8
type input "**"
click at [284, 178] on button "Checkout" at bounding box center [284, 178] width 29 height 11
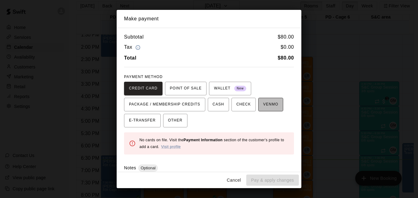
click at [271, 105] on span "VENMO" at bounding box center [270, 105] width 15 height 10
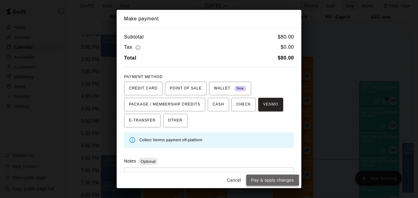
click at [271, 179] on button "Pay & apply changes" at bounding box center [272, 179] width 53 height 11
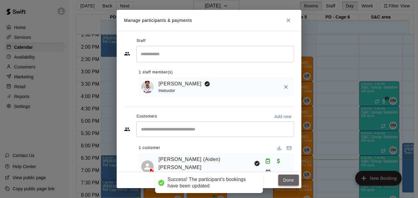
click at [288, 179] on button "Done" at bounding box center [289, 179] width 21 height 11
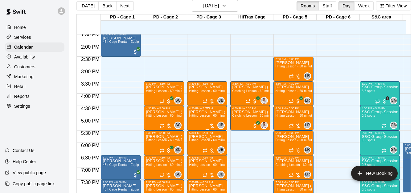
click at [205, 112] on p "[PERSON_NAME] ([PERSON_NAME]" at bounding box center [207, 112] width 36 height 0
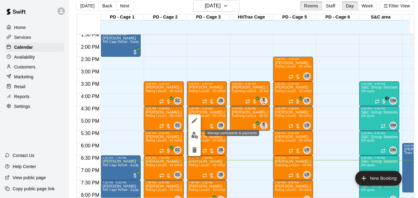
click at [193, 136] on img "edit" at bounding box center [194, 135] width 7 height 7
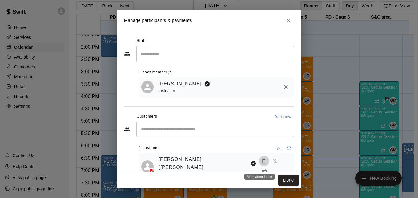
click at [262, 164] on icon "Mark attendance" at bounding box center [265, 161] width 6 height 6
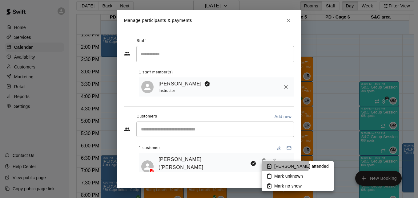
click at [282, 165] on p "[PERSON_NAME] attended" at bounding box center [302, 166] width 55 height 6
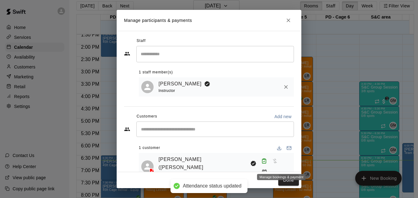
click at [267, 169] on icon "Manage bookings & payment" at bounding box center [264, 171] width 5 height 5
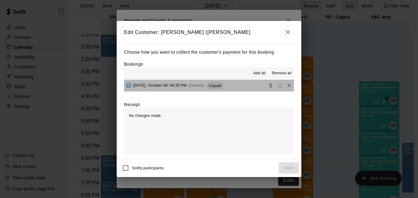
click at [243, 88] on button "[DATE], October 09: 04:30 PM (Current) Unpaid" at bounding box center [209, 85] width 170 height 11
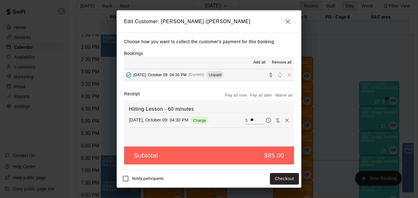
click at [252, 122] on input "**" at bounding box center [257, 120] width 14 height 8
type input "**"
click at [294, 179] on button "Checkout" at bounding box center [284, 178] width 29 height 11
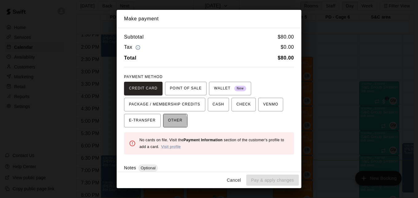
click at [168, 121] on span "OTHER" at bounding box center [175, 121] width 14 height 10
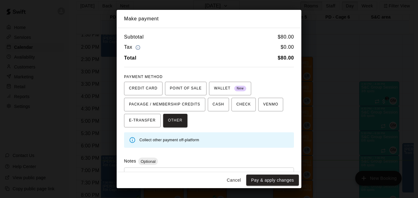
click at [181, 169] on div "* ​" at bounding box center [209, 181] width 170 height 29
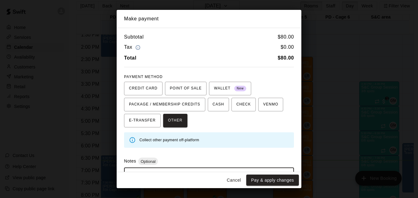
scroll to position [29, 0]
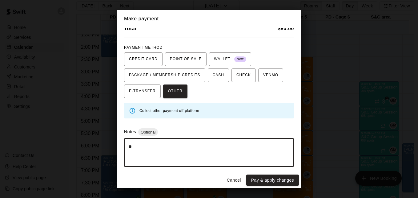
type textarea "*"
type textarea "*****"
click at [260, 180] on button "Pay & apply changes" at bounding box center [272, 179] width 53 height 11
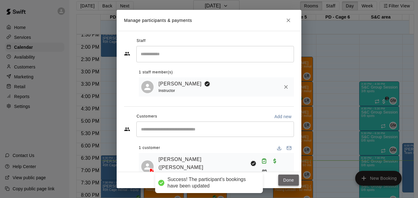
click at [286, 181] on button "Done" at bounding box center [289, 179] width 21 height 11
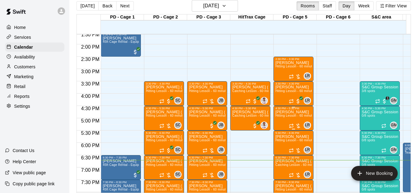
click at [284, 112] on p "[PERSON_NAME]" at bounding box center [293, 112] width 36 height 0
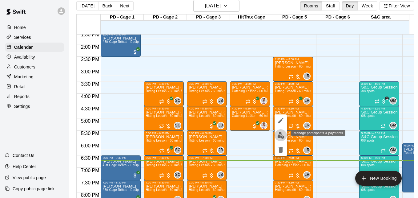
click at [283, 135] on img "edit" at bounding box center [281, 135] width 7 height 7
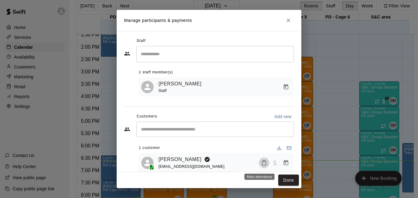
click at [262, 165] on icon "Mark attendance" at bounding box center [264, 163] width 4 height 4
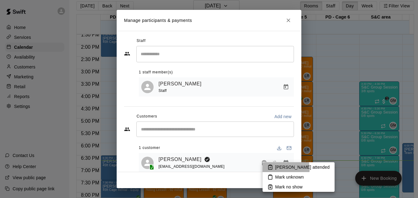
click at [279, 169] on p "[PERSON_NAME] attended" at bounding box center [302, 167] width 55 height 6
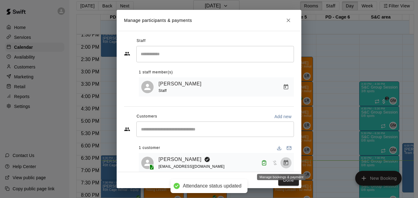
click at [283, 165] on icon "Manage bookings & payment" at bounding box center [286, 163] width 6 height 6
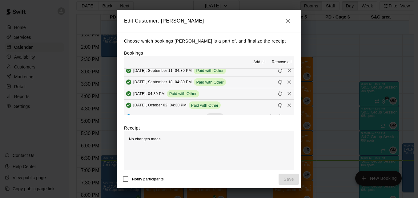
scroll to position [23, 0]
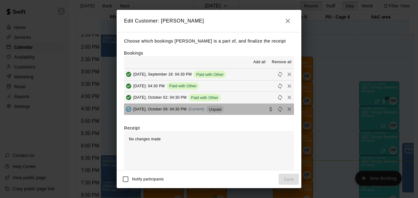
click at [244, 110] on button "[DATE], October 09: 04:30 PM (Current) Unpaid" at bounding box center [209, 109] width 170 height 11
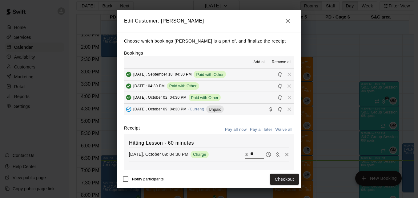
click at [250, 154] on input "**" at bounding box center [257, 154] width 14 height 8
type input "**"
click at [279, 179] on button "Checkout" at bounding box center [284, 178] width 29 height 11
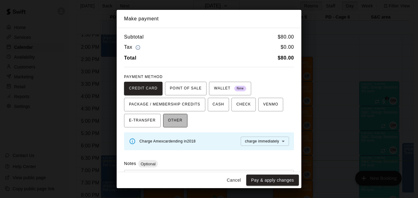
click at [179, 122] on button "OTHER" at bounding box center [175, 121] width 24 height 14
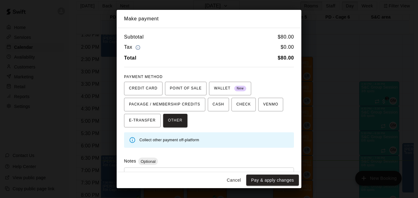
click at [189, 171] on div "* ​" at bounding box center [209, 181] width 170 height 29
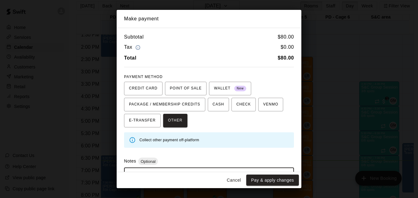
scroll to position [29, 0]
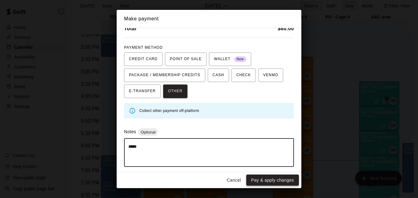
type textarea "*****"
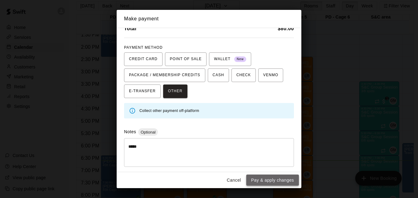
click at [286, 183] on button "Pay & apply changes" at bounding box center [272, 179] width 53 height 11
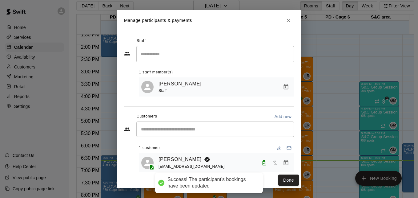
scroll to position [0, 0]
click at [285, 178] on button "Done" at bounding box center [289, 179] width 21 height 11
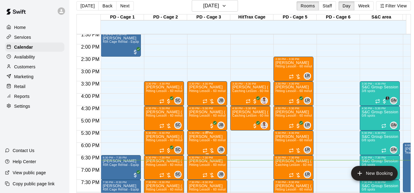
click at [197, 141] on span "Hitting Lesson - 60 minutes" at bounding box center [209, 140] width 40 height 3
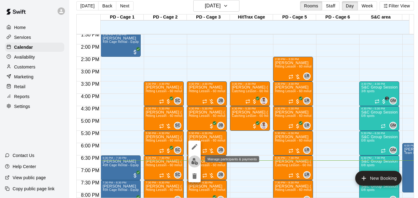
click at [195, 160] on img "edit" at bounding box center [194, 161] width 7 height 7
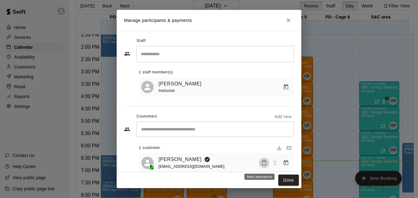
click at [262, 165] on icon "Mark attendance" at bounding box center [265, 163] width 6 height 6
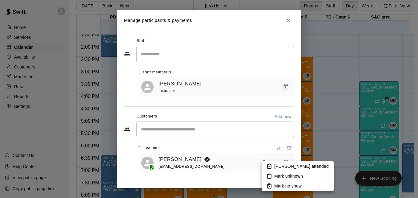
click at [279, 166] on p "[PERSON_NAME] attended" at bounding box center [302, 166] width 55 height 6
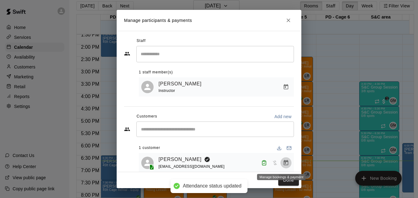
click at [283, 165] on icon "Manage bookings & payment" at bounding box center [286, 163] width 6 height 6
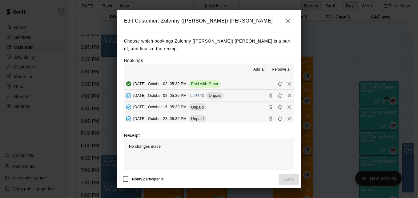
scroll to position [47, 0]
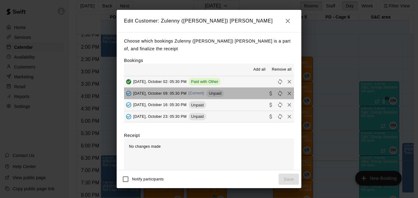
click at [243, 97] on button "[DATE], October 09: 05:30 PM (Current) Unpaid" at bounding box center [209, 92] width 170 height 11
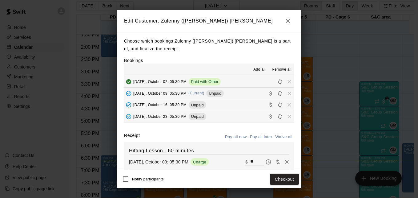
click at [250, 162] on input "**" at bounding box center [257, 162] width 14 height 8
type input "**"
click at [280, 179] on button "Checkout" at bounding box center [284, 178] width 29 height 11
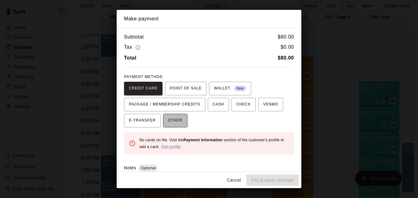
click at [177, 123] on span "OTHER" at bounding box center [175, 121] width 14 height 10
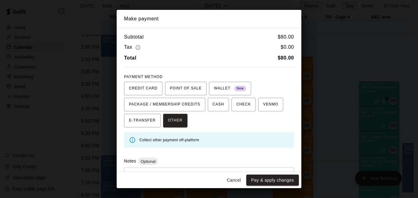
click at [180, 169] on div "* ​" at bounding box center [209, 181] width 170 height 29
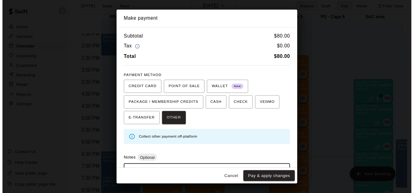
scroll to position [29, 0]
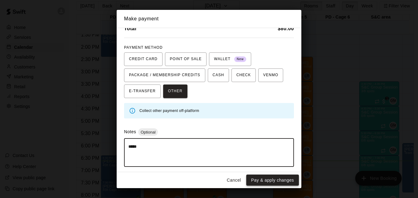
type textarea "*****"
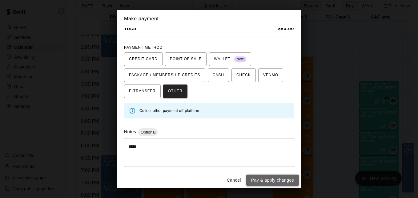
click at [272, 177] on button "Pay & apply changes" at bounding box center [272, 179] width 53 height 11
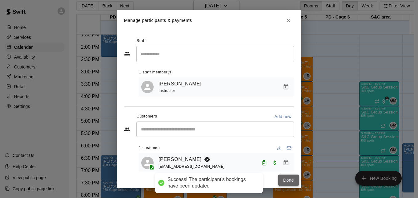
click at [287, 180] on button "Done" at bounding box center [289, 179] width 21 height 11
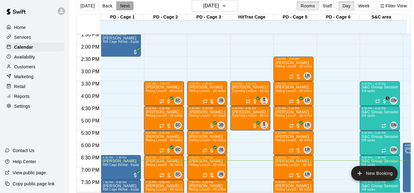
click at [125, 6] on button "Next" at bounding box center [124, 5] width 17 height 9
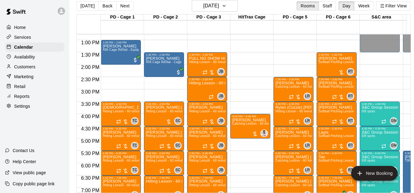
scroll to position [298, 0]
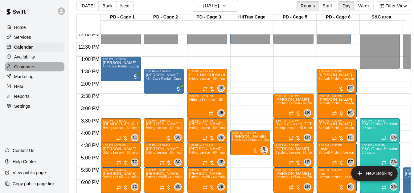
click at [40, 69] on div "Customers" at bounding box center [34, 66] width 59 height 9
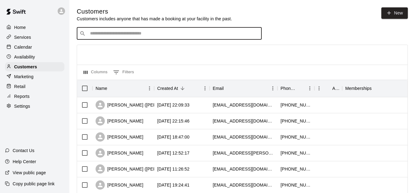
click at [129, 32] on input "Search customers by name or email" at bounding box center [173, 34] width 171 height 6
type input "*****"
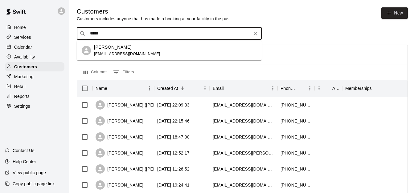
click at [149, 51] on div "[PERSON_NAME] [EMAIL_ADDRESS][DOMAIN_NAME]" at bounding box center [175, 50] width 163 height 13
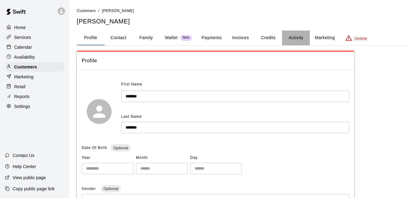
click at [298, 36] on button "Activity" at bounding box center [296, 38] width 28 height 15
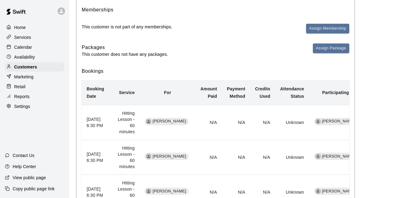
scroll to position [2, 0]
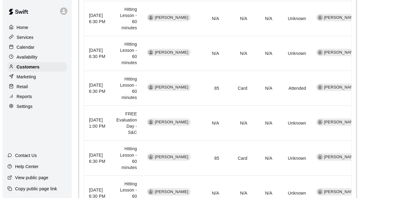
scroll to position [363, 0]
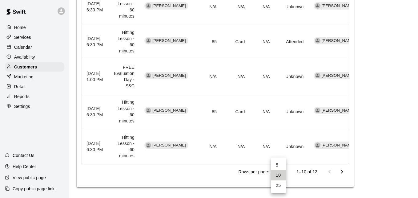
click at [280, 182] on li "25" at bounding box center [278, 185] width 15 height 10
type input "**"
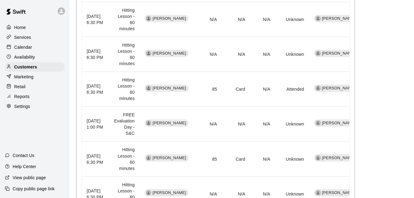
scroll to position [322, 0]
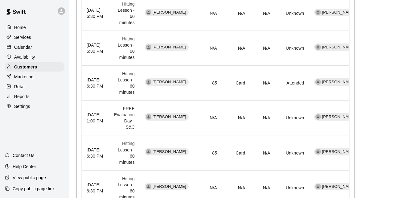
click at [43, 49] on div "Calendar" at bounding box center [34, 47] width 59 height 9
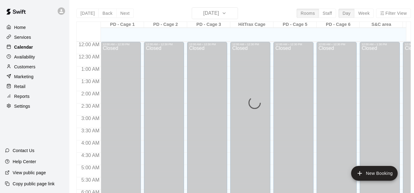
scroll to position [409, 0]
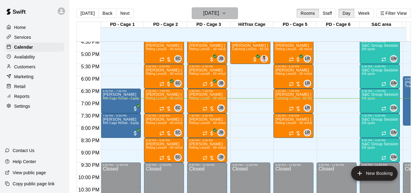
click at [226, 12] on icon "button" at bounding box center [224, 13] width 5 height 7
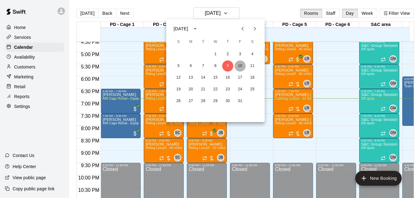
click at [239, 65] on button "10" at bounding box center [240, 65] width 11 height 11
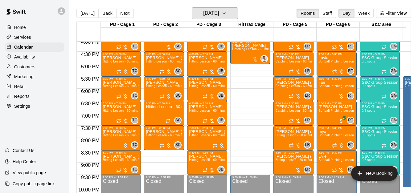
scroll to position [360, 0]
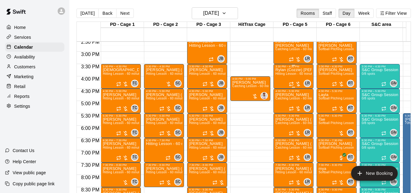
click at [290, 79] on div "Rylan (Cozzie) [PERSON_NAME] Hitting Lesson - 60 minutes" at bounding box center [293, 164] width 36 height 193
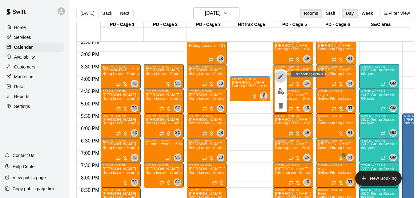
click at [279, 77] on icon "edit" at bounding box center [280, 76] width 7 height 7
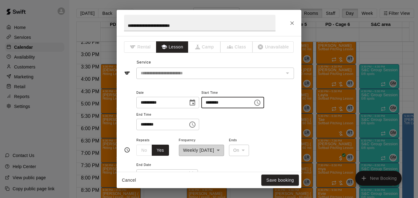
click at [217, 104] on input "********" at bounding box center [224, 102] width 47 height 11
type input "********"
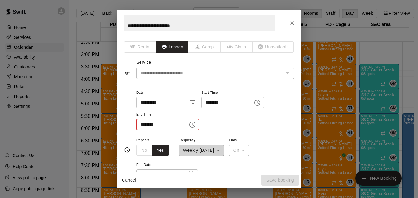
click at [144, 124] on input "********" at bounding box center [159, 124] width 47 height 11
type input "********"
click at [196, 101] on icon "Choose date, selected date is Oct 10, 2025" at bounding box center [192, 102] width 7 height 7
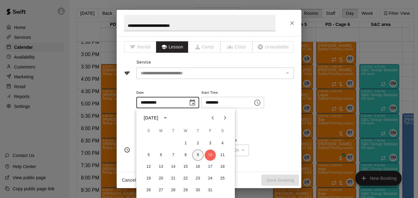
click at [197, 153] on button "9" at bounding box center [198, 154] width 11 height 11
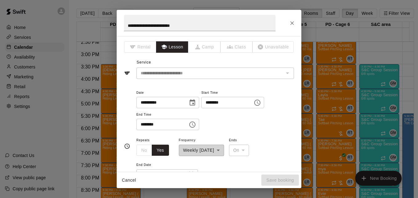
type input "**********"
click at [275, 180] on button "Save booking" at bounding box center [281, 179] width 38 height 11
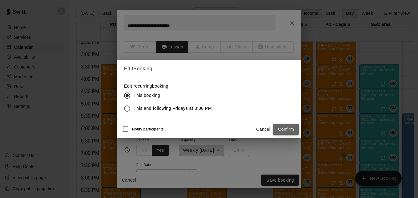
click at [286, 128] on button "Confirm" at bounding box center [286, 129] width 26 height 11
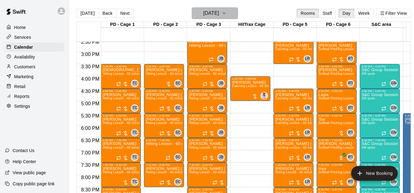
click at [209, 13] on h6 "[DATE]" at bounding box center [211, 13] width 16 height 9
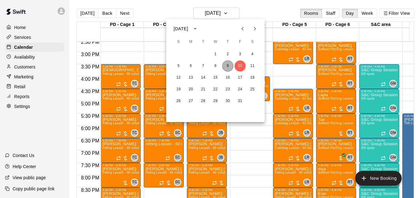
click at [228, 67] on button "9" at bounding box center [227, 65] width 11 height 11
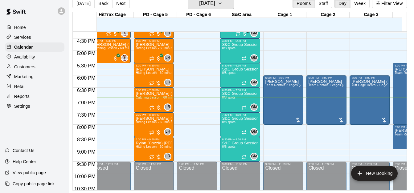
scroll to position [398, 136]
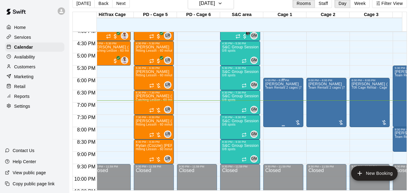
click at [281, 99] on div "Ixarelis [PERSON_NAME] Team Rentals 2 cages (70ft) - Pitching Machine Baseball" at bounding box center [283, 178] width 36 height 193
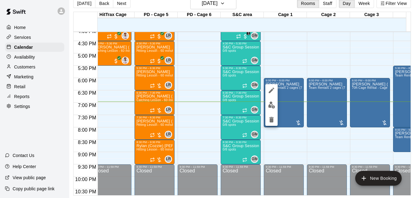
click at [198, 90] on div at bounding box center [209, 99] width 418 height 198
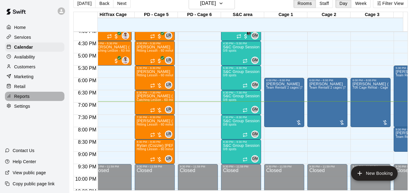
click at [34, 97] on div "Reports" at bounding box center [34, 96] width 59 height 9
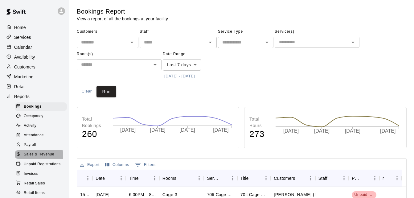
click at [37, 157] on span "Sales & Revenue" at bounding box center [39, 154] width 31 height 6
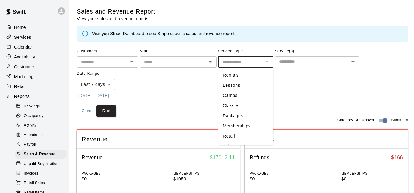
click at [254, 63] on input "text" at bounding box center [241, 62] width 42 height 8
click at [249, 77] on li "Rentals" at bounding box center [245, 75] width 55 height 10
type input "*******"
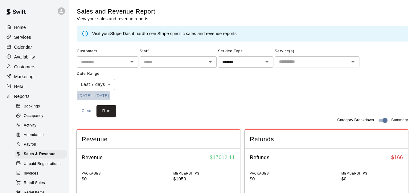
click at [93, 93] on button "[DATE] - [DATE]" at bounding box center [94, 96] width 34 height 10
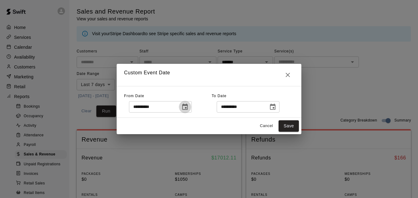
click at [188, 105] on icon "Choose date, selected date is Oct 2, 2025" at bounding box center [185, 107] width 6 height 6
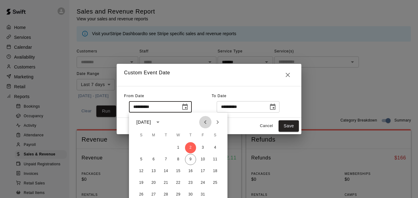
click at [206, 124] on icon "Previous month" at bounding box center [205, 122] width 2 height 4
click at [167, 160] on button "9" at bounding box center [166, 159] width 11 height 11
type input "**********"
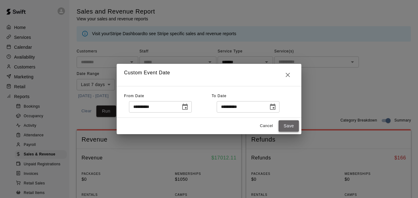
click at [283, 126] on button "Save" at bounding box center [289, 125] width 20 height 11
type input "******"
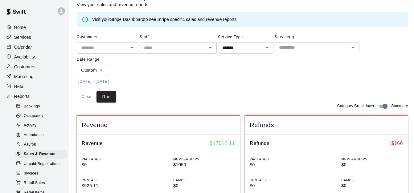
scroll to position [12, 0]
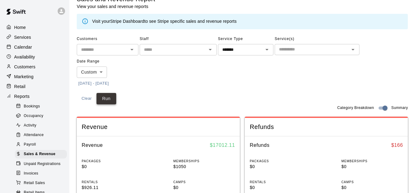
click at [111, 98] on button "Run" at bounding box center [106, 98] width 20 height 11
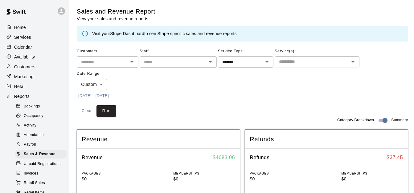
click at [85, 35] on icon at bounding box center [85, 33] width 7 height 7
click at [117, 38] on div "Visit your Stripe Dashboard to see Stripe specific sales and revenue reports" at bounding box center [164, 34] width 144 height 12
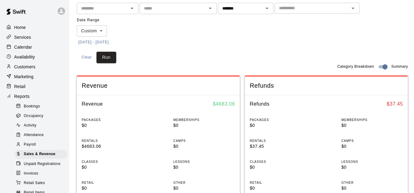
scroll to position [49, 0]
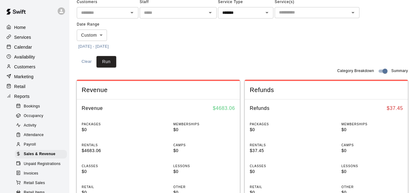
click at [335, 48] on div "Customers ​ Staff ​ Service Type ******* ​ Service(s) ​ Date Range Custom *****…" at bounding box center [242, 24] width 331 height 54
click at [37, 43] on div "Calendar" at bounding box center [34, 47] width 59 height 9
